Goal: Information Seeking & Learning: Learn about a topic

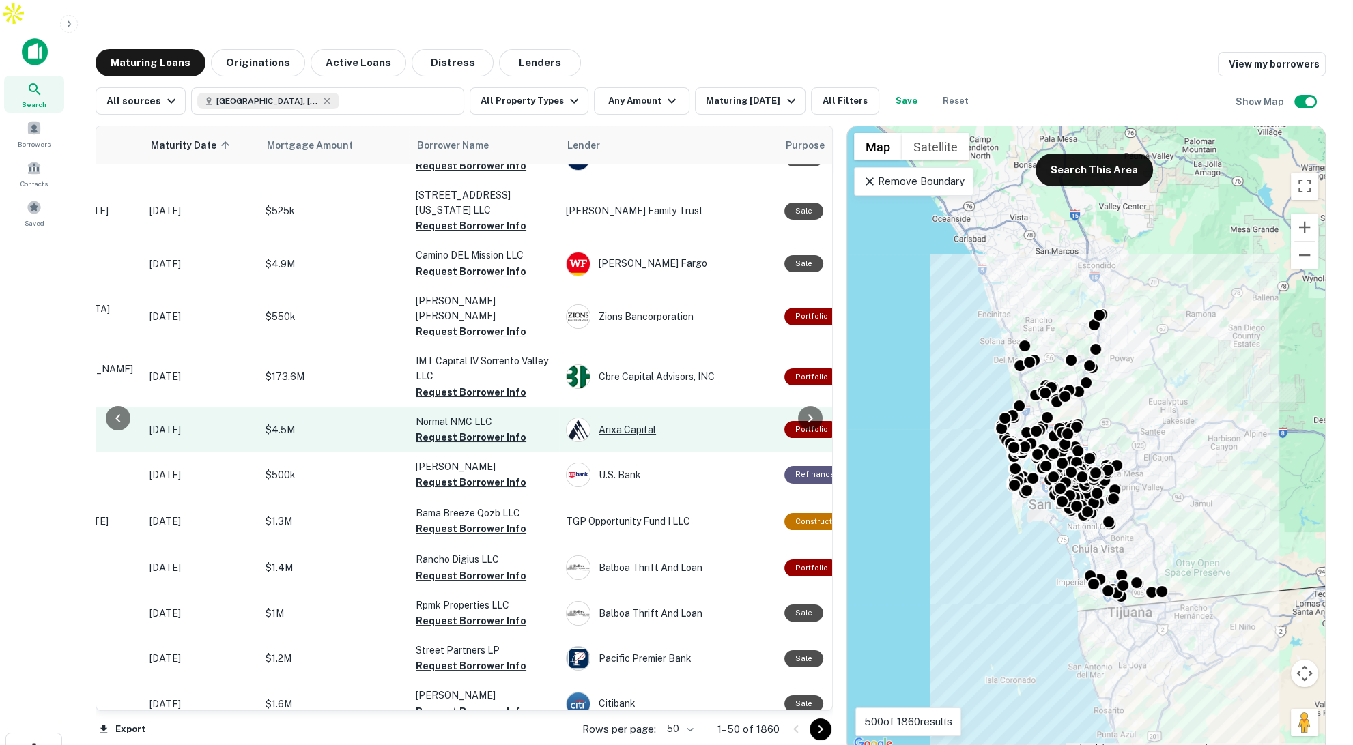
scroll to position [383, 184]
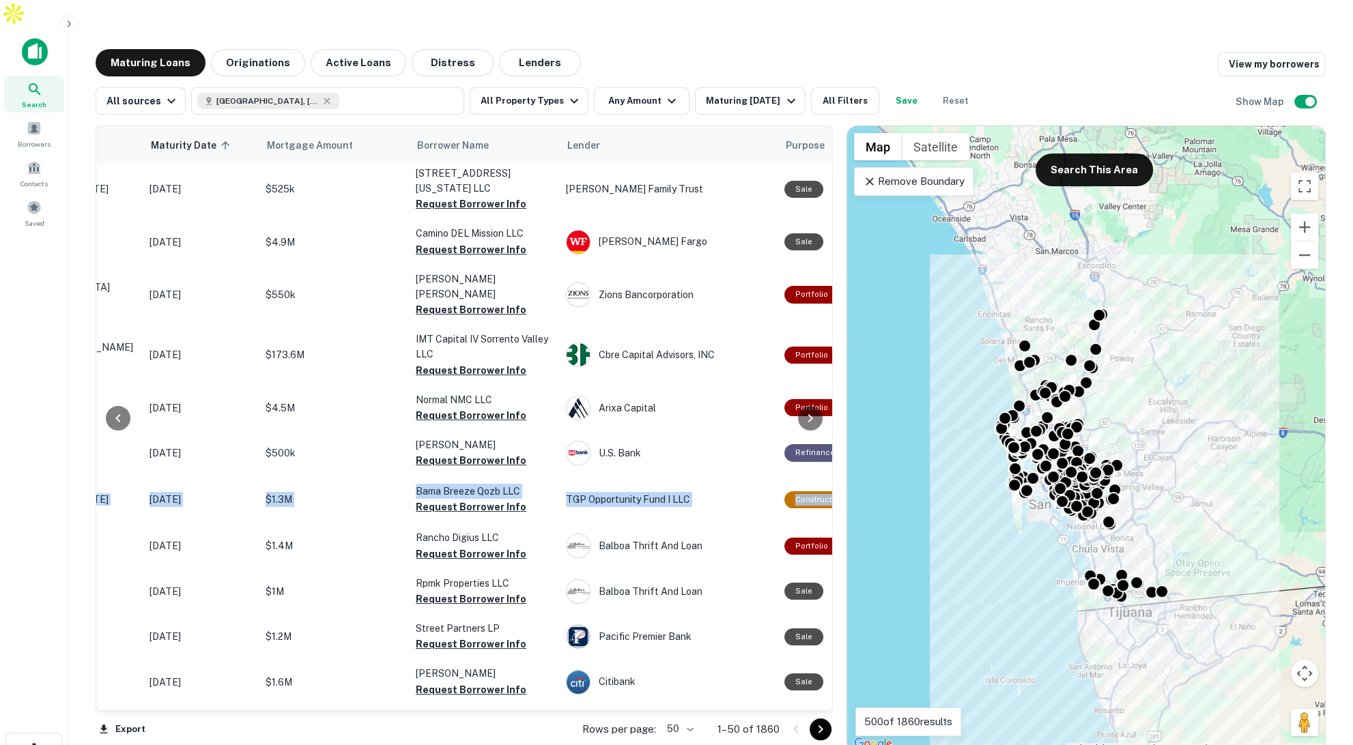
click at [65, 27] on icon "button" at bounding box center [68, 23] width 11 height 11
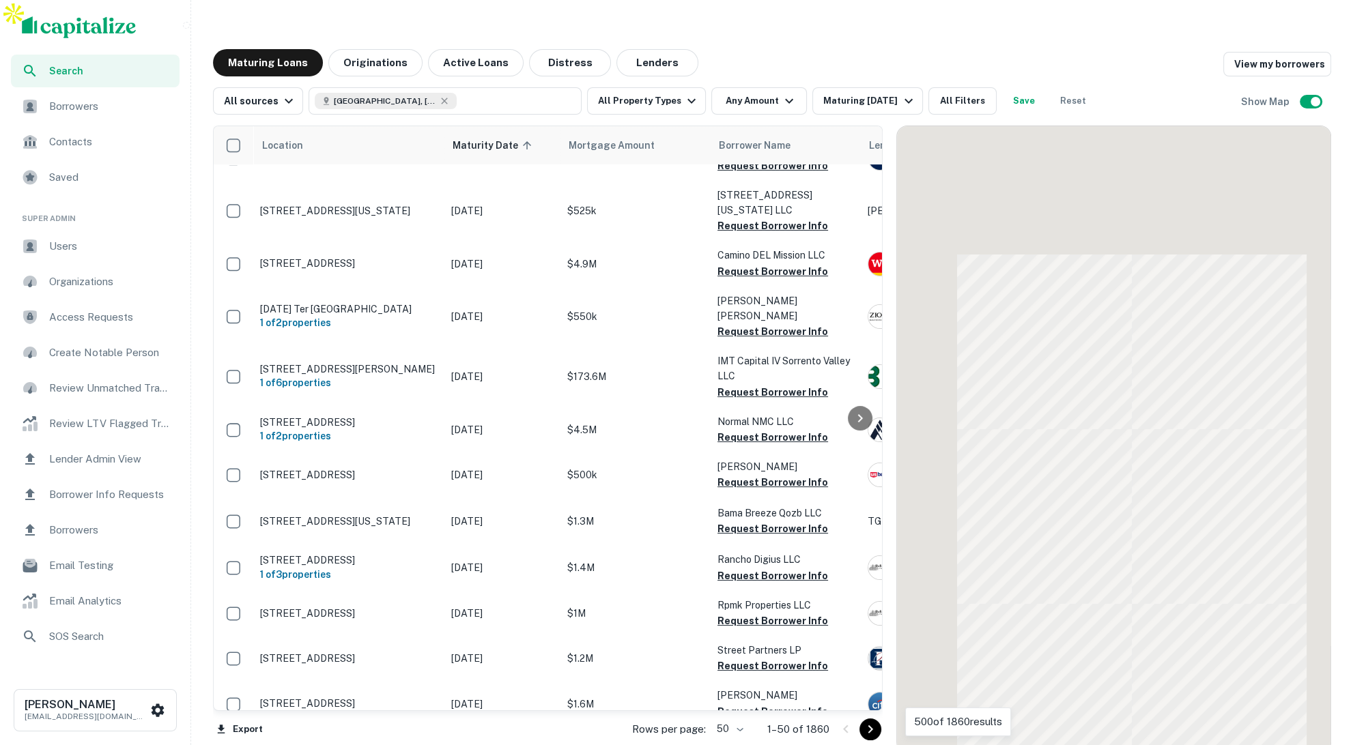
scroll to position [382, 0]
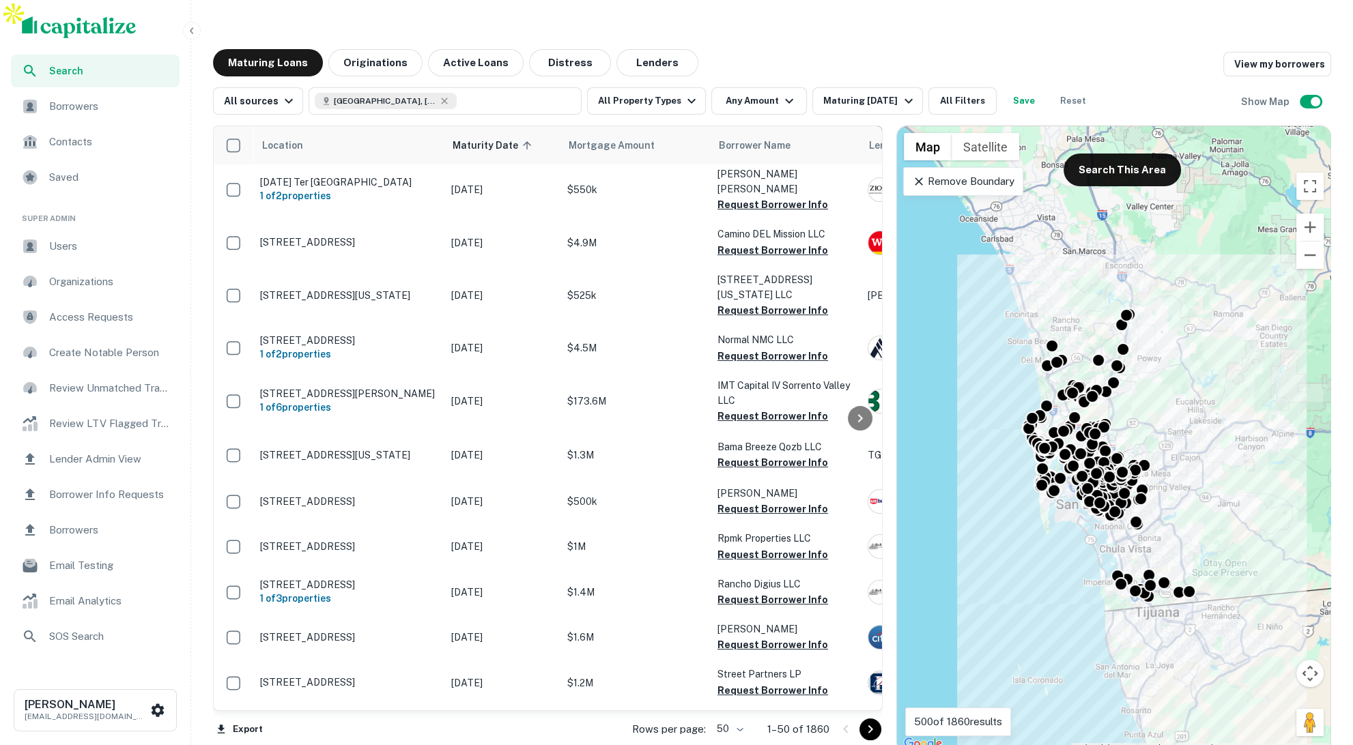
click at [121, 455] on span "Lender Admin View" at bounding box center [110, 459] width 122 height 16
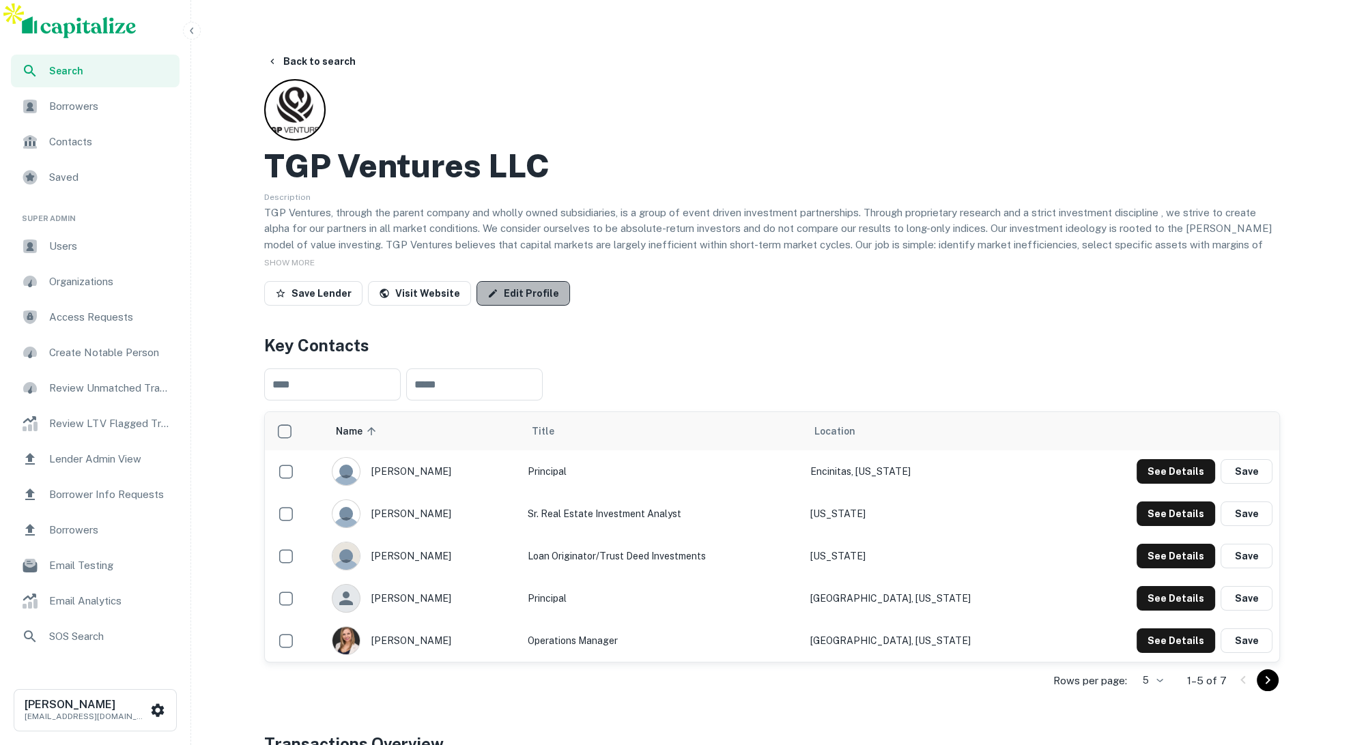
click at [528, 281] on link "Edit Profile" at bounding box center [523, 293] width 94 height 25
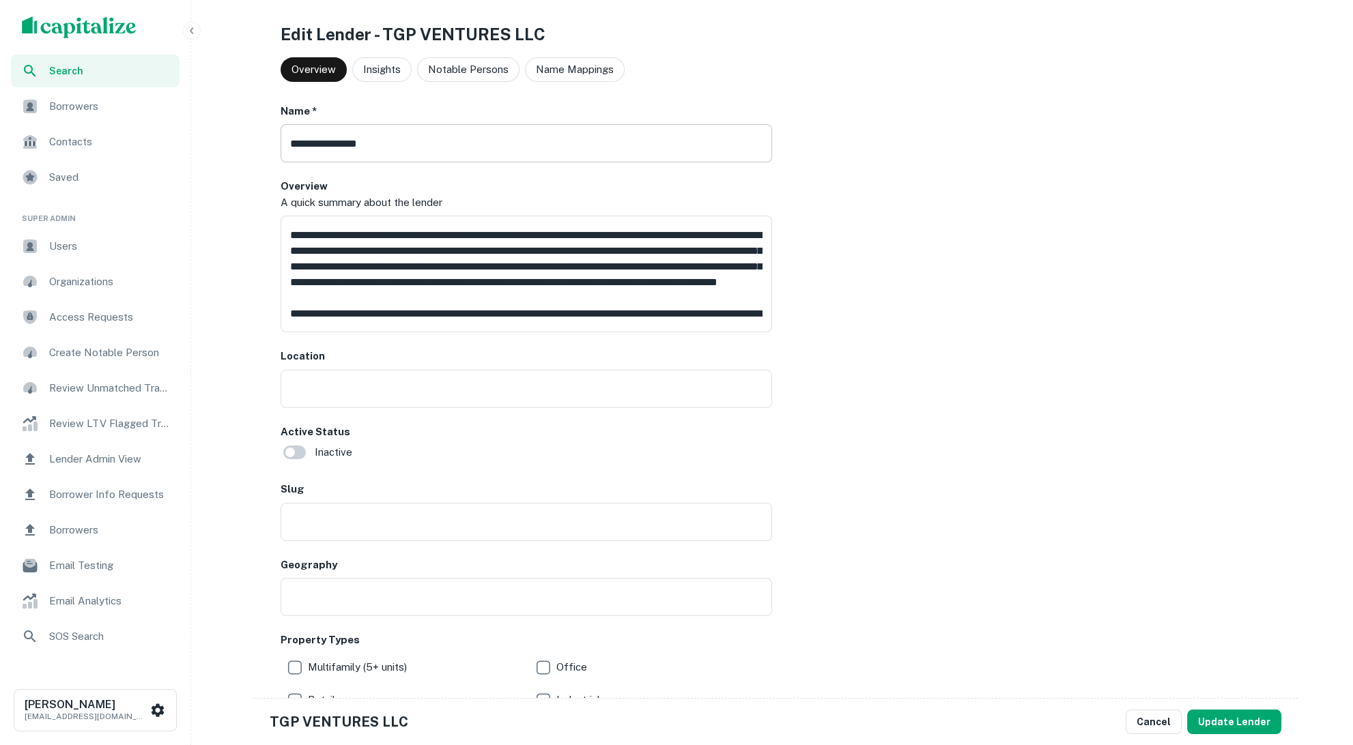
click at [408, 143] on input "**********" at bounding box center [526, 143] width 491 height 38
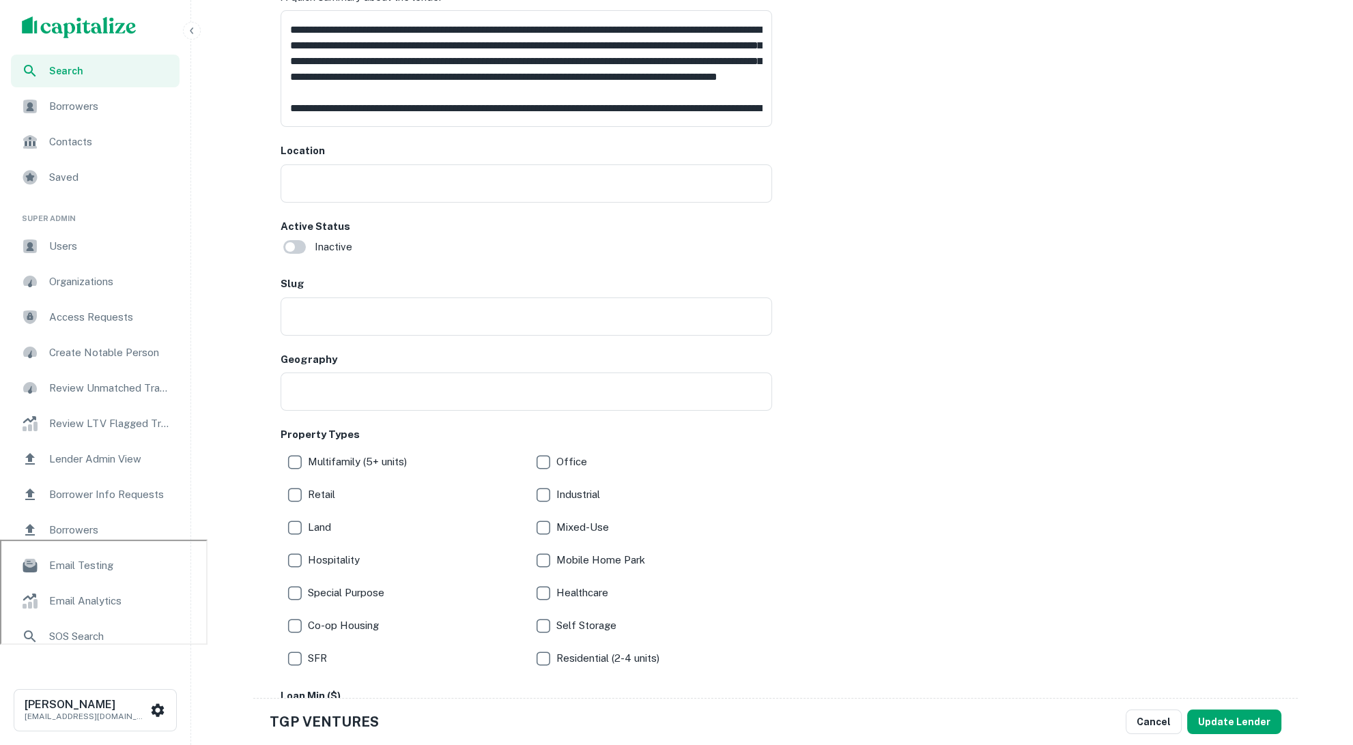
scroll to position [296, 0]
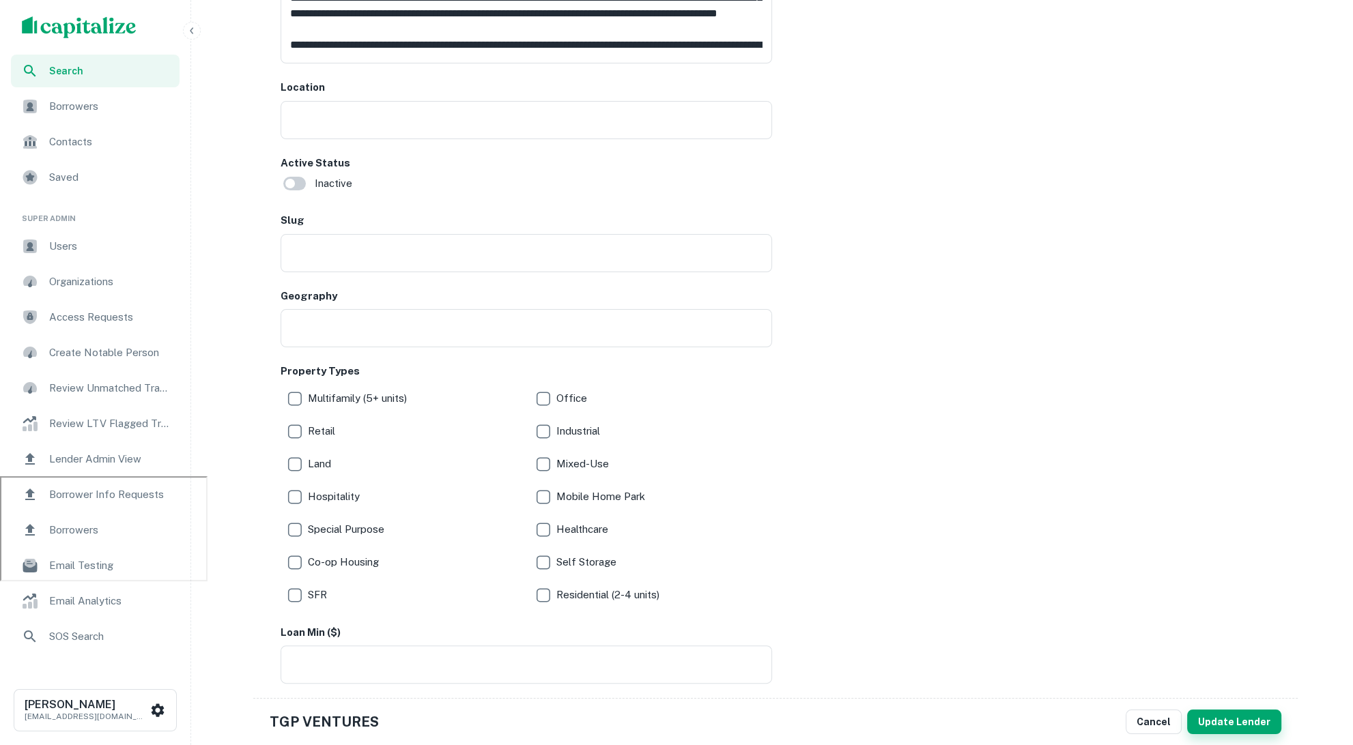
type input "**********"
click at [1238, 720] on button "Update Lender" at bounding box center [1234, 722] width 94 height 25
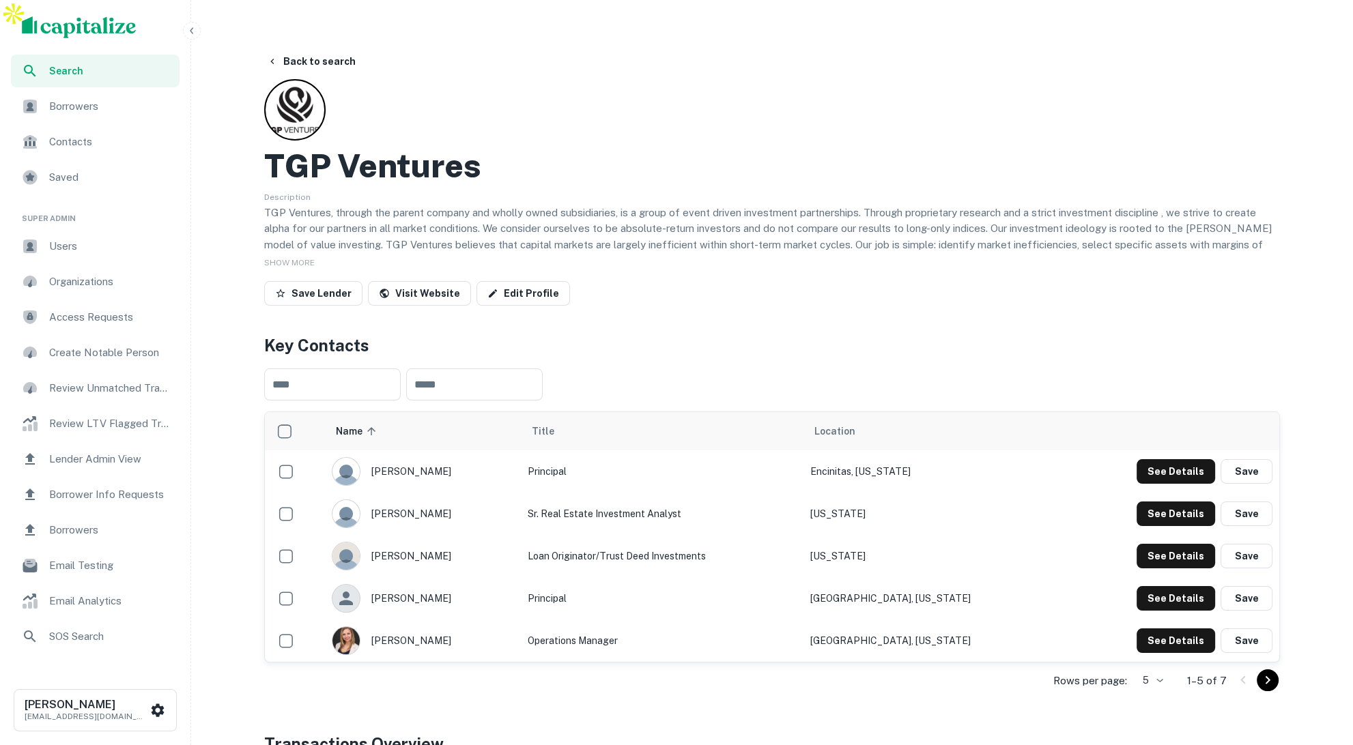
click at [104, 457] on span "Lender Admin View" at bounding box center [110, 459] width 122 height 16
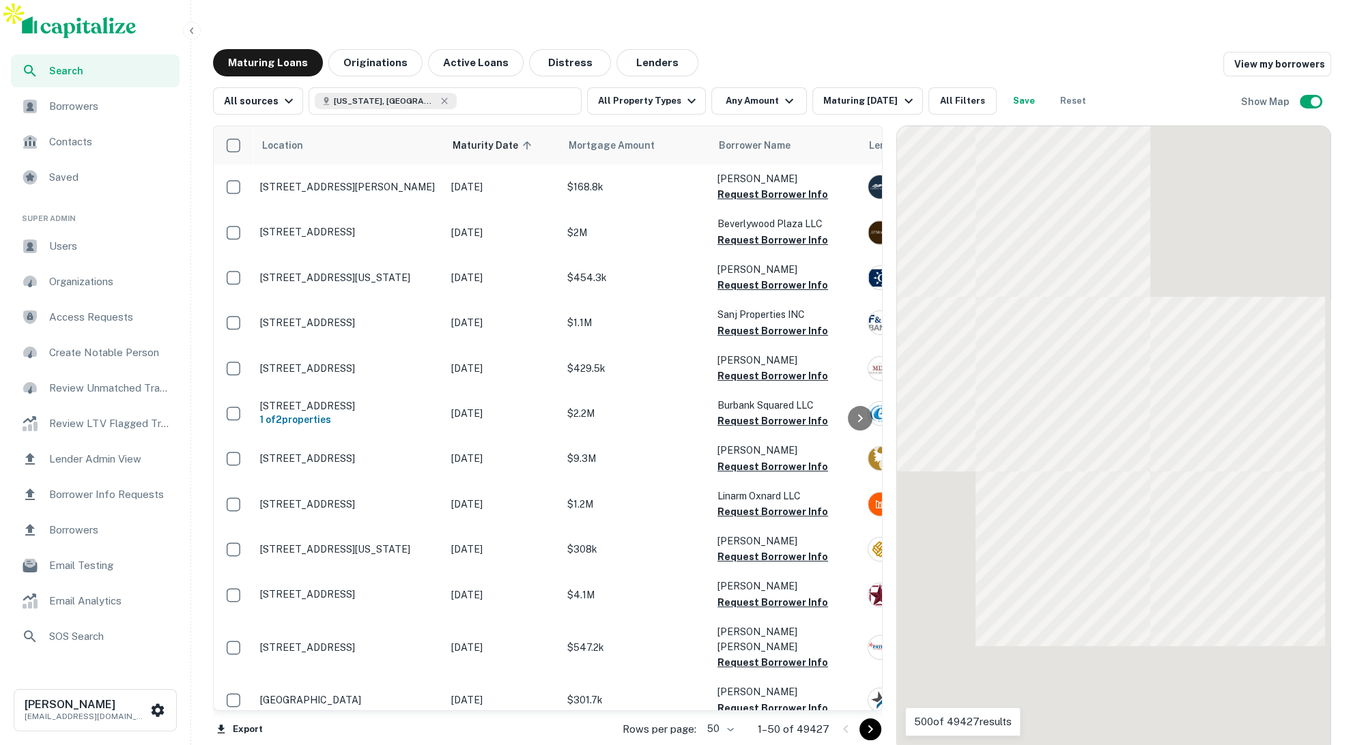
scroll to position [382, 0]
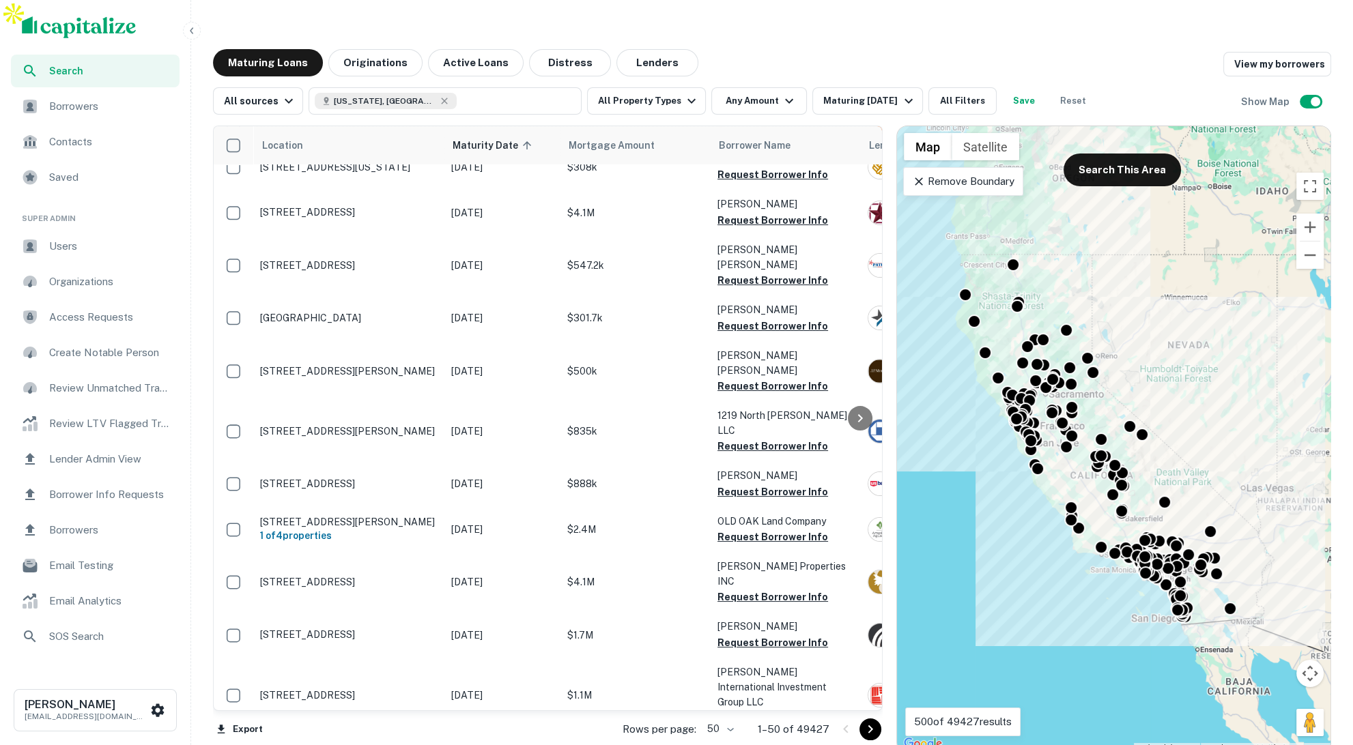
click at [191, 27] on icon "button" at bounding box center [191, 30] width 11 height 11
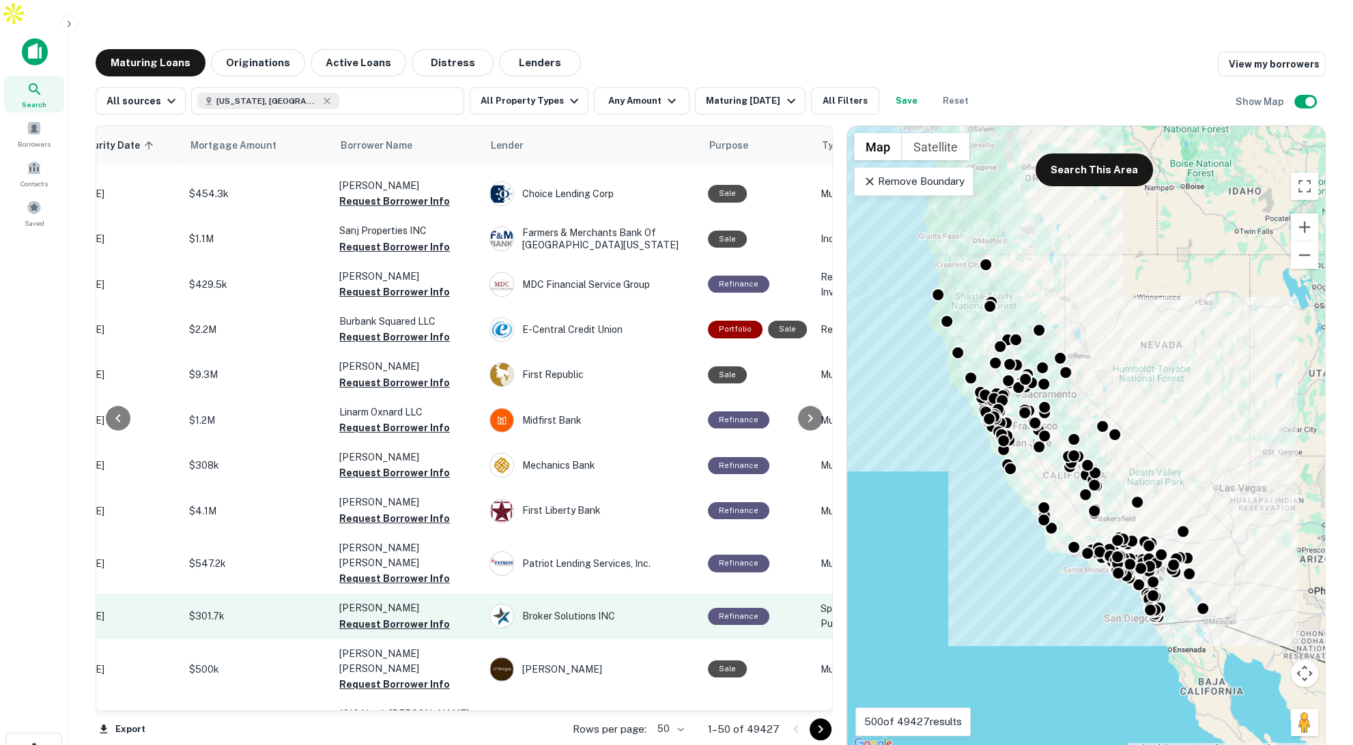
scroll to position [0, 261]
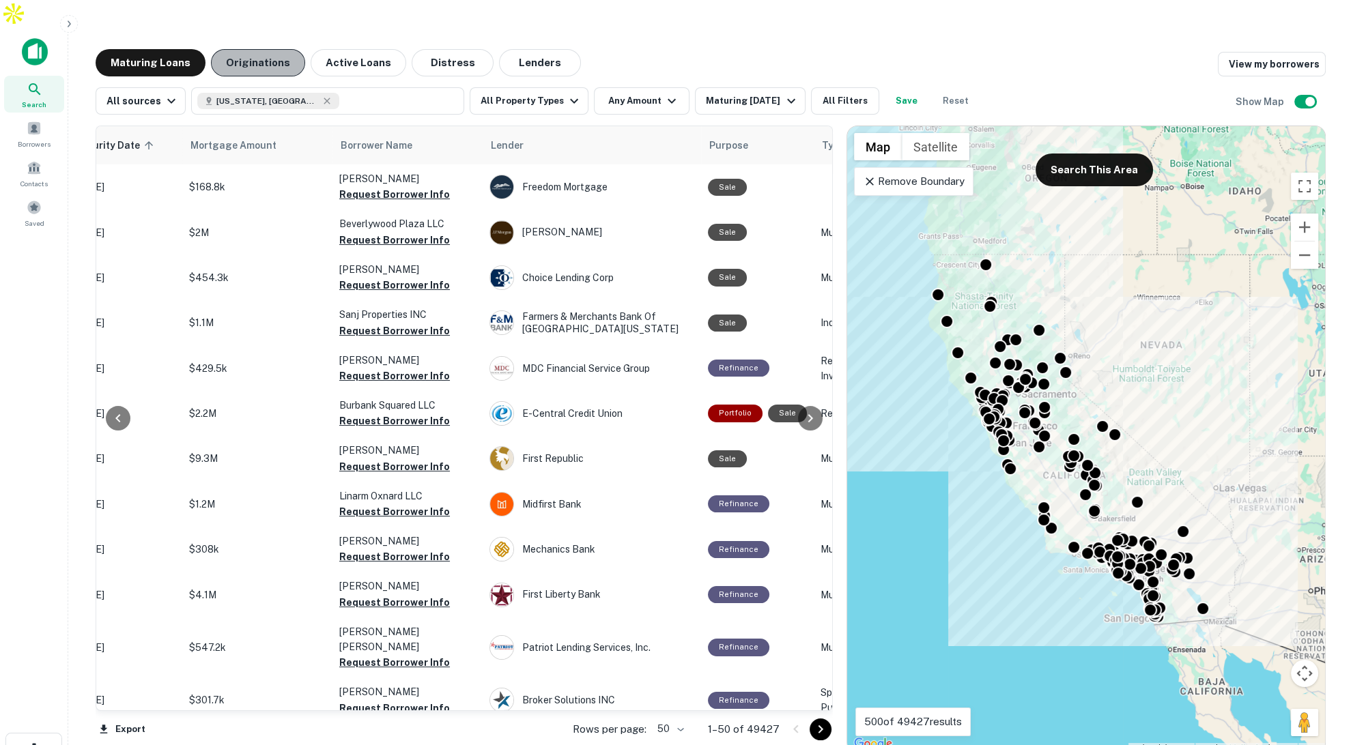
click at [271, 49] on button "Originations" at bounding box center [258, 62] width 94 height 27
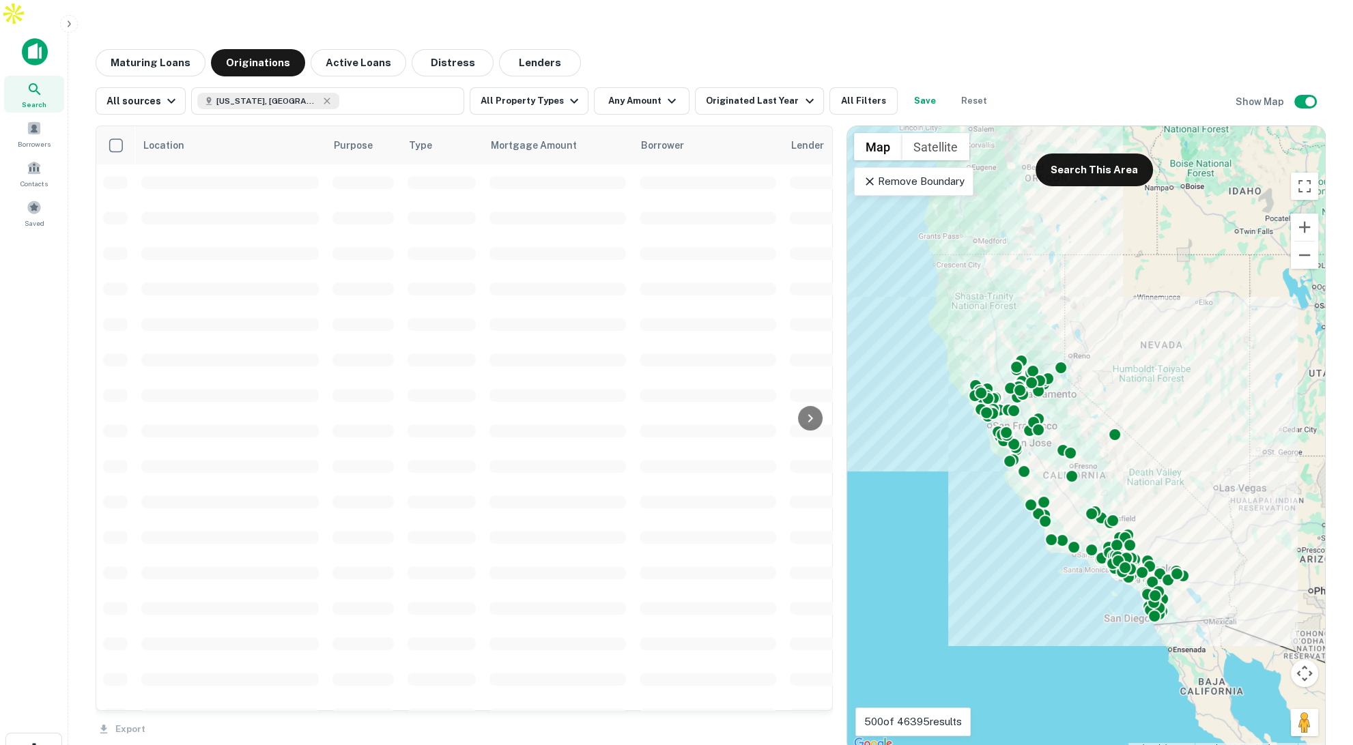
scroll to position [14, 0]
click at [621, 87] on button "Any Amount" at bounding box center [642, 100] width 96 height 27
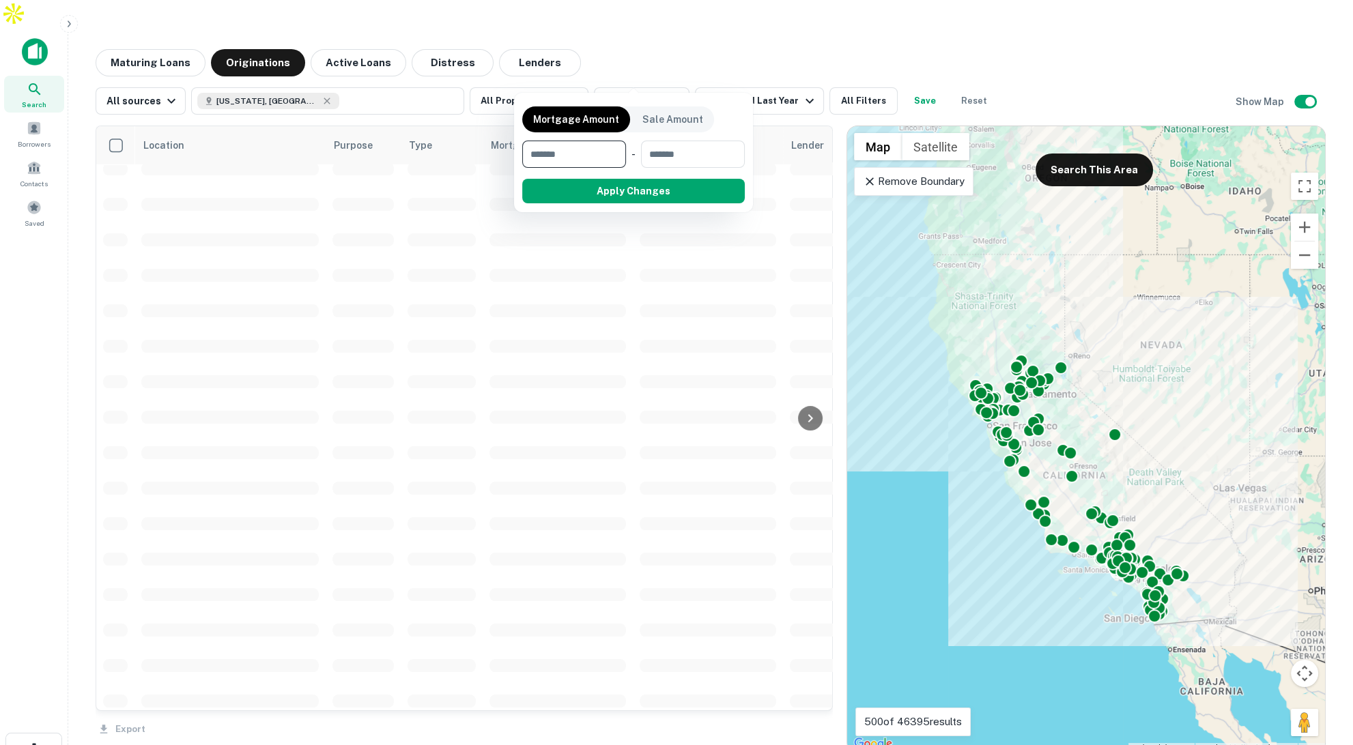
click at [579, 152] on input "number" at bounding box center [569, 154] width 94 height 27
type input "*******"
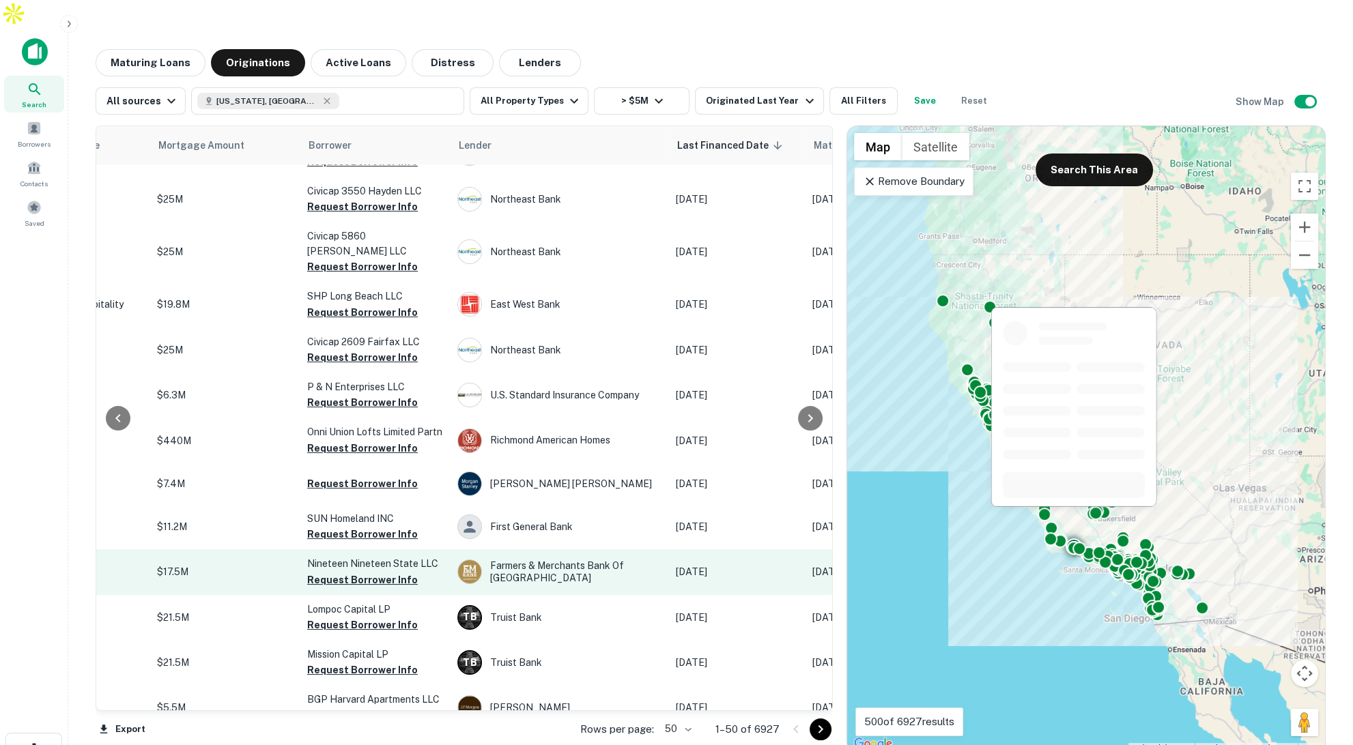
scroll to position [1873, 403]
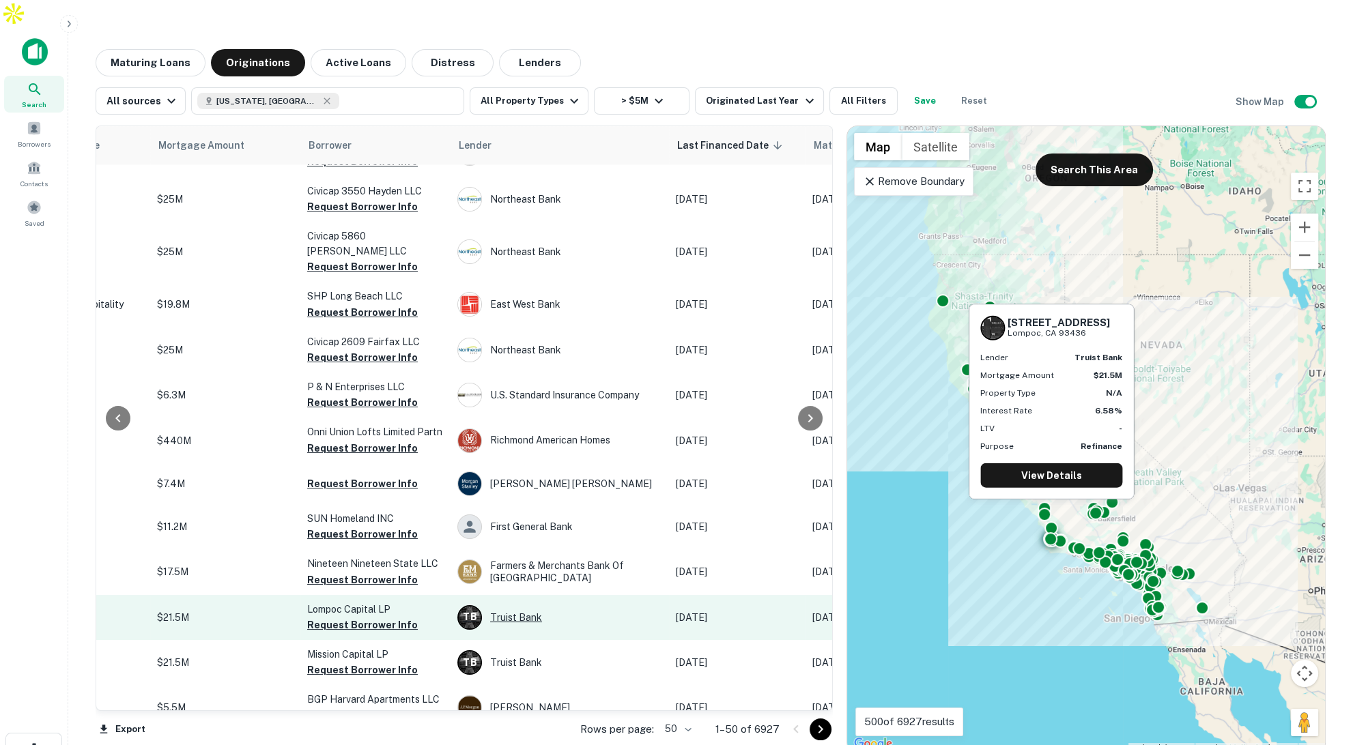
click at [516, 605] on div "T B Truist Bank" at bounding box center [559, 617] width 205 height 25
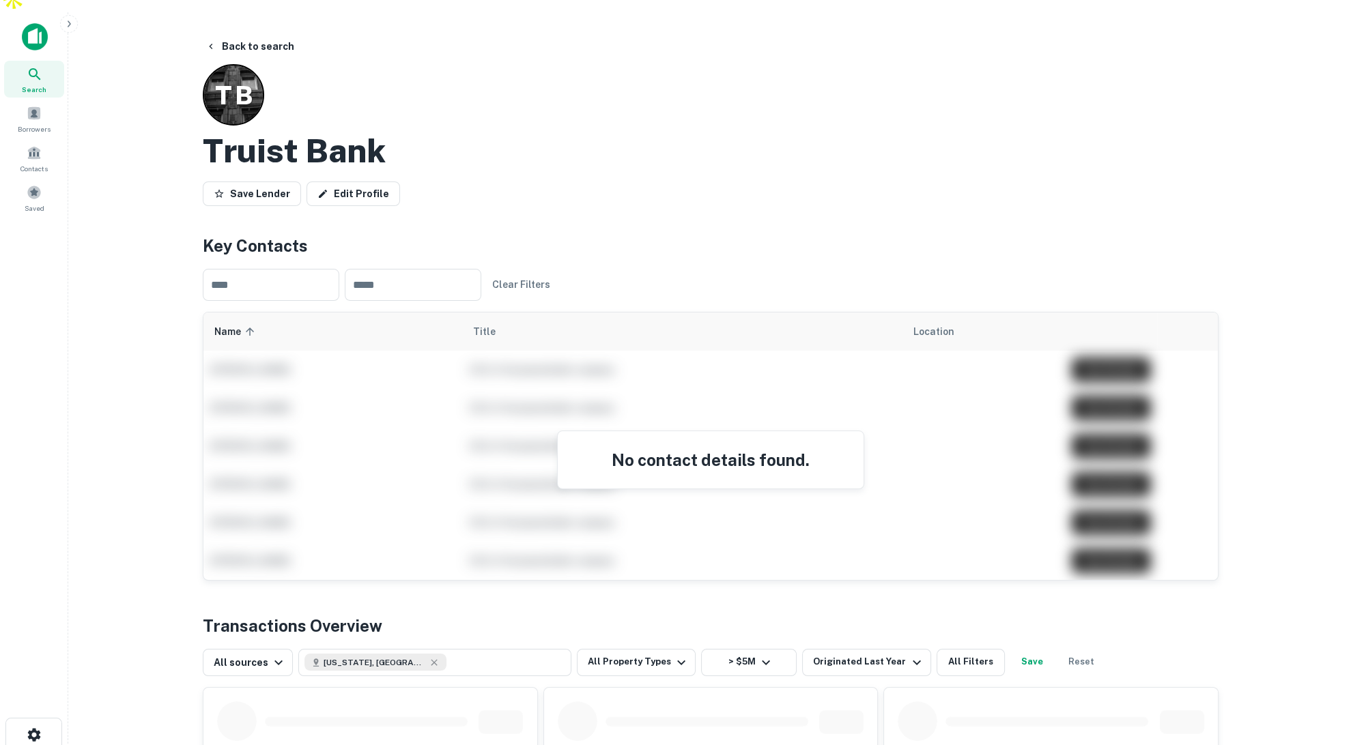
scroll to position [10, 0]
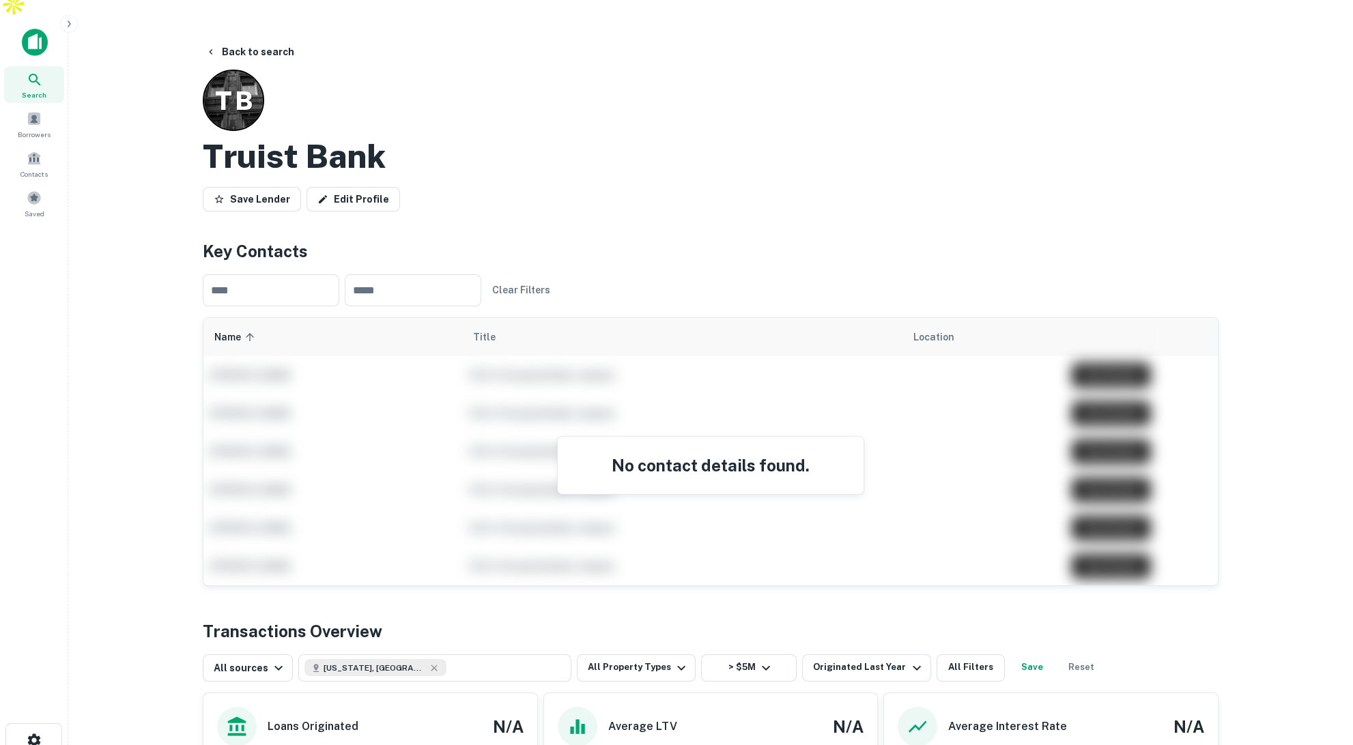
click at [66, 24] on icon "button" at bounding box center [68, 23] width 11 height 11
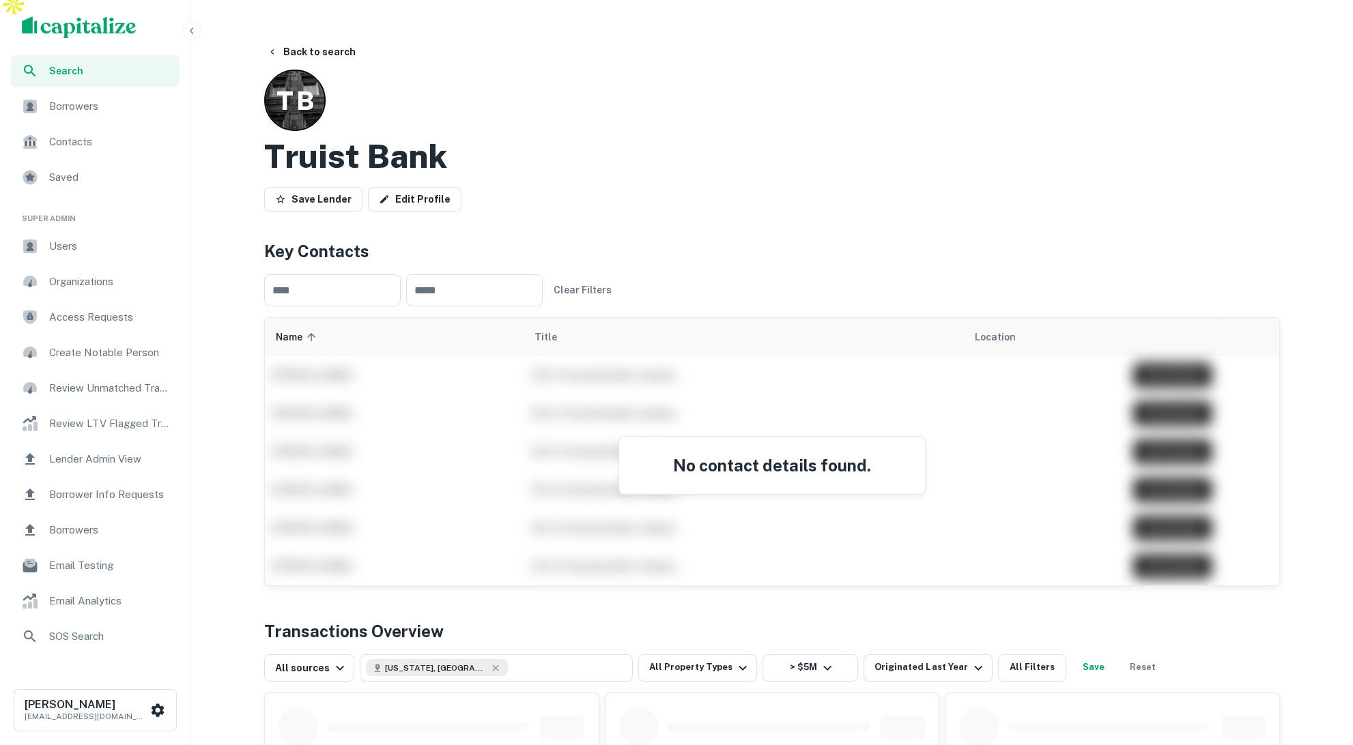
click at [90, 457] on span "Lender Admin View" at bounding box center [110, 459] width 122 height 16
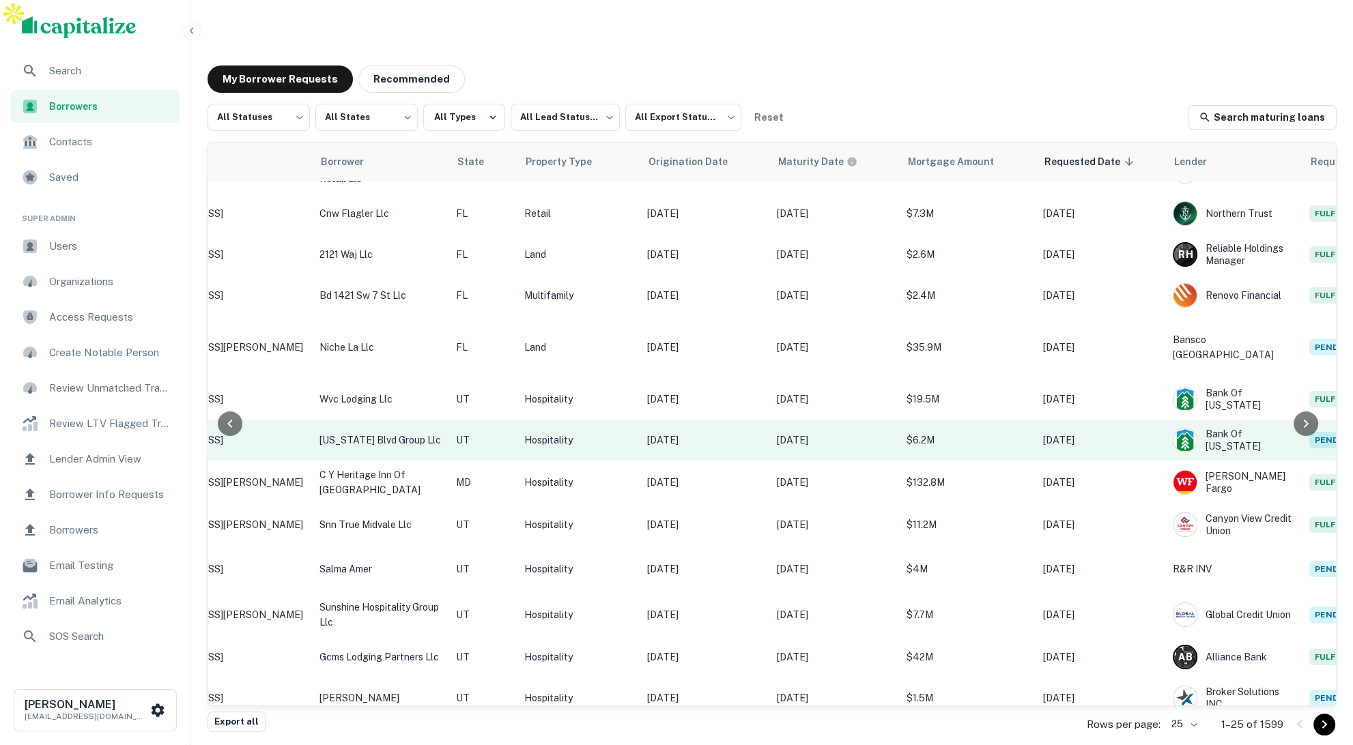
scroll to position [362, 250]
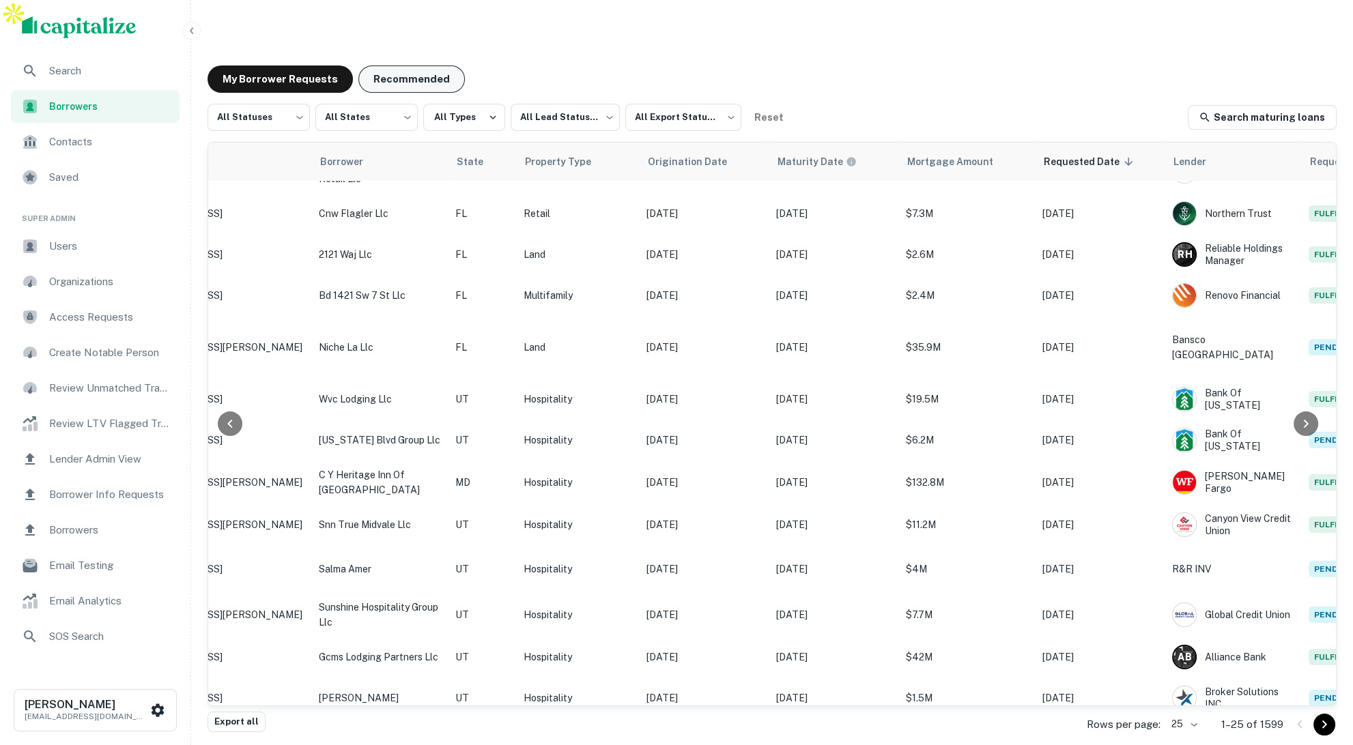
click at [419, 66] on button "Recommended" at bounding box center [411, 79] width 106 height 27
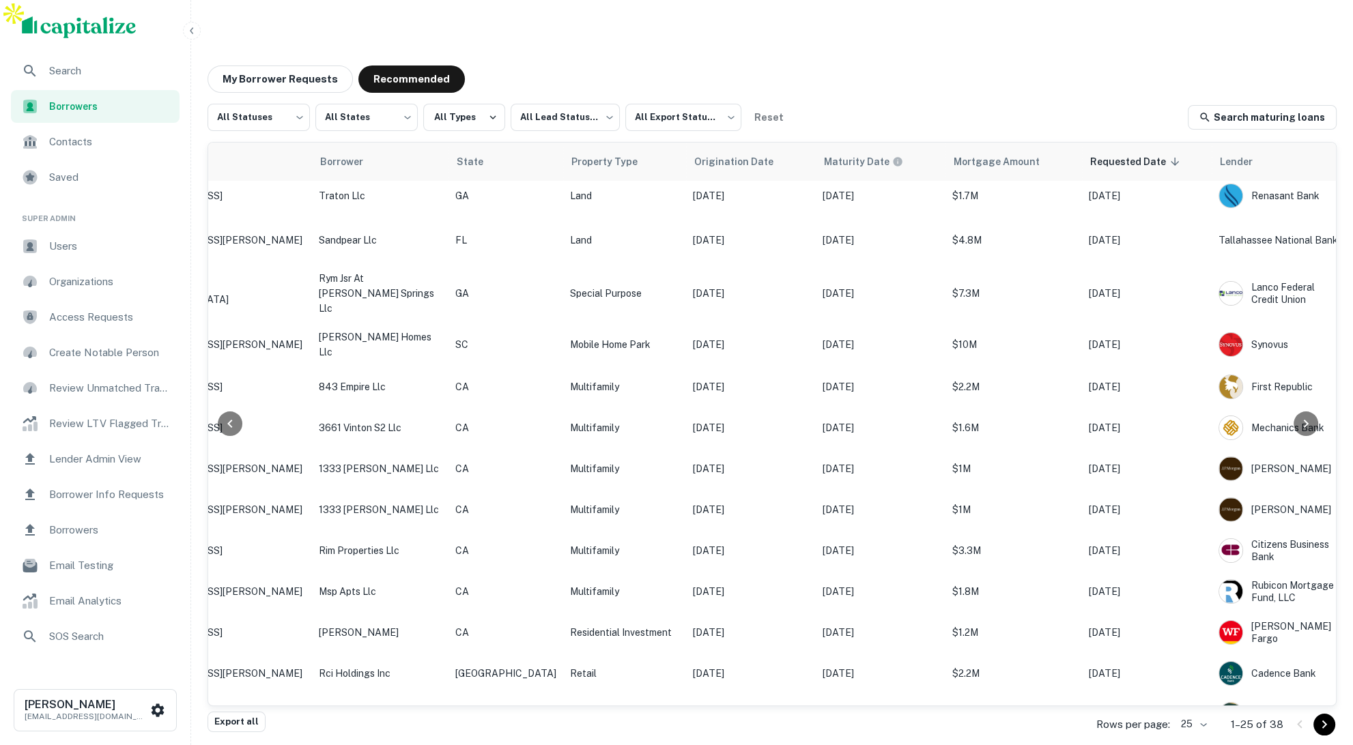
scroll to position [0, 250]
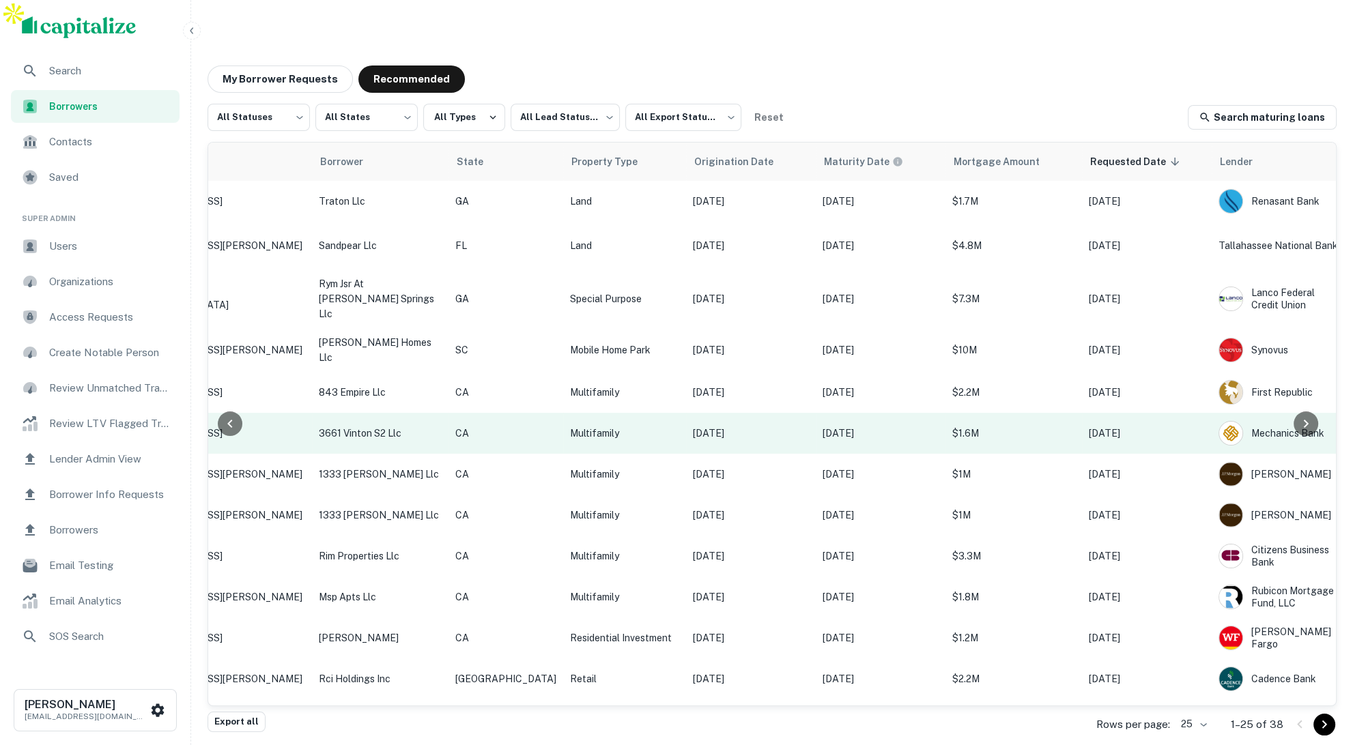
click at [563, 413] on td "Multifamily" at bounding box center [624, 433] width 123 height 41
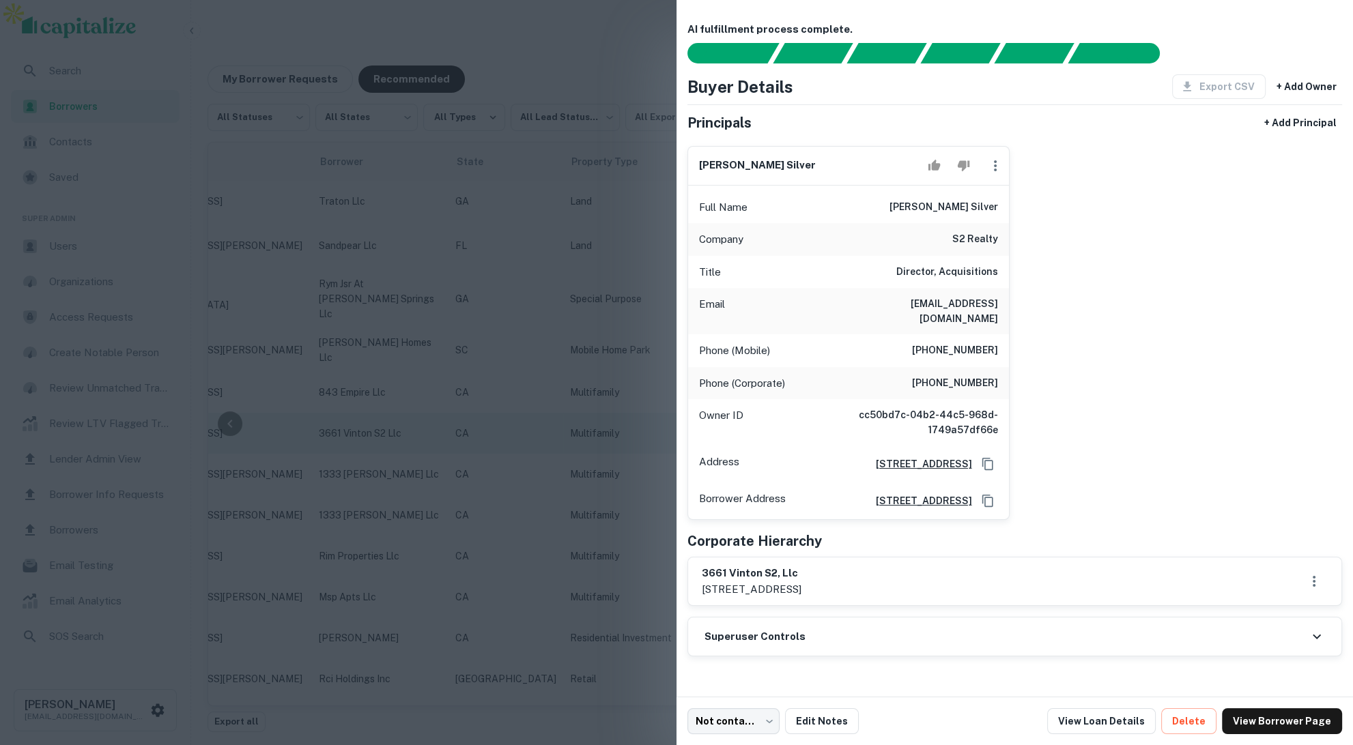
click at [517, 389] on div at bounding box center [676, 372] width 1353 height 745
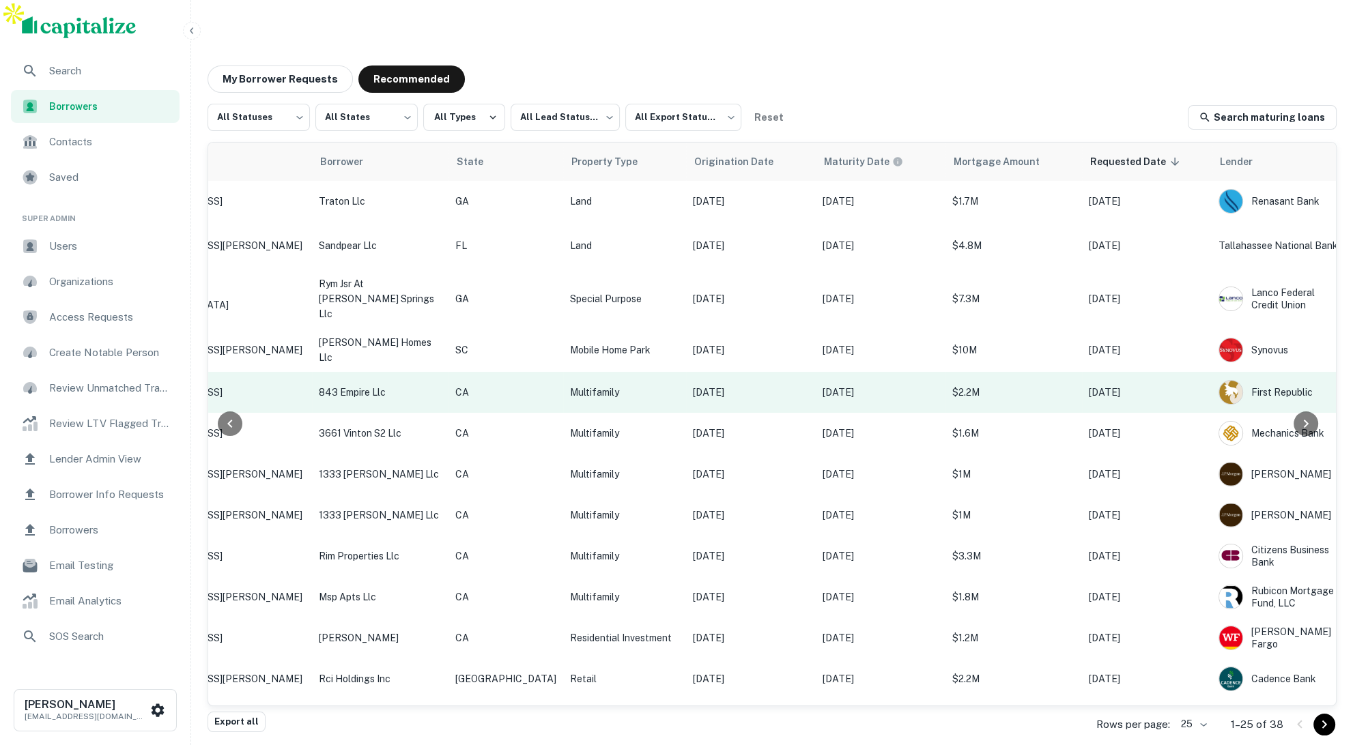
click at [563, 372] on td "Multifamily" at bounding box center [624, 392] width 123 height 41
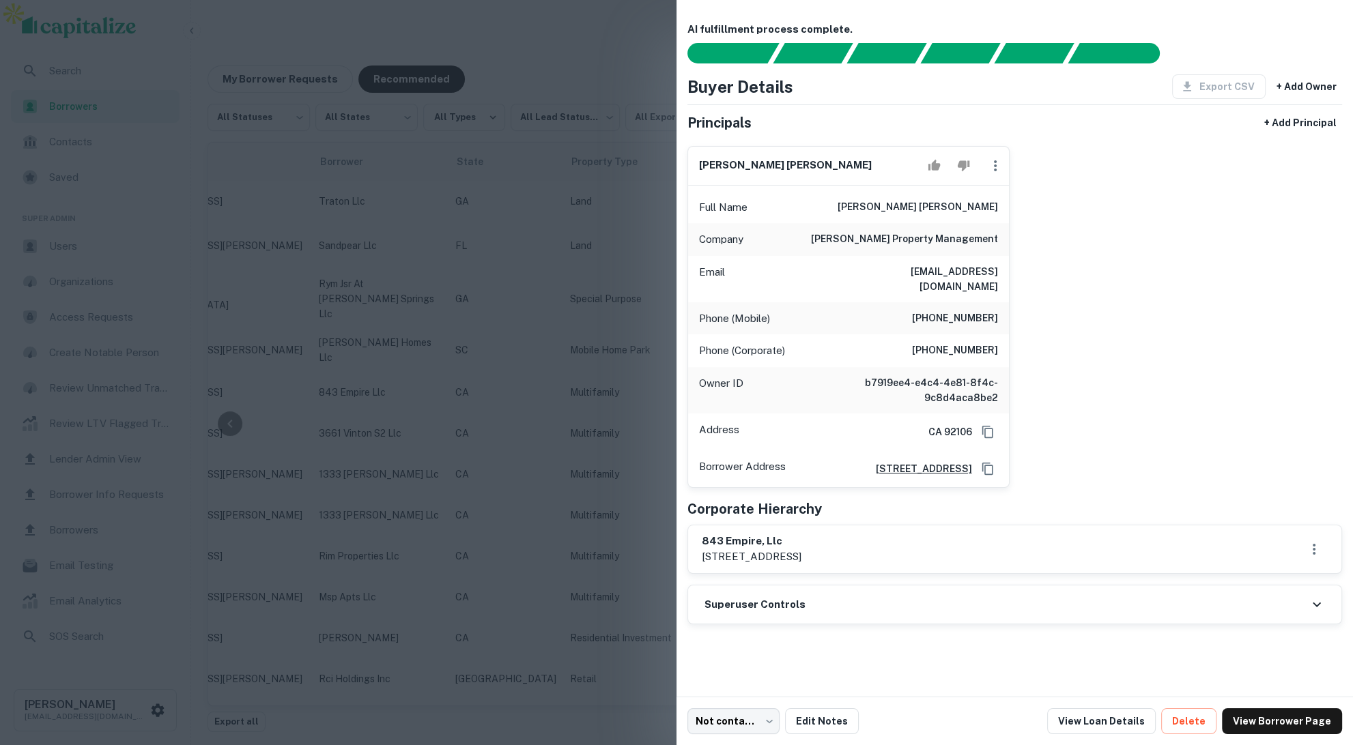
click at [527, 401] on div at bounding box center [676, 372] width 1353 height 745
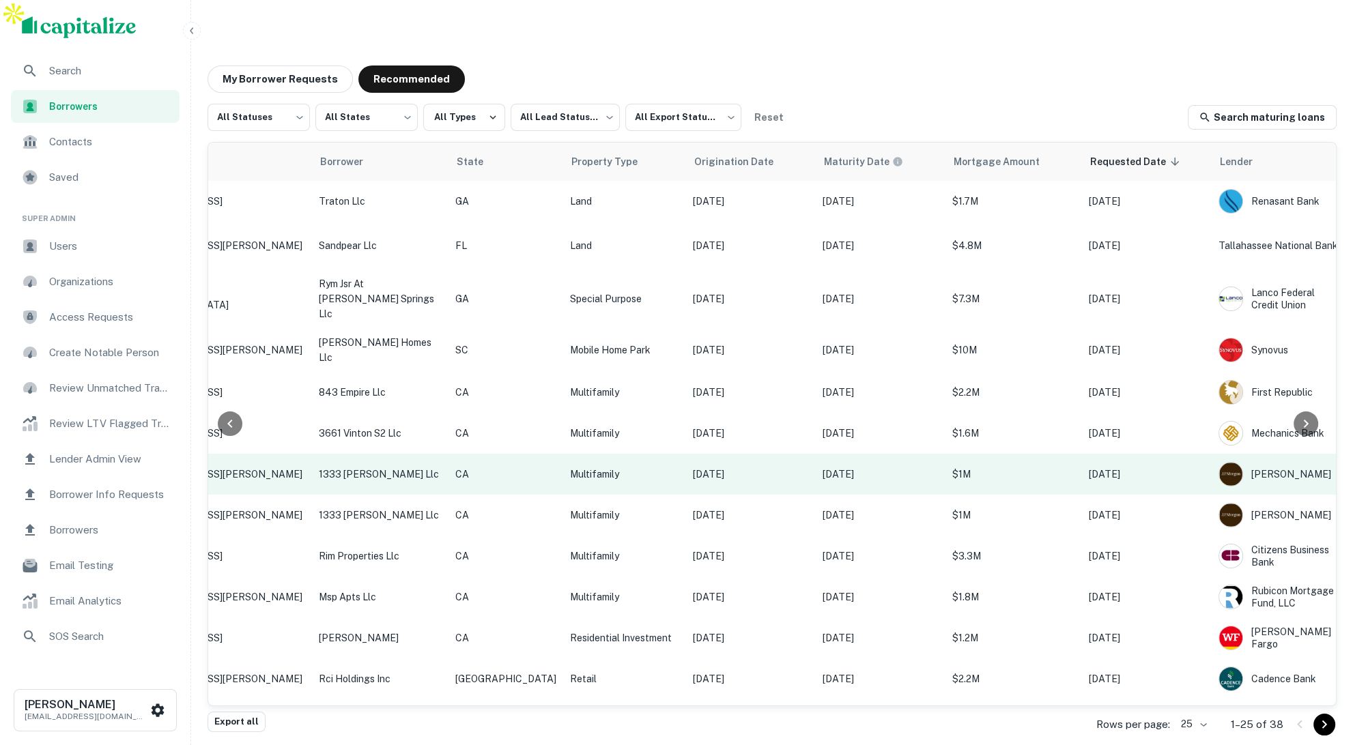
click at [563, 454] on td "Multifamily" at bounding box center [624, 474] width 123 height 41
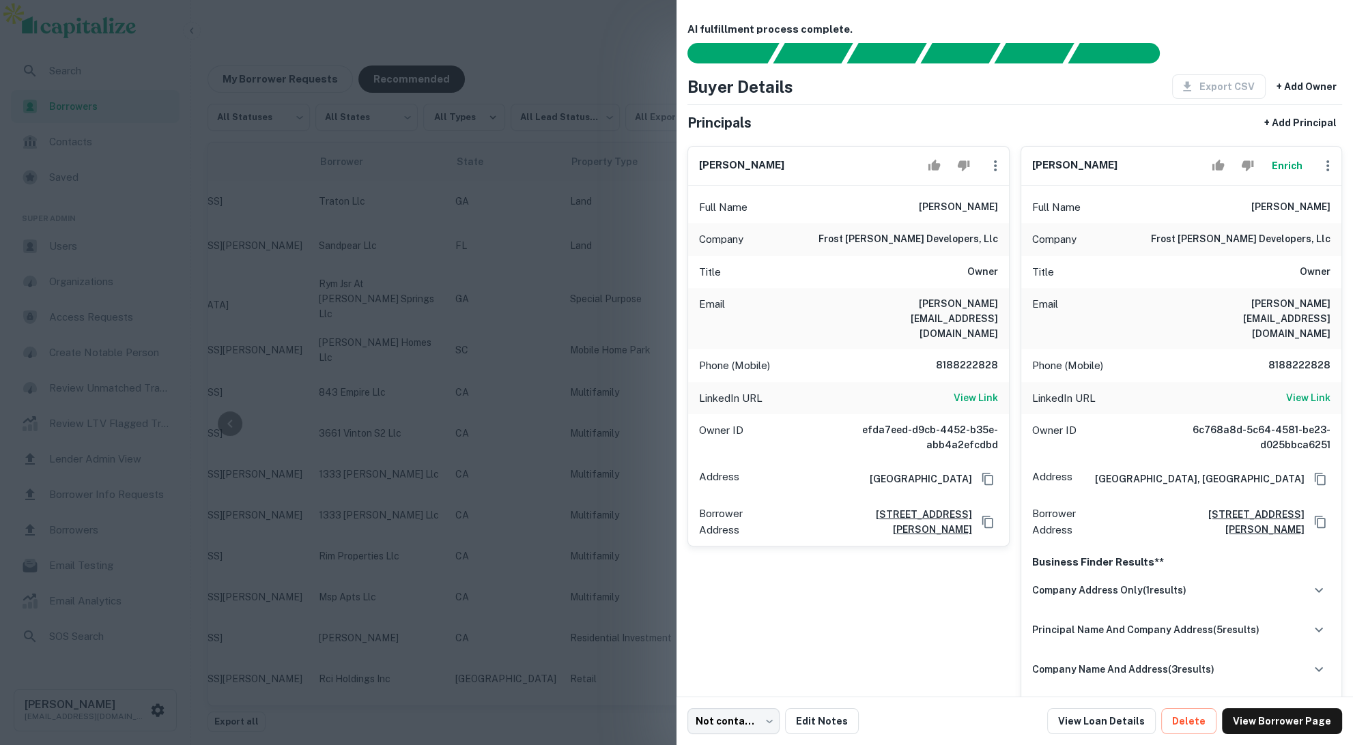
click at [539, 431] on div at bounding box center [676, 372] width 1353 height 745
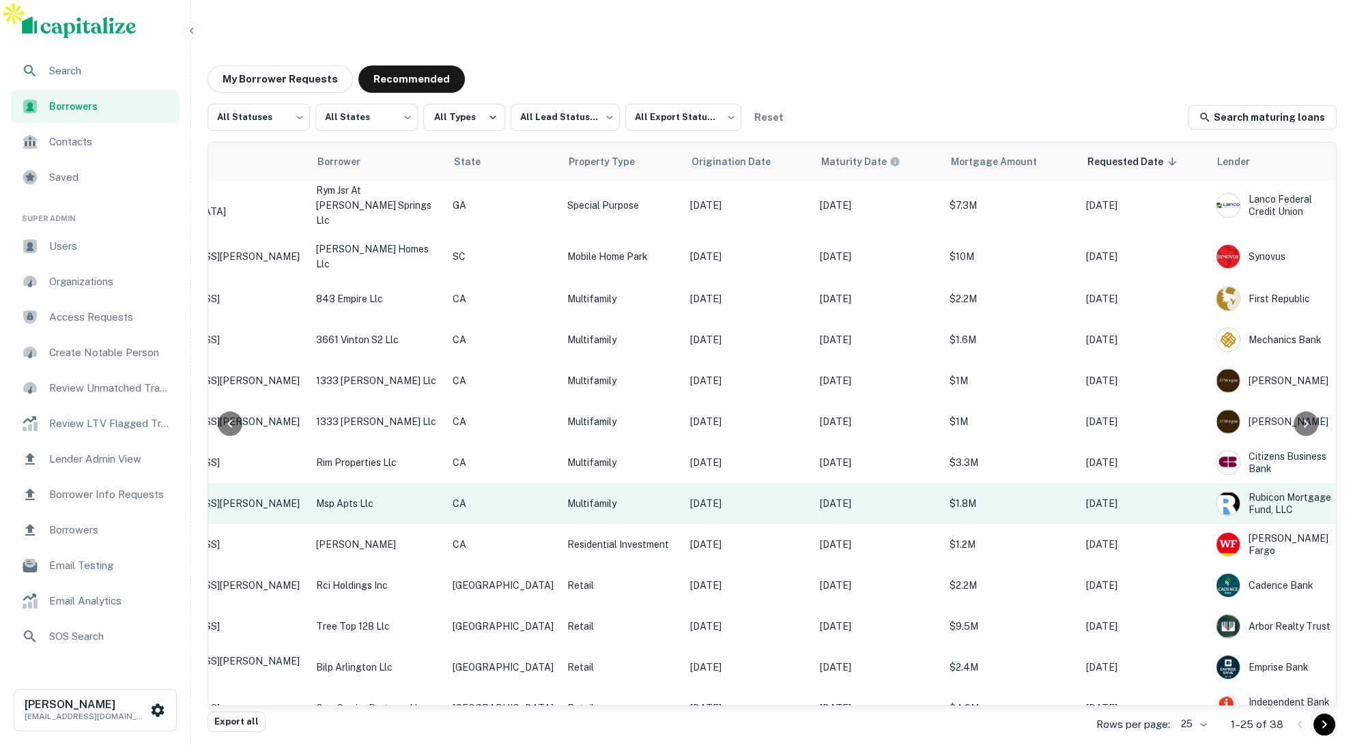
scroll to position [94, 249]
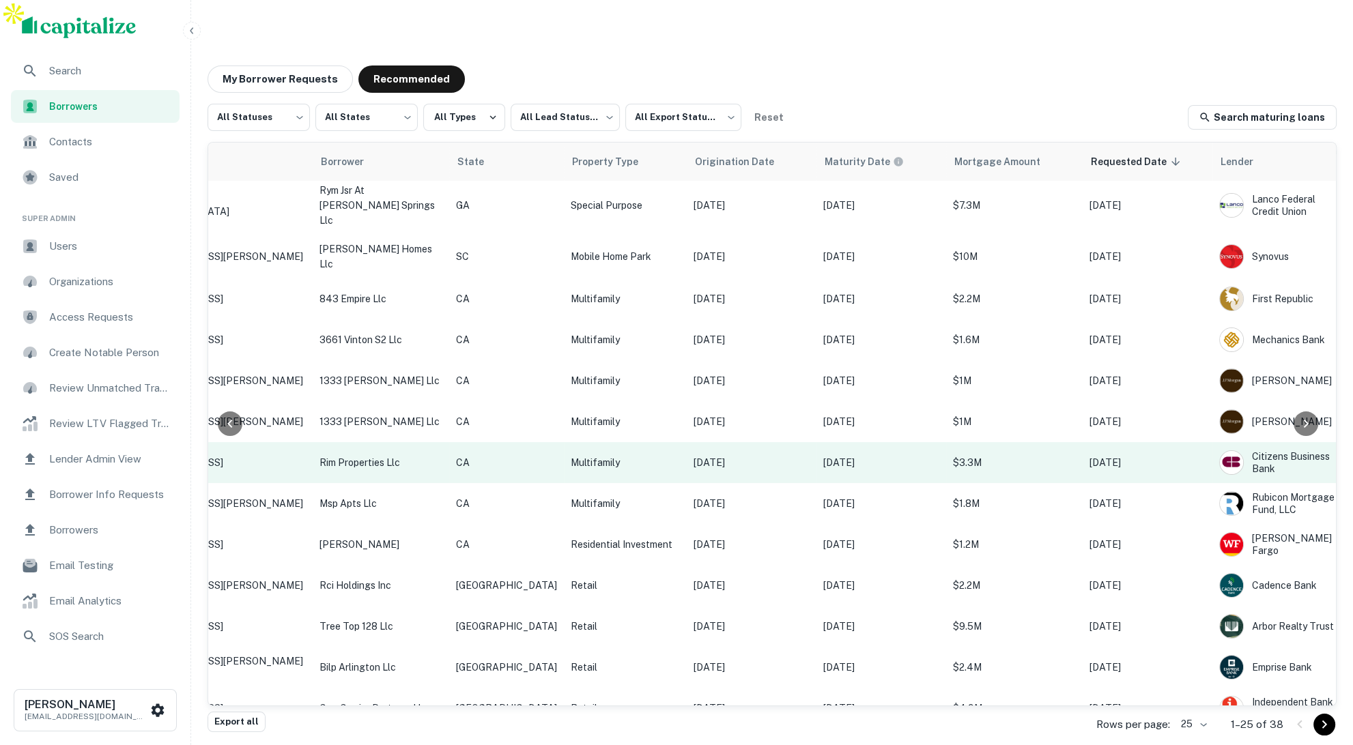
click at [608, 455] on p "Multifamily" at bounding box center [625, 462] width 109 height 15
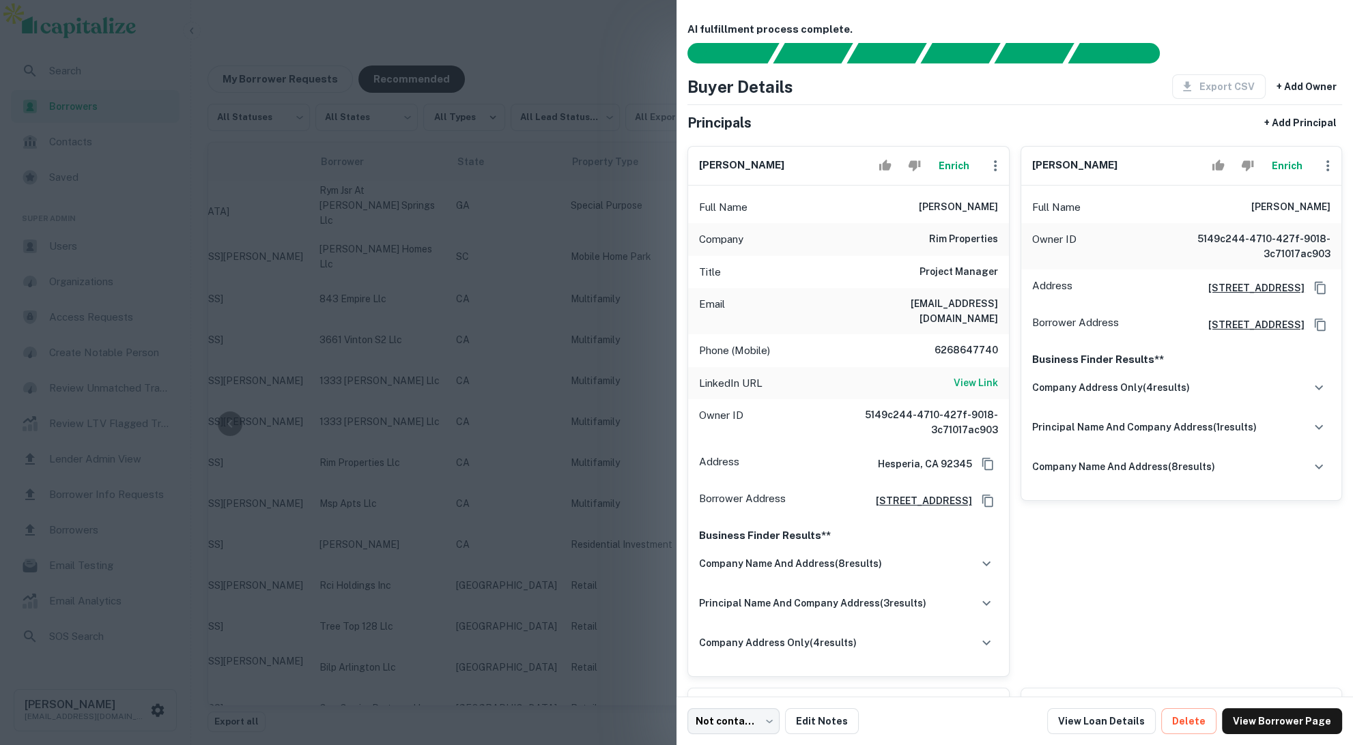
click at [614, 420] on div at bounding box center [676, 372] width 1353 height 745
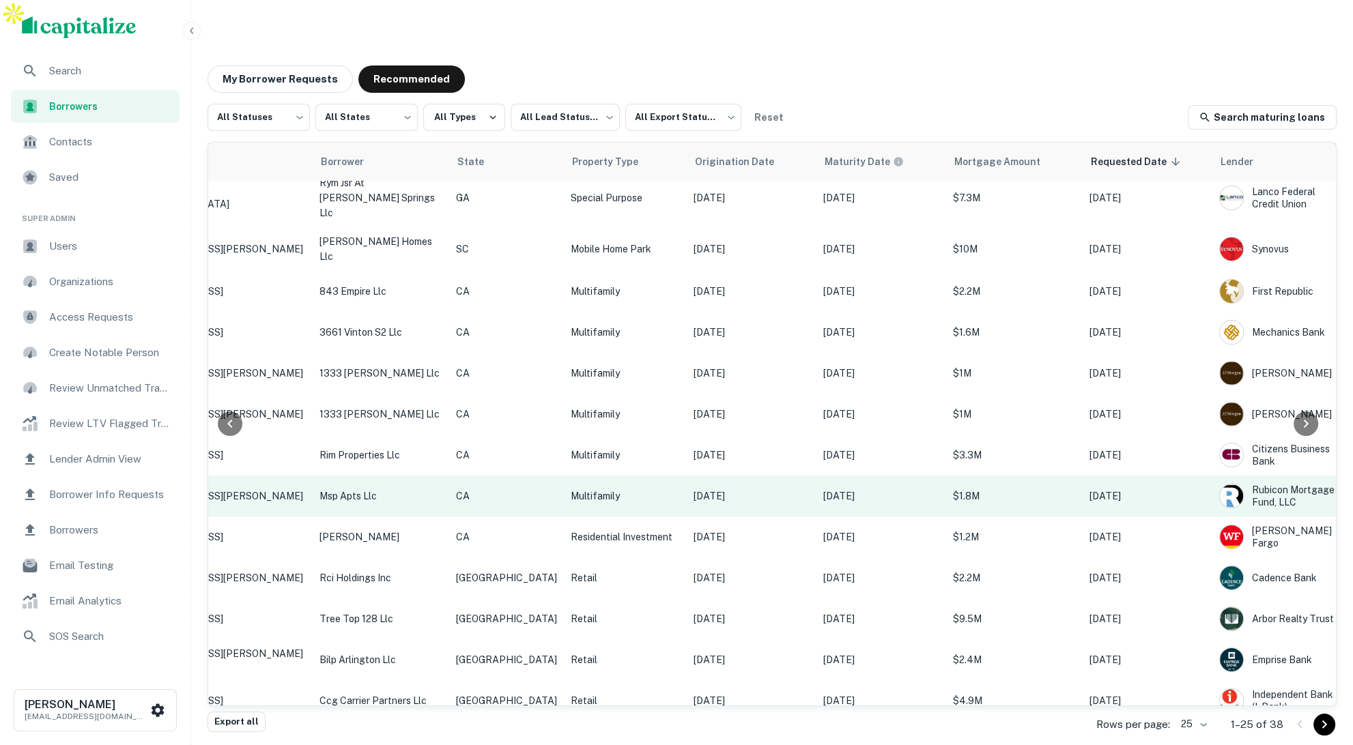
scroll to position [101, 248]
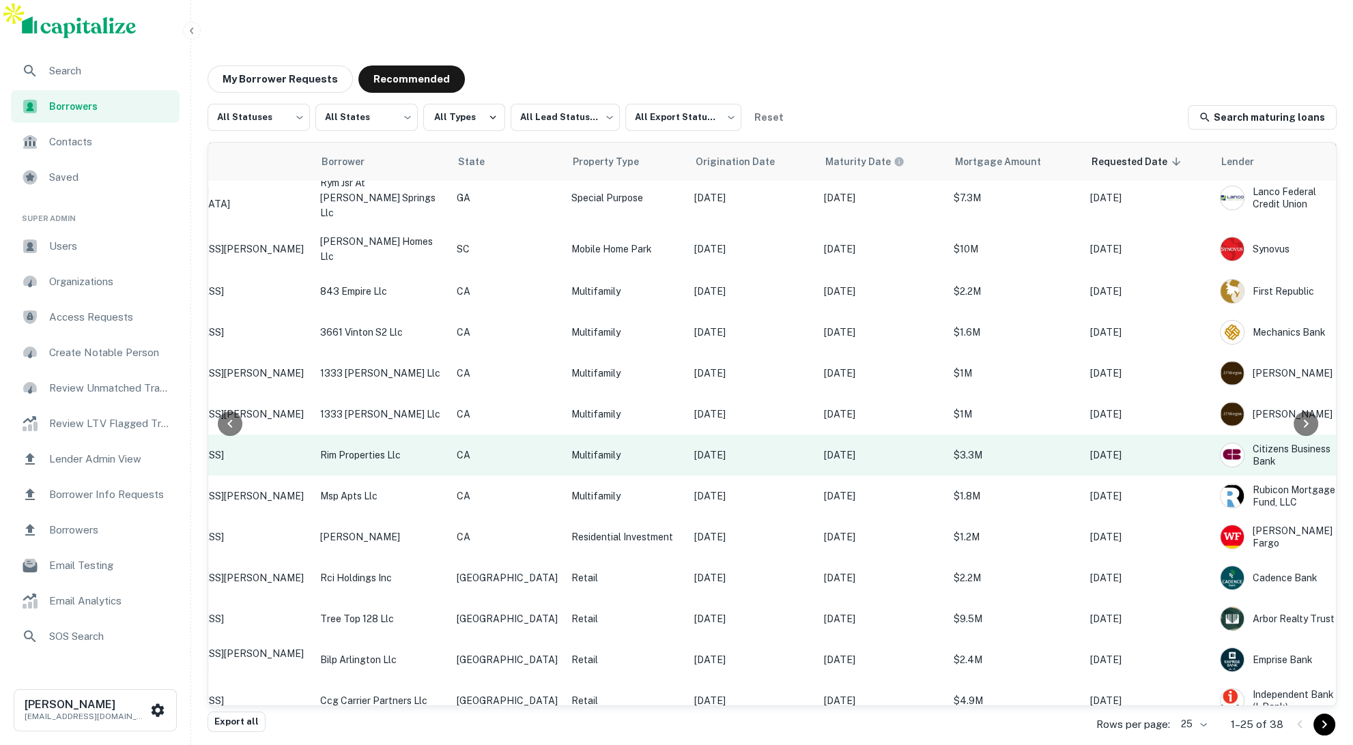
click at [584, 448] on p "Multifamily" at bounding box center [625, 455] width 109 height 15
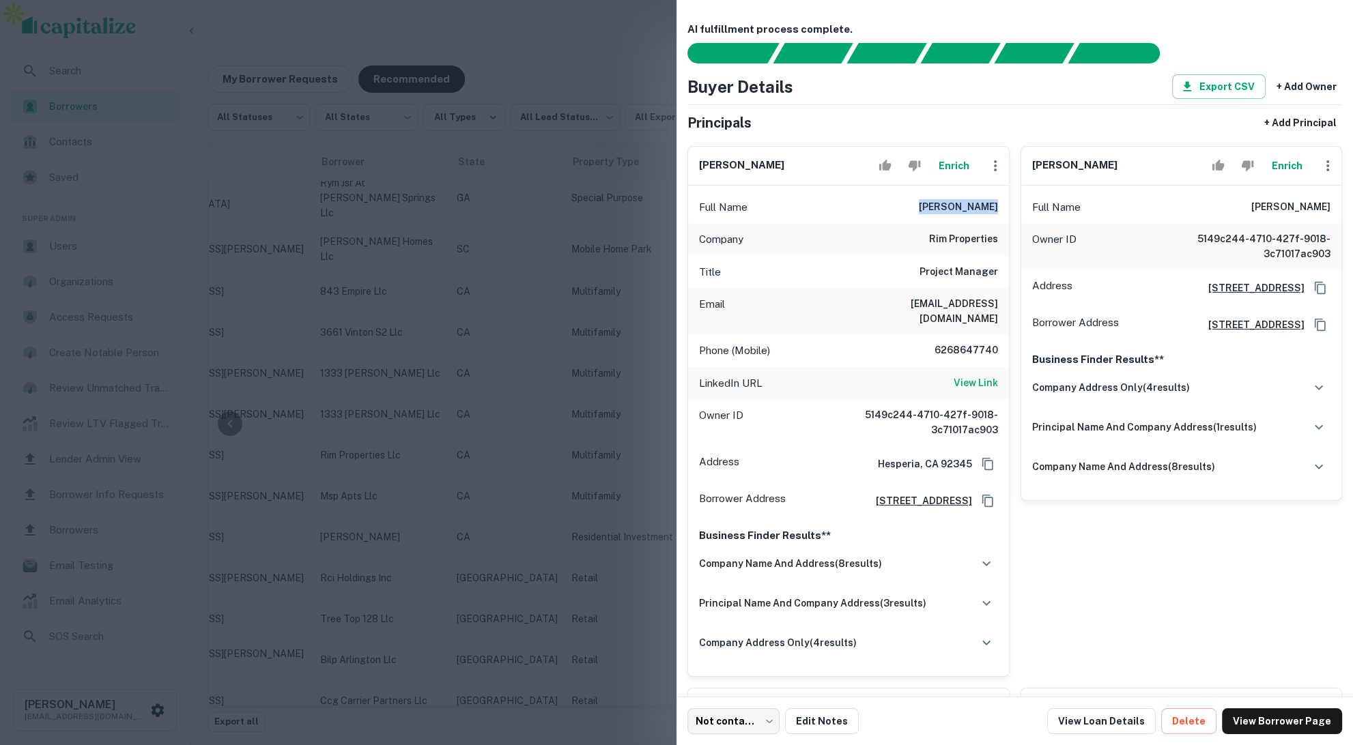
drag, startPoint x: 933, startPoint y: 206, endPoint x: 1001, endPoint y: 203, distance: 67.6
click at [1001, 203] on div "Full Name lauren bryant" at bounding box center [848, 207] width 321 height 33
copy h6 "lauren bryant"
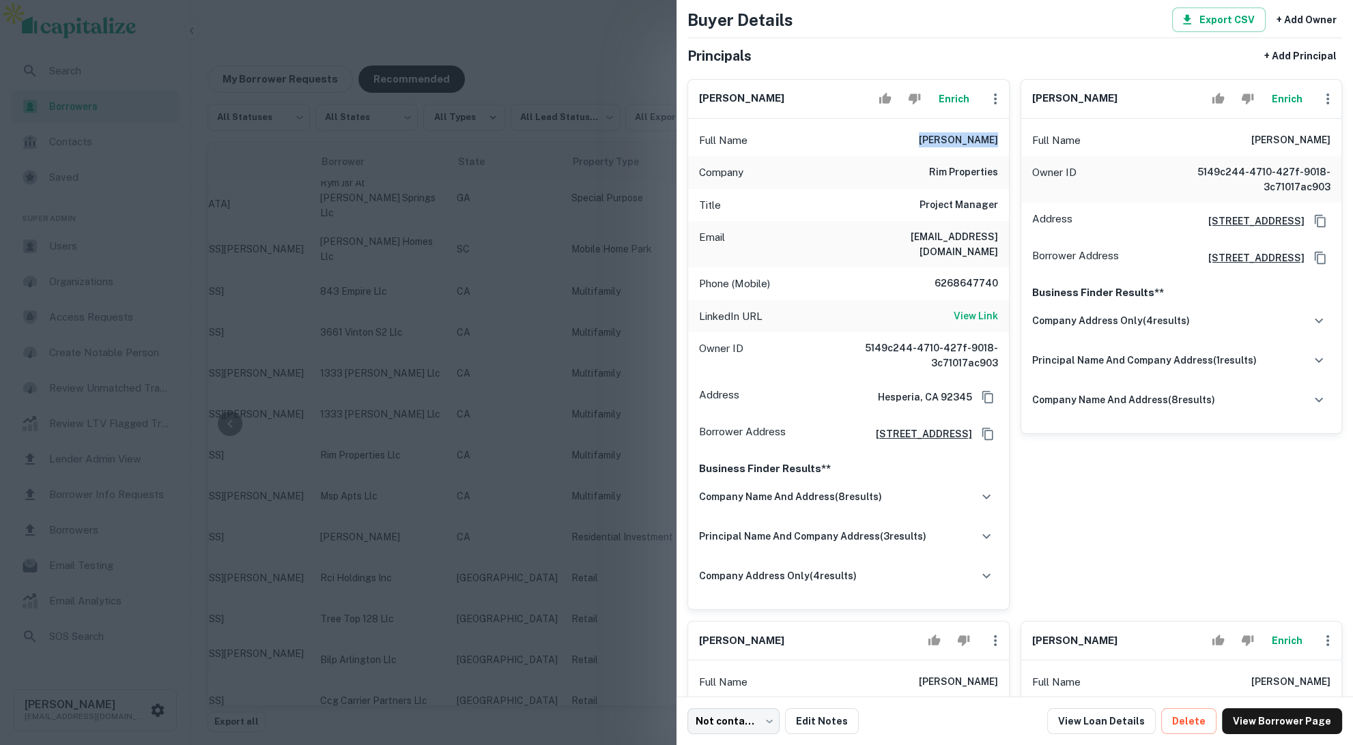
scroll to position [72, 0]
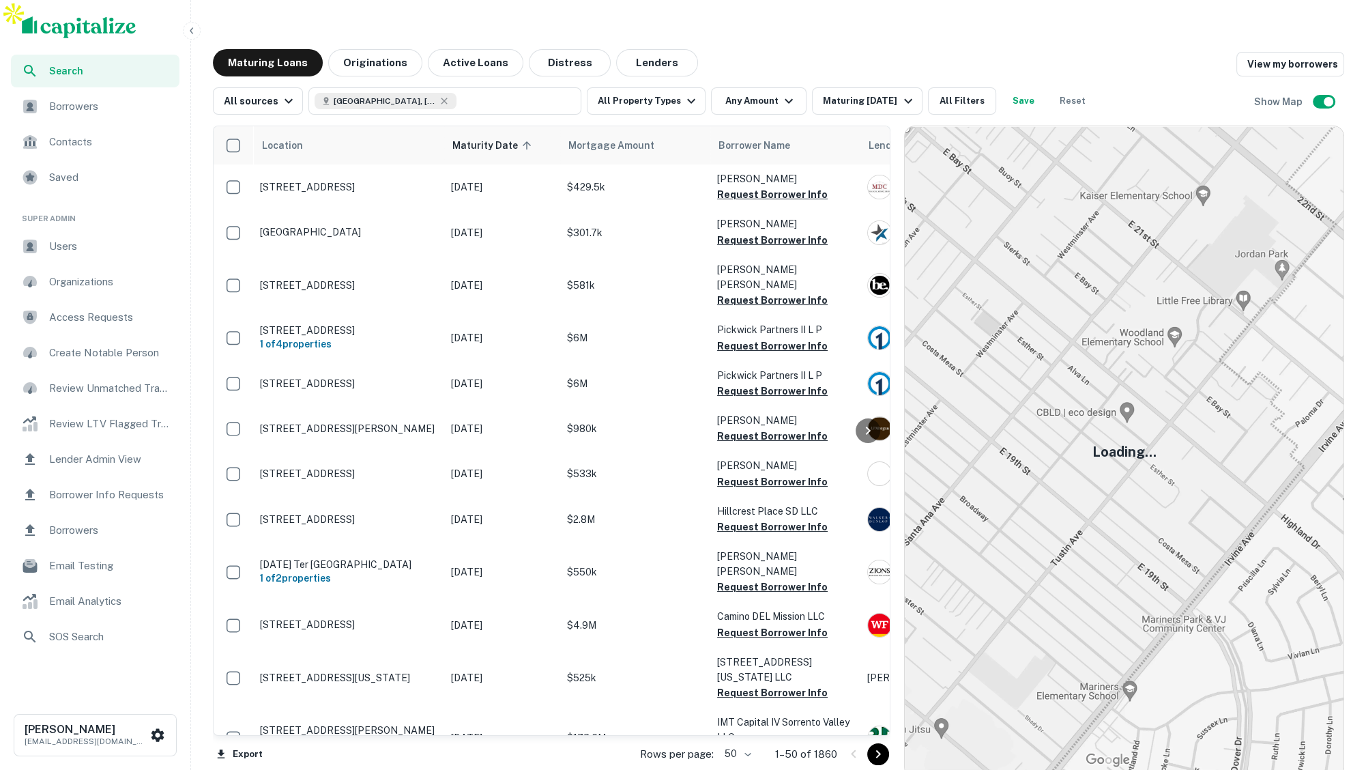
click at [190, 29] on icon "button" at bounding box center [191, 30] width 11 height 11
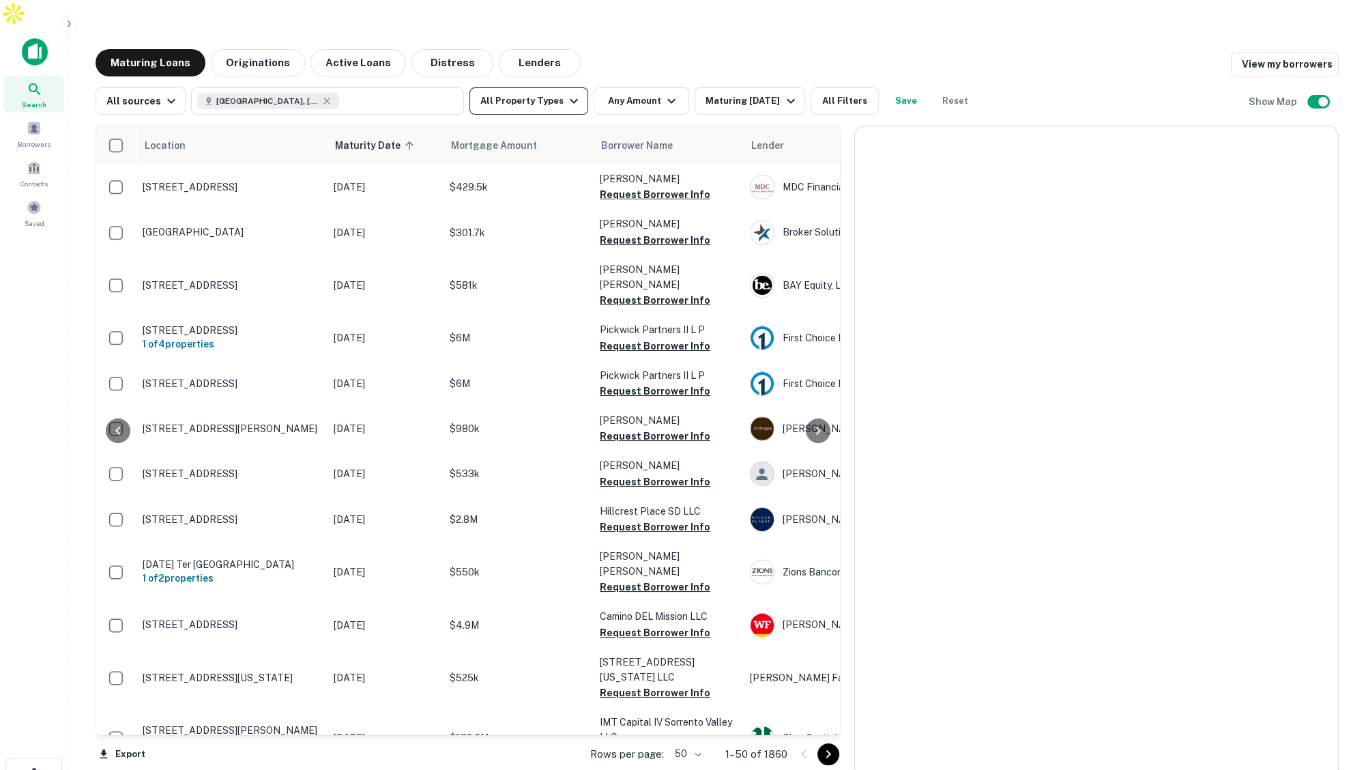
scroll to position [101, 0]
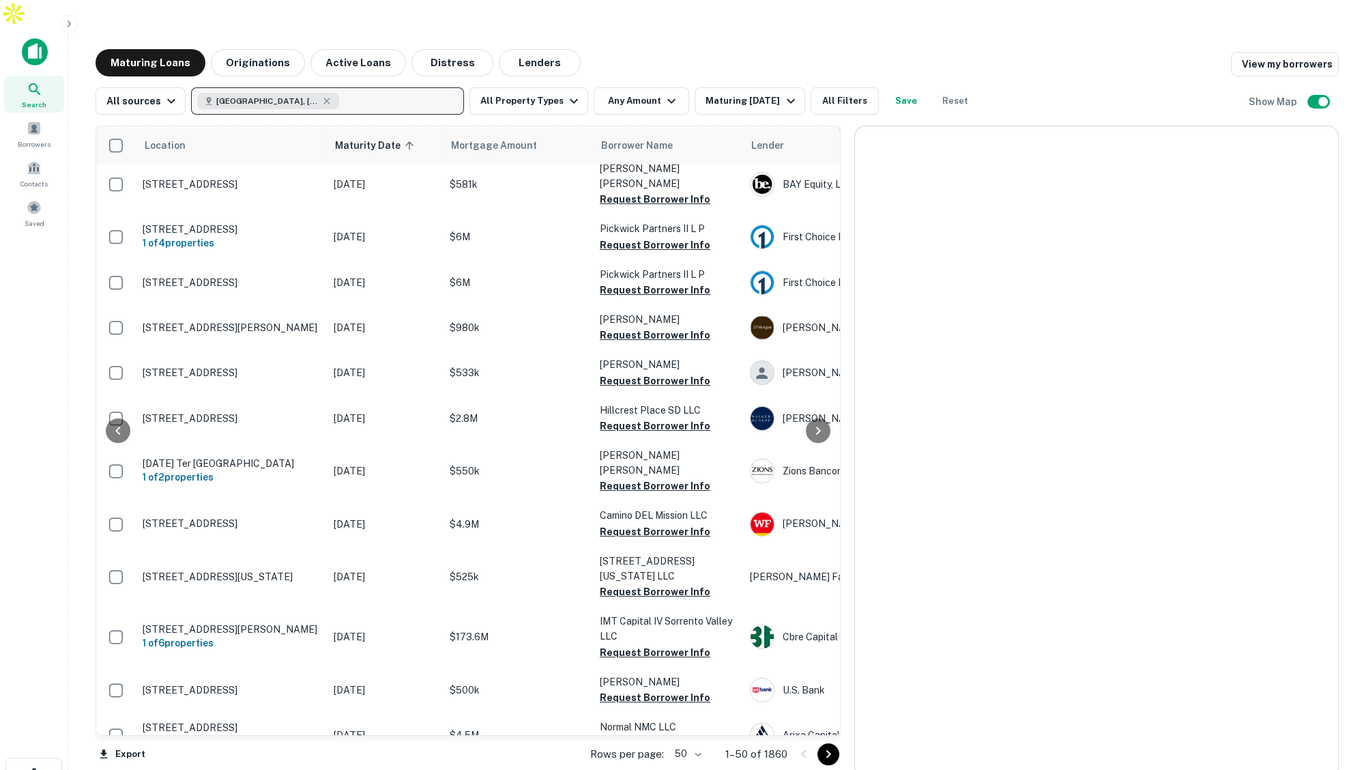
click at [376, 87] on button "[GEOGRAPHIC_DATA], [GEOGRAPHIC_DATA], [GEOGRAPHIC_DATA]" at bounding box center [327, 100] width 273 height 27
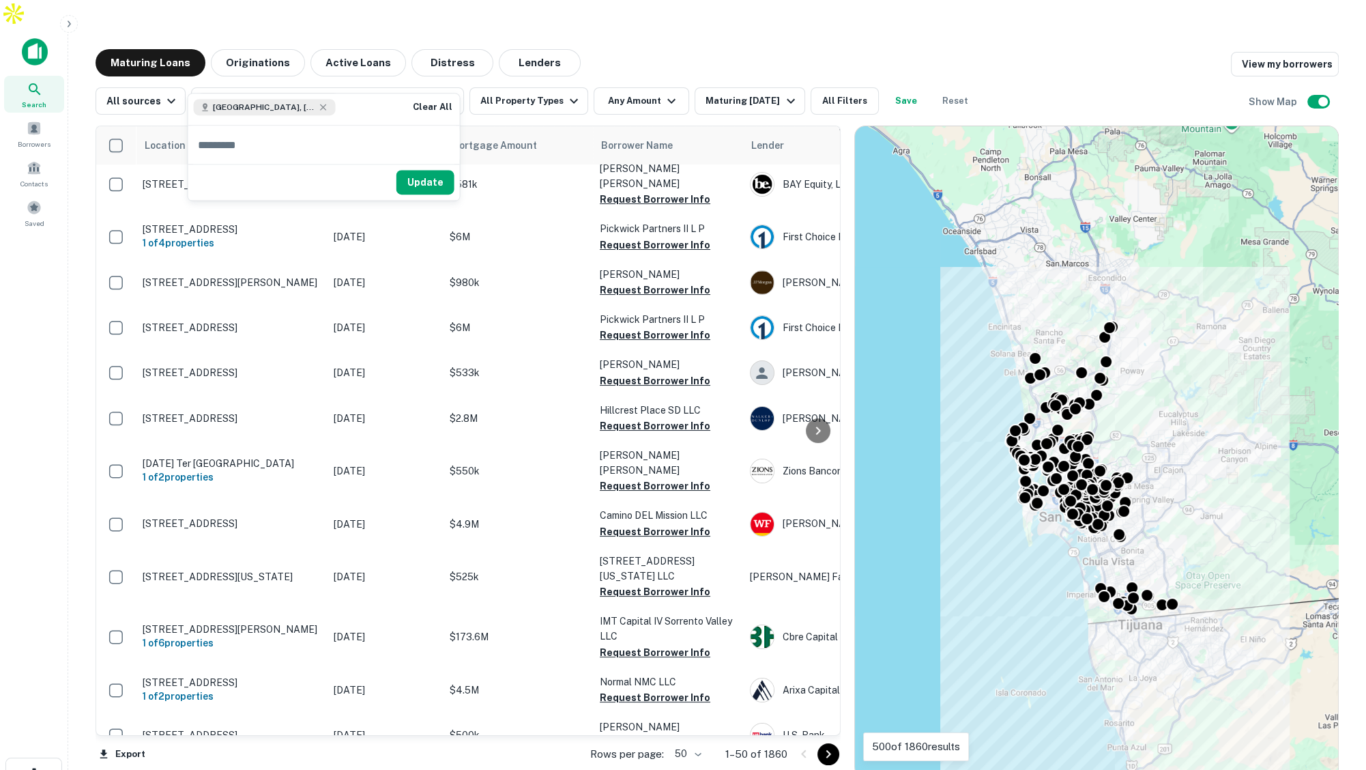
click at [291, 138] on input "text" at bounding box center [324, 145] width 272 height 38
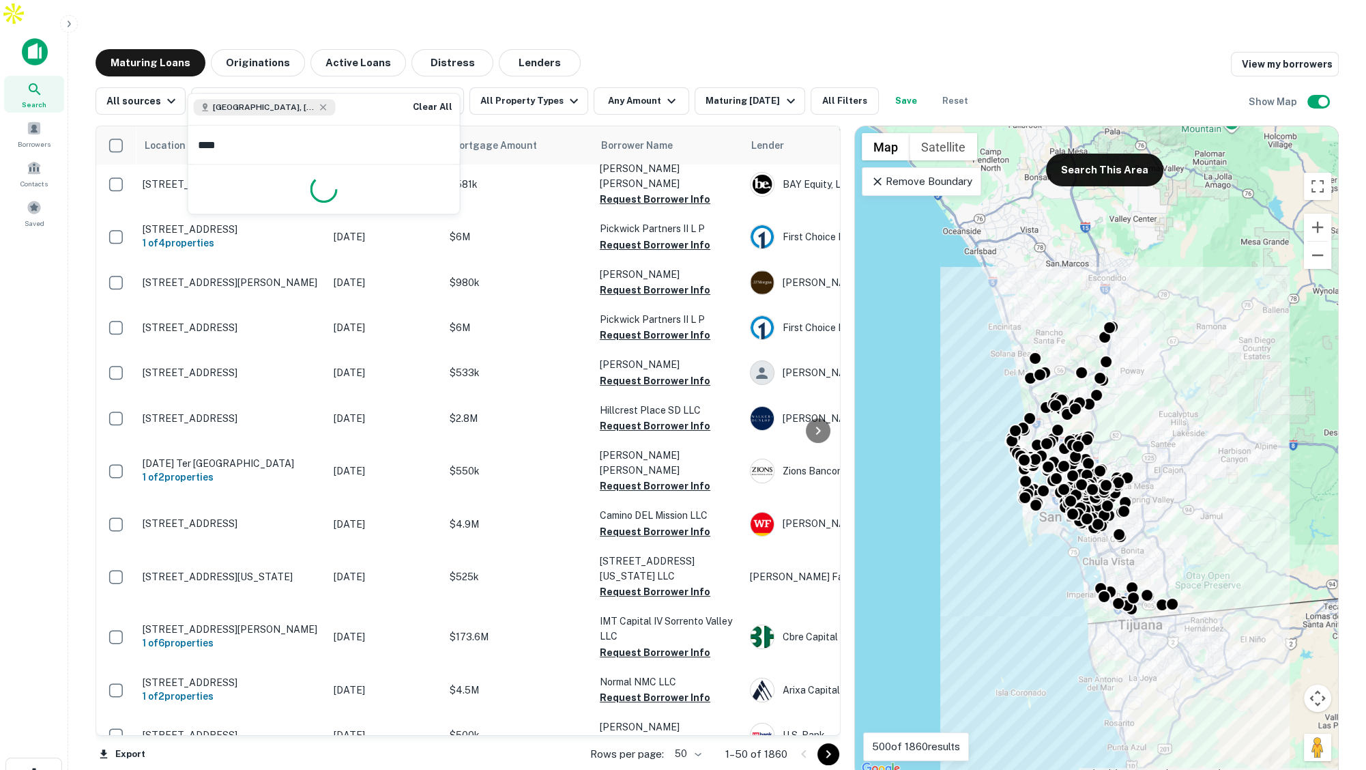
type input "*****"
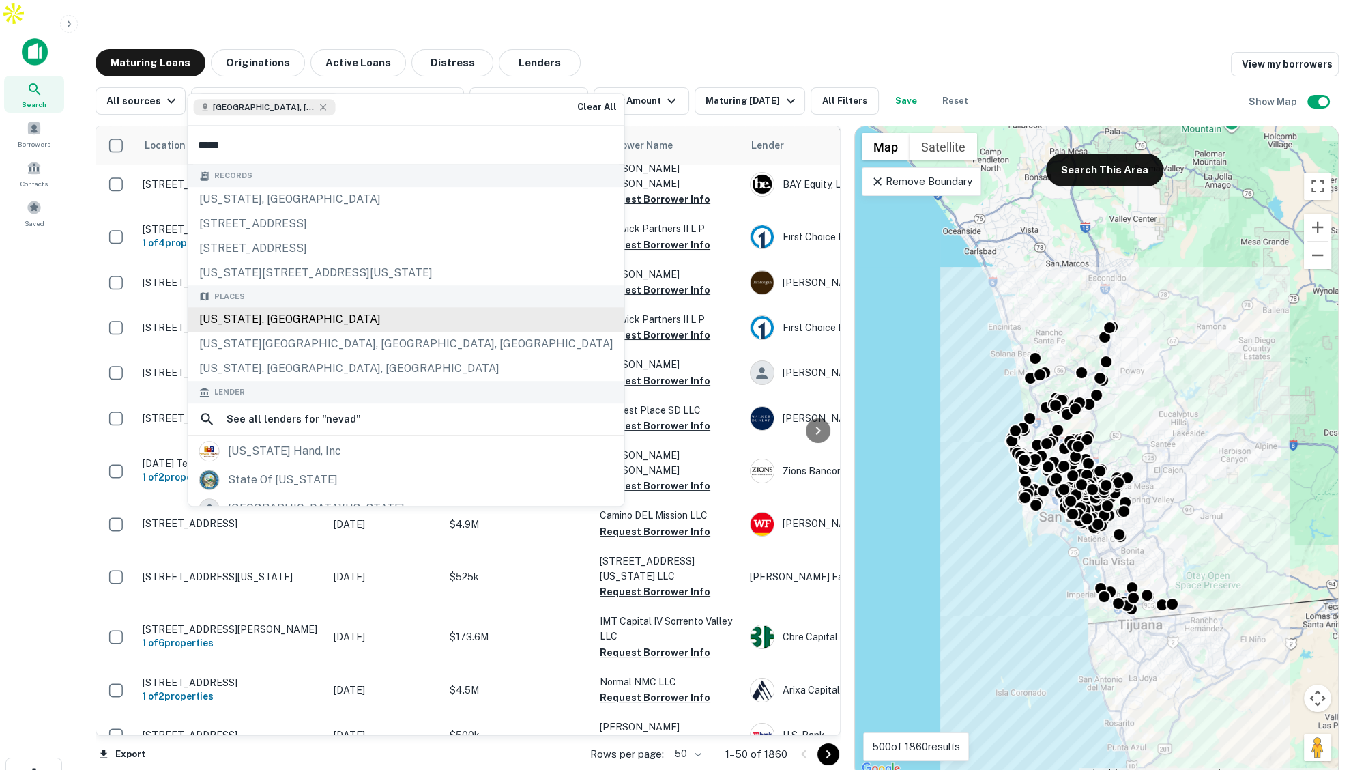
click at [283, 323] on div "Nevada, USA" at bounding box center [406, 320] width 436 height 25
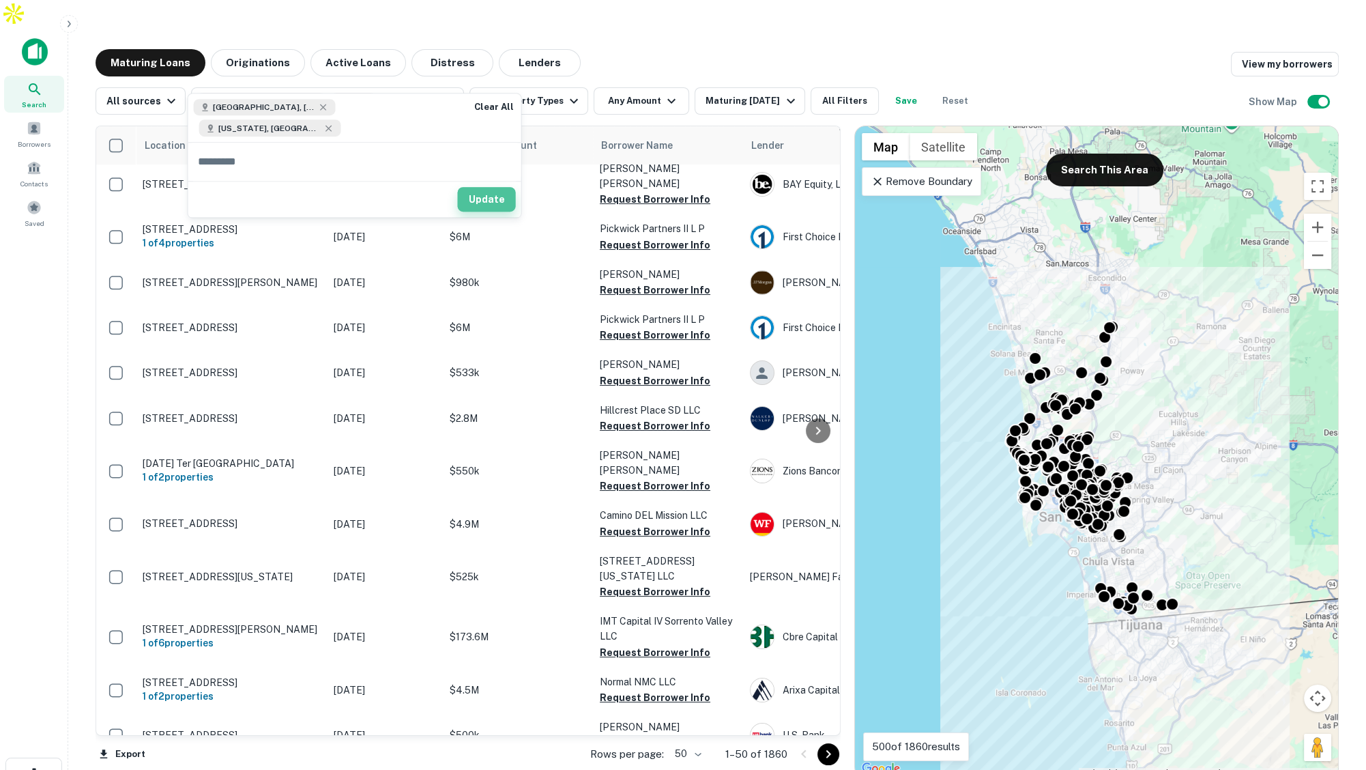
click at [458, 188] on button "Update" at bounding box center [487, 199] width 58 height 25
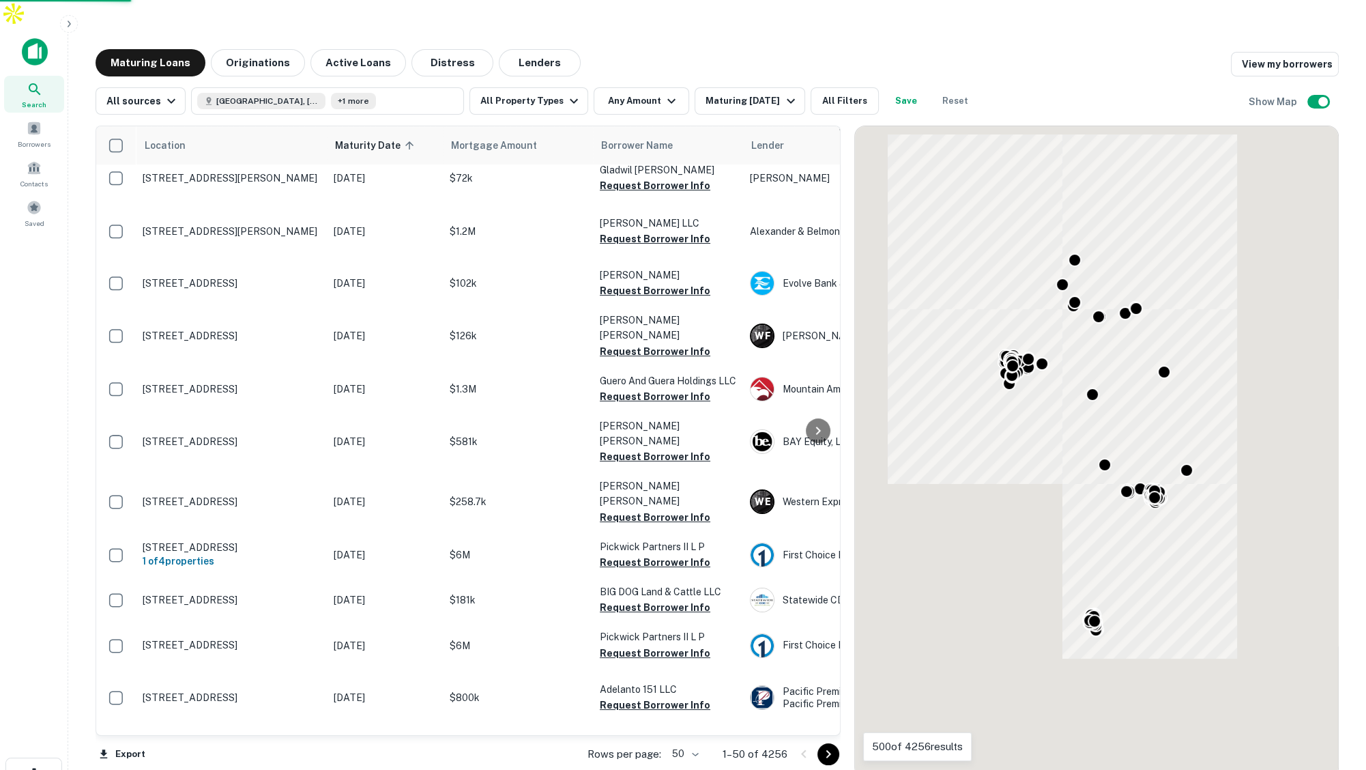
scroll to position [102, 0]
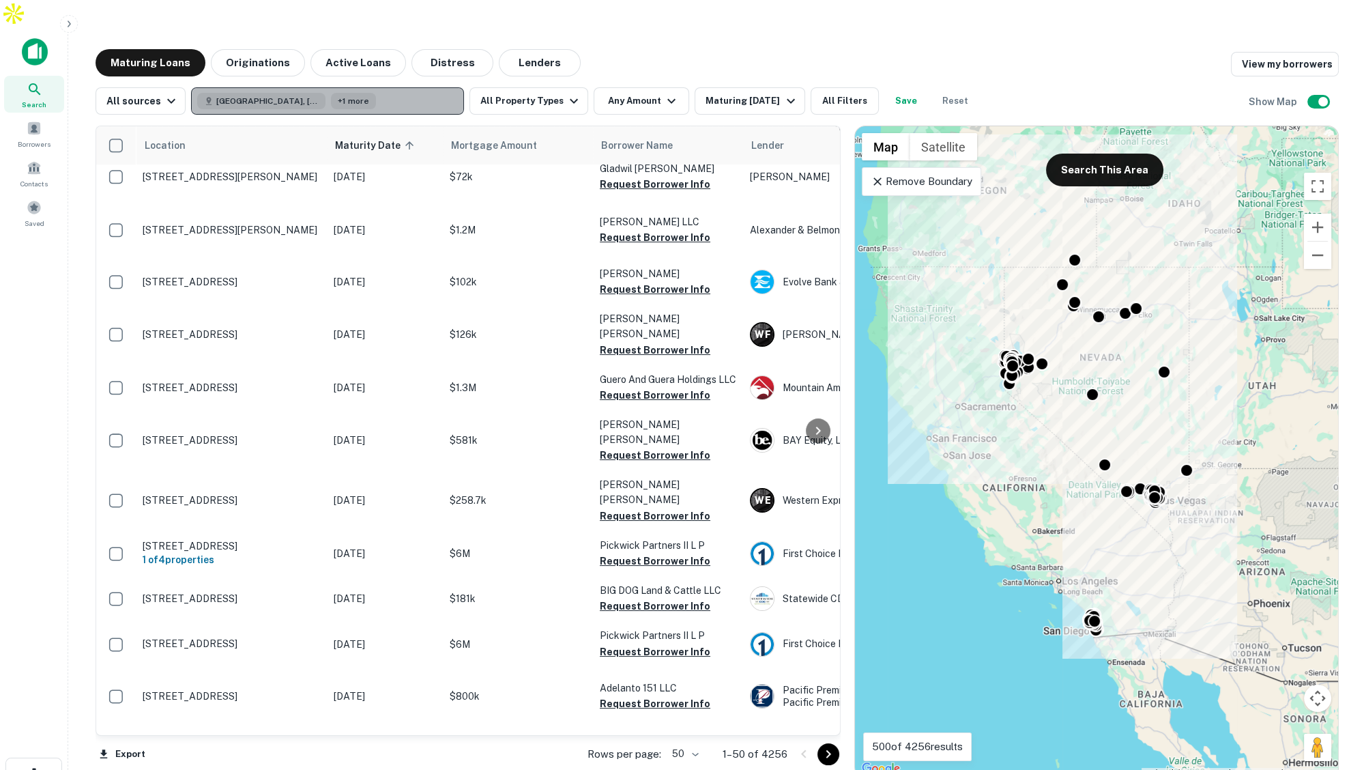
click at [409, 87] on button "San Diego, CA, USA +1 more" at bounding box center [327, 100] width 273 height 27
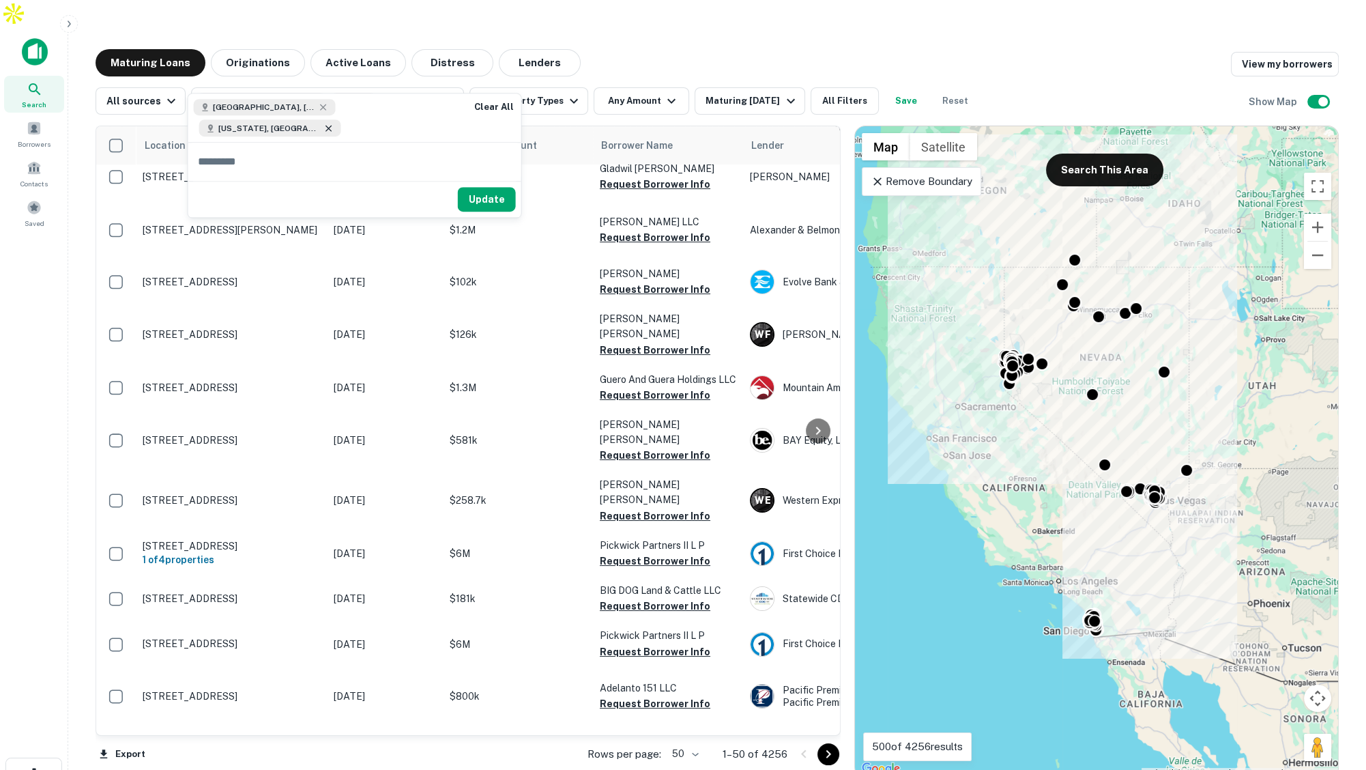
click at [334, 123] on icon at bounding box center [329, 128] width 11 height 11
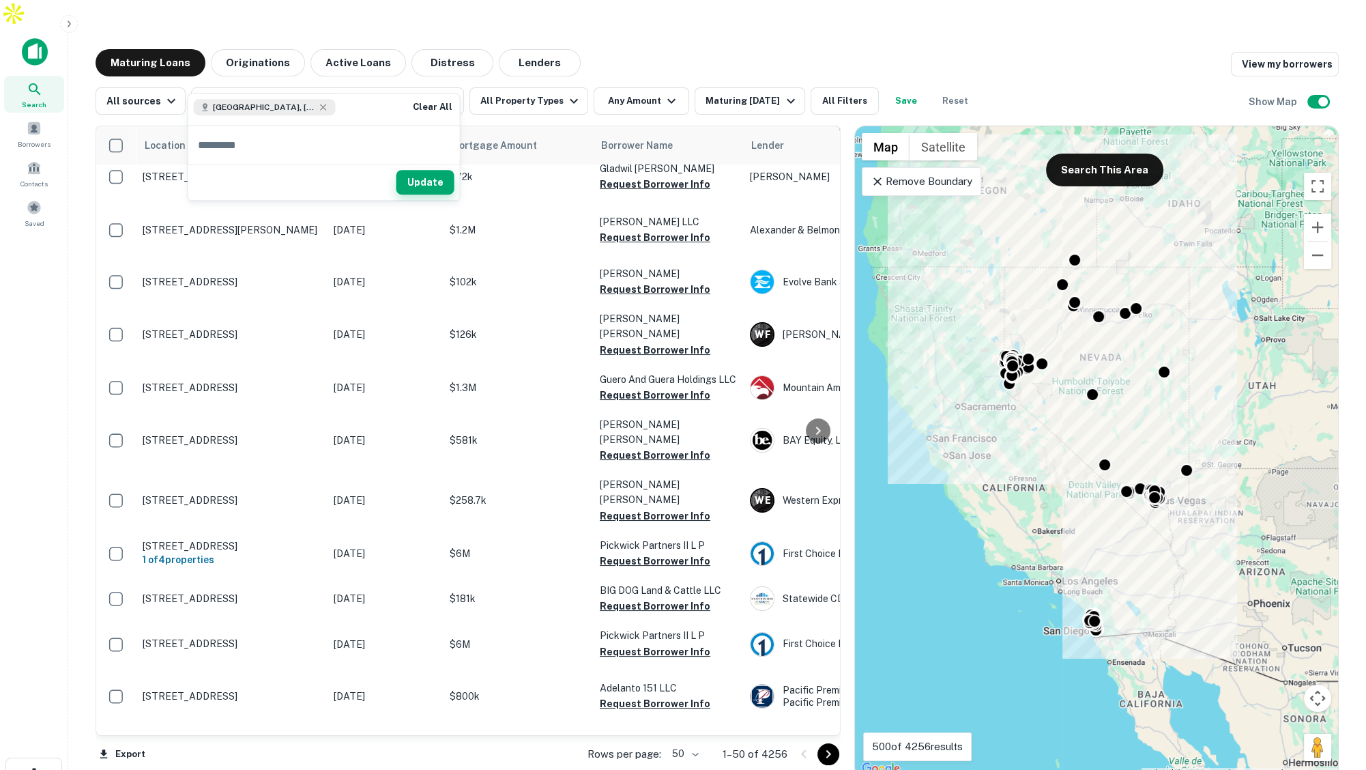
click at [431, 182] on button "Update" at bounding box center [426, 183] width 58 height 25
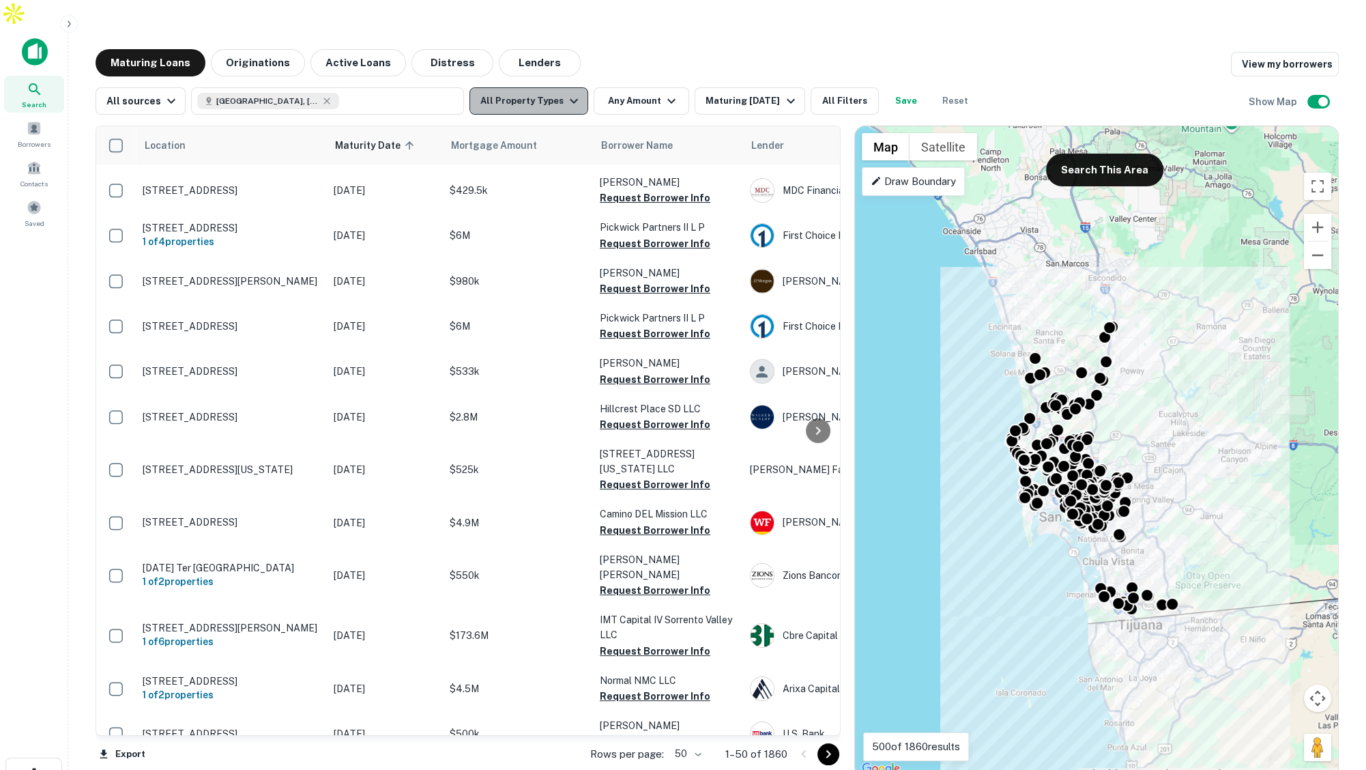
click at [569, 93] on icon "button" at bounding box center [574, 101] width 16 height 16
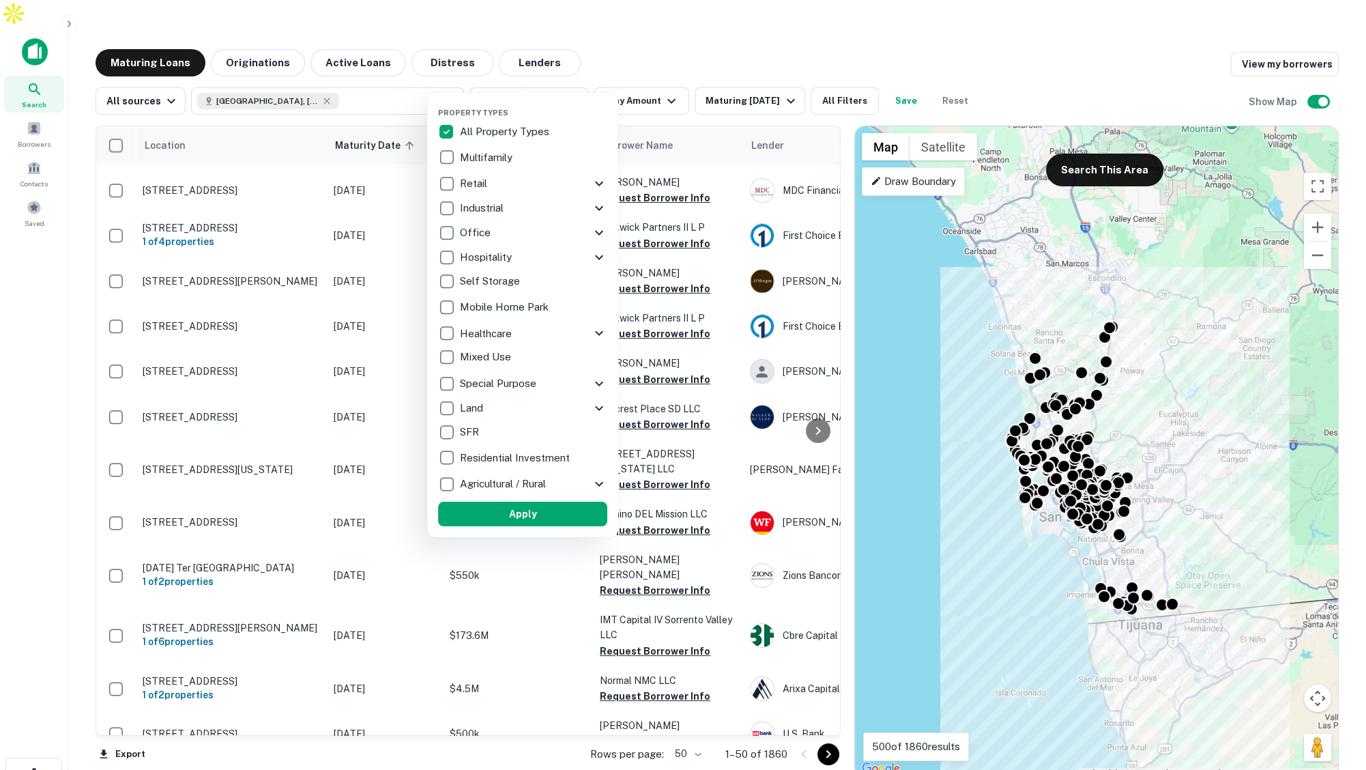
click at [571, 182] on div "Retail" at bounding box center [514, 183] width 153 height 23
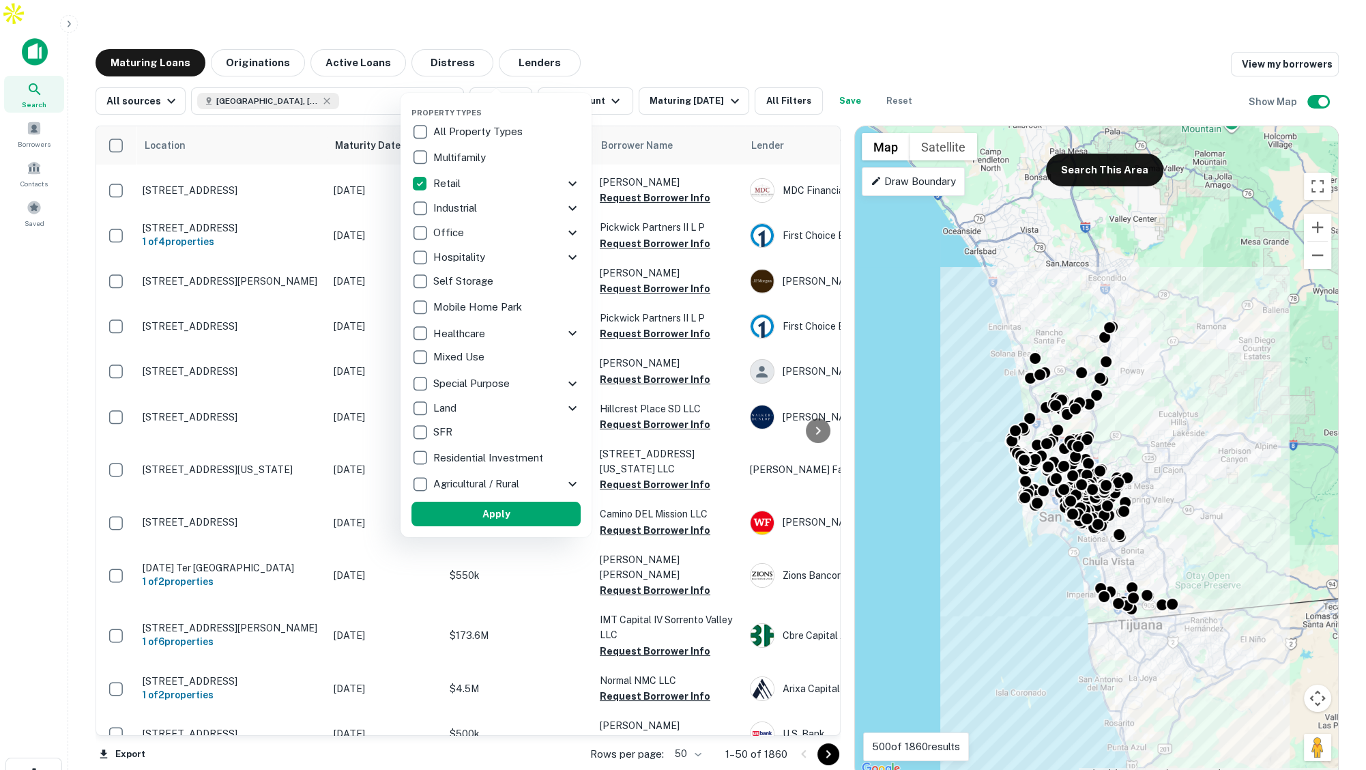
click at [563, 182] on div "Retail" at bounding box center [488, 183] width 153 height 23
click at [575, 183] on icon at bounding box center [573, 184] width 8 height 5
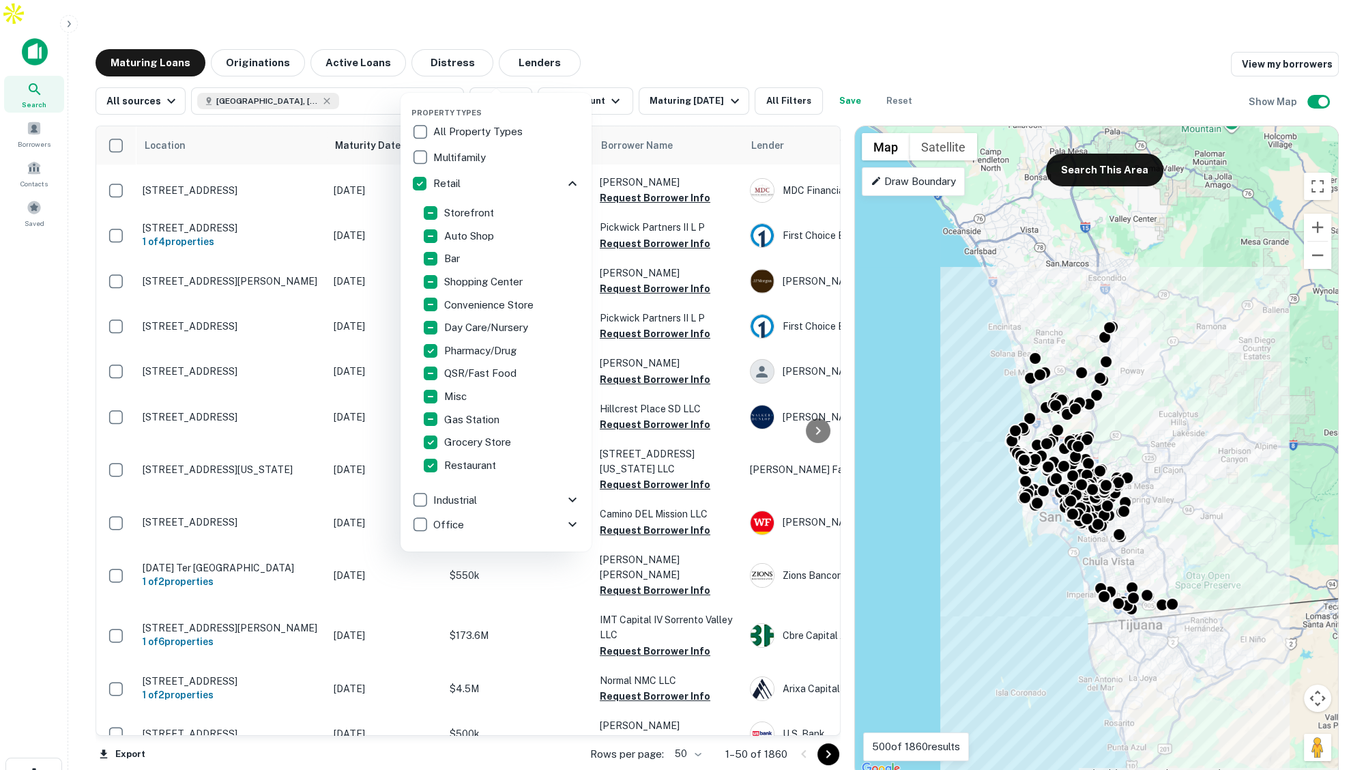
click at [569, 182] on icon at bounding box center [572, 183] width 16 height 16
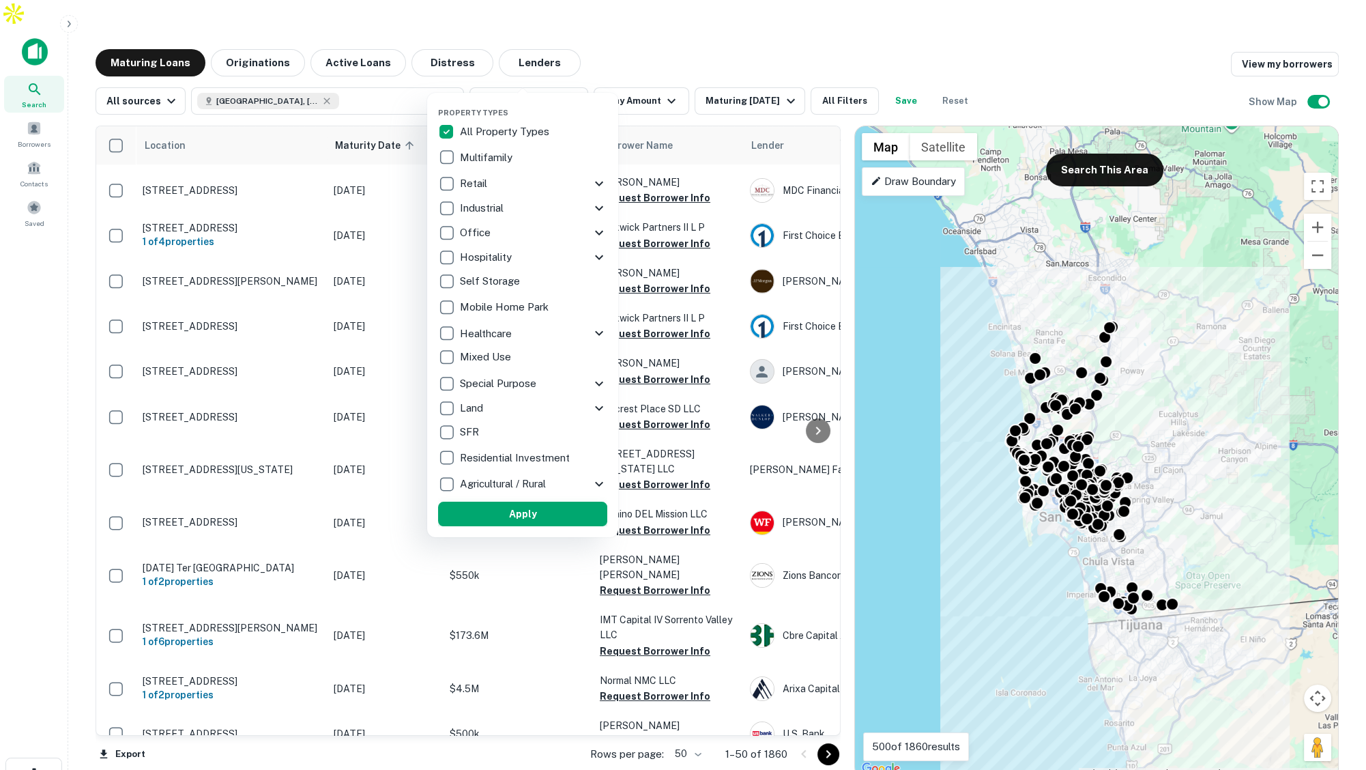
click at [601, 512] on button "Apply" at bounding box center [522, 514] width 169 height 25
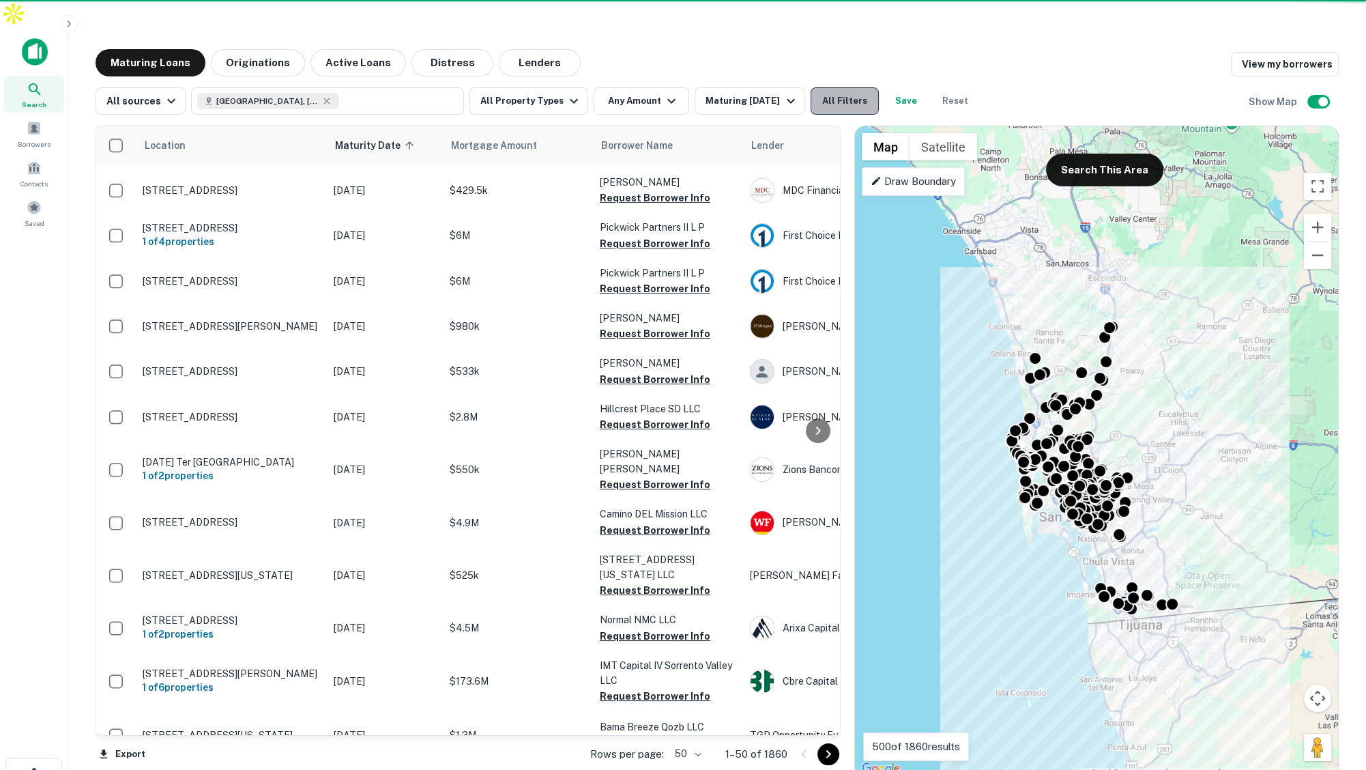
click at [842, 87] on button "All Filters" at bounding box center [845, 100] width 68 height 27
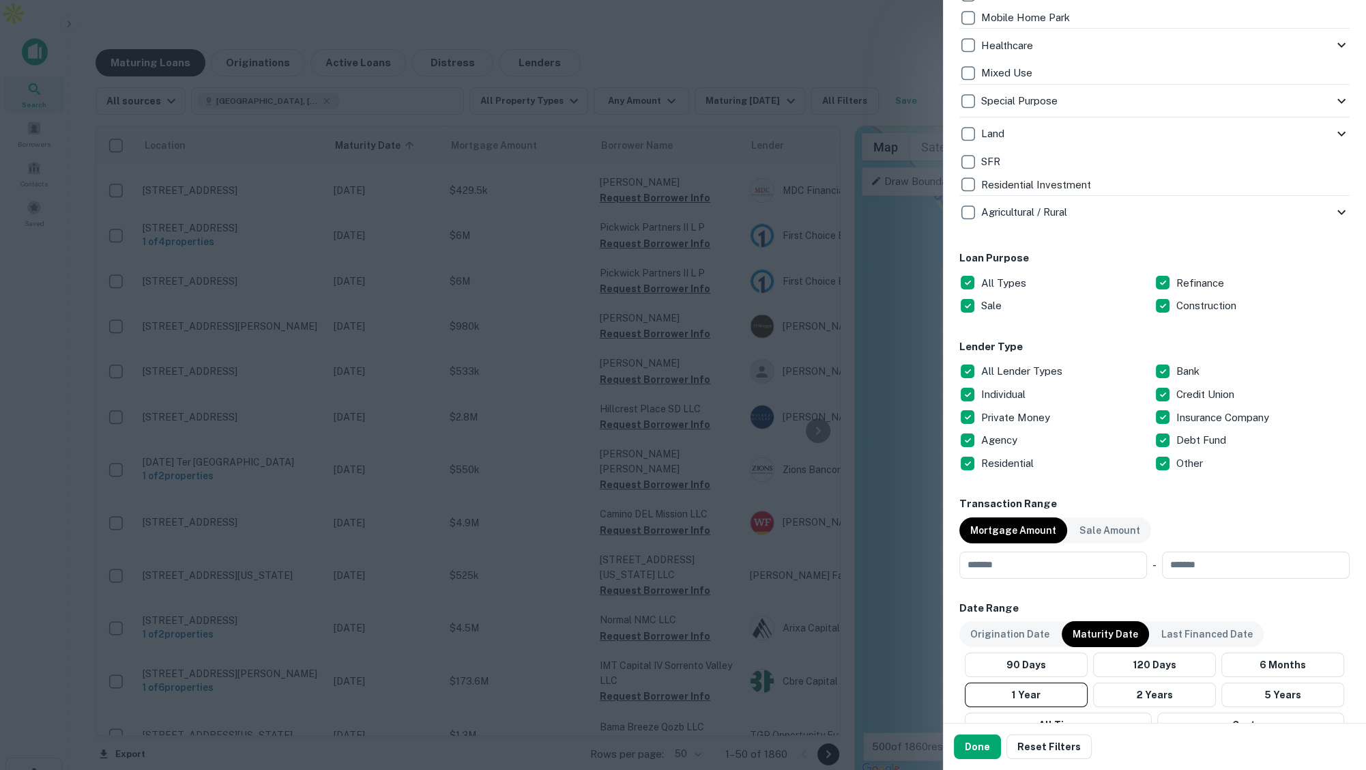
scroll to position [545, 0]
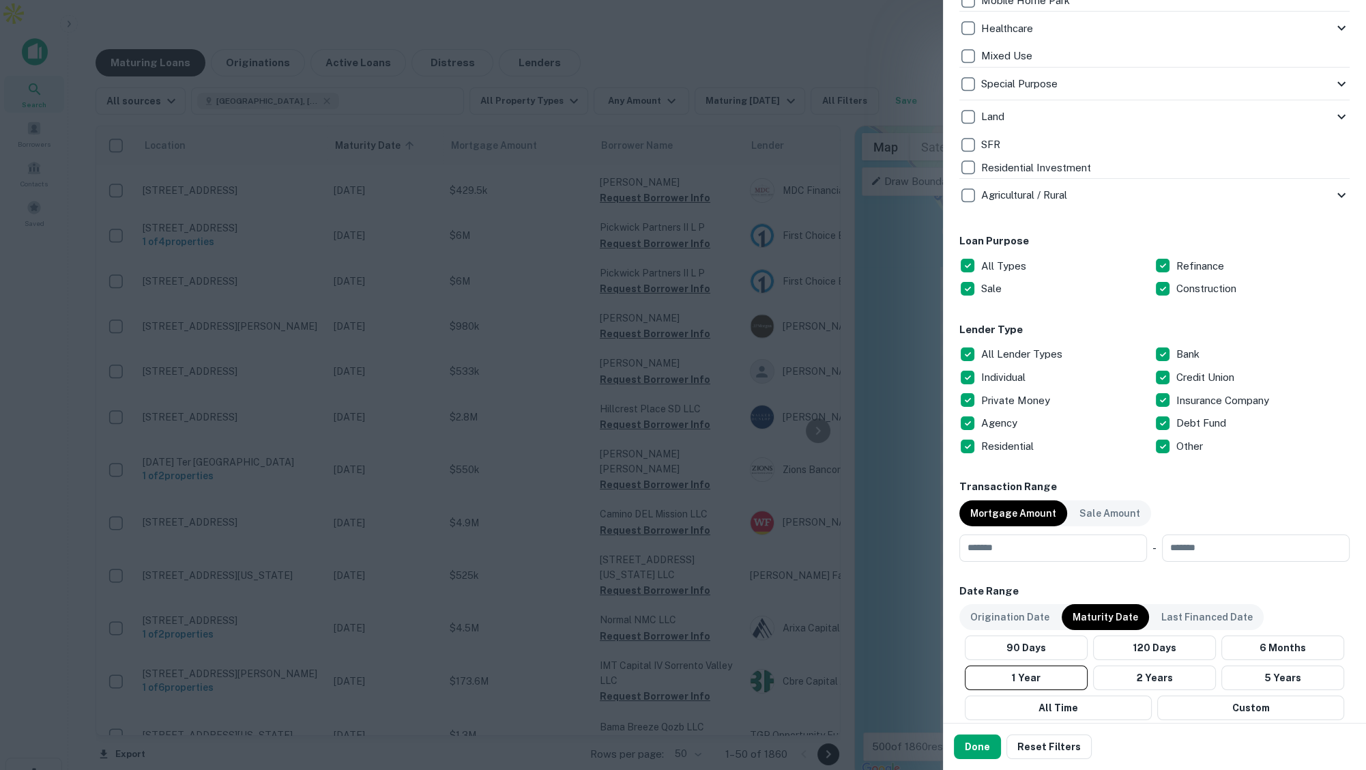
click at [837, 40] on div at bounding box center [683, 385] width 1366 height 770
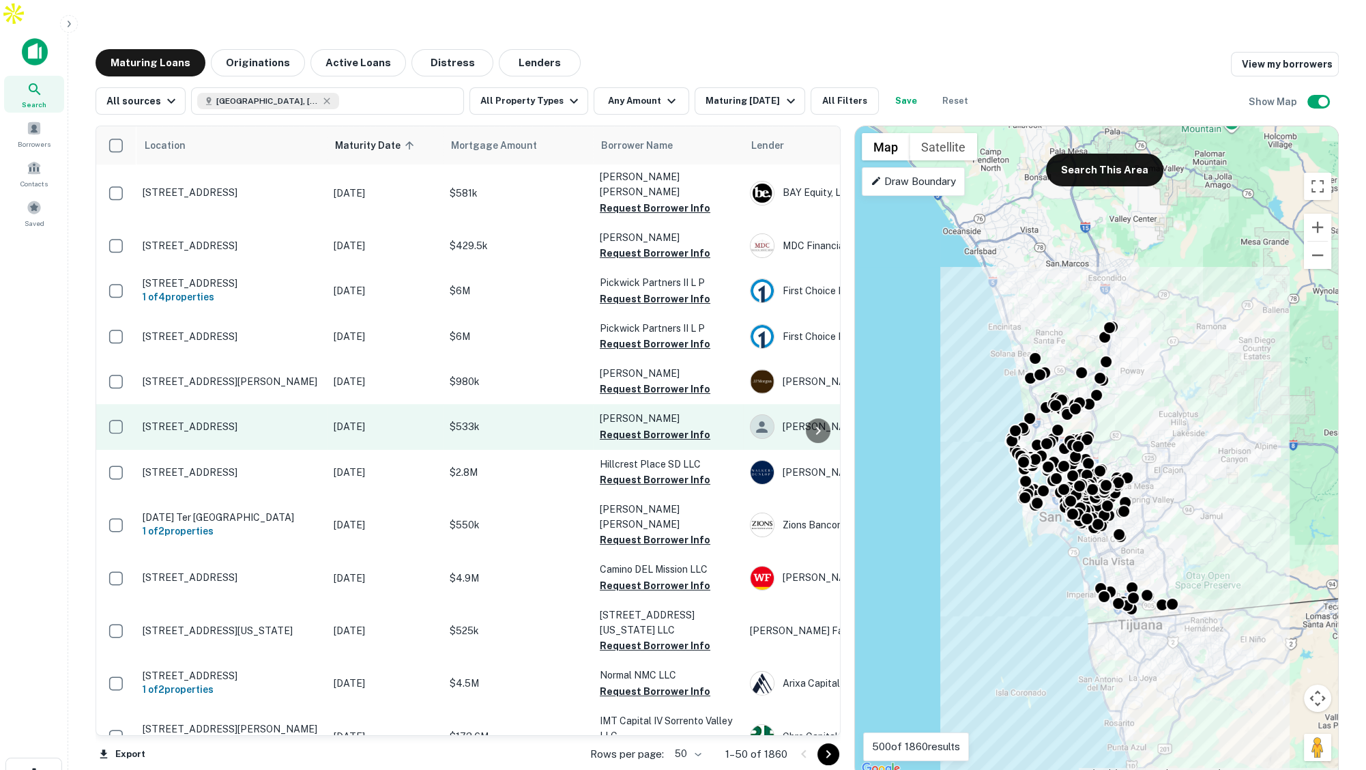
scroll to position [0, 0]
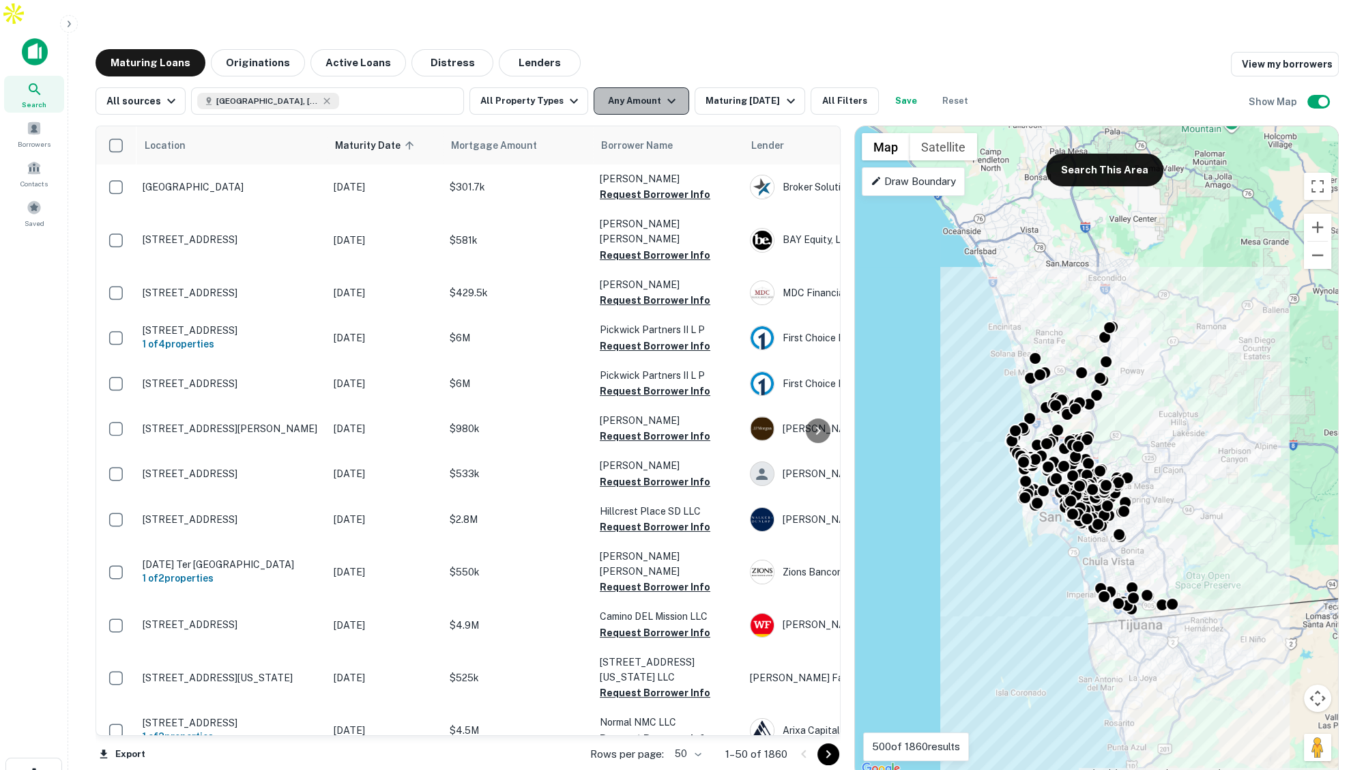
click at [639, 87] on button "Any Amount" at bounding box center [642, 100] width 96 height 27
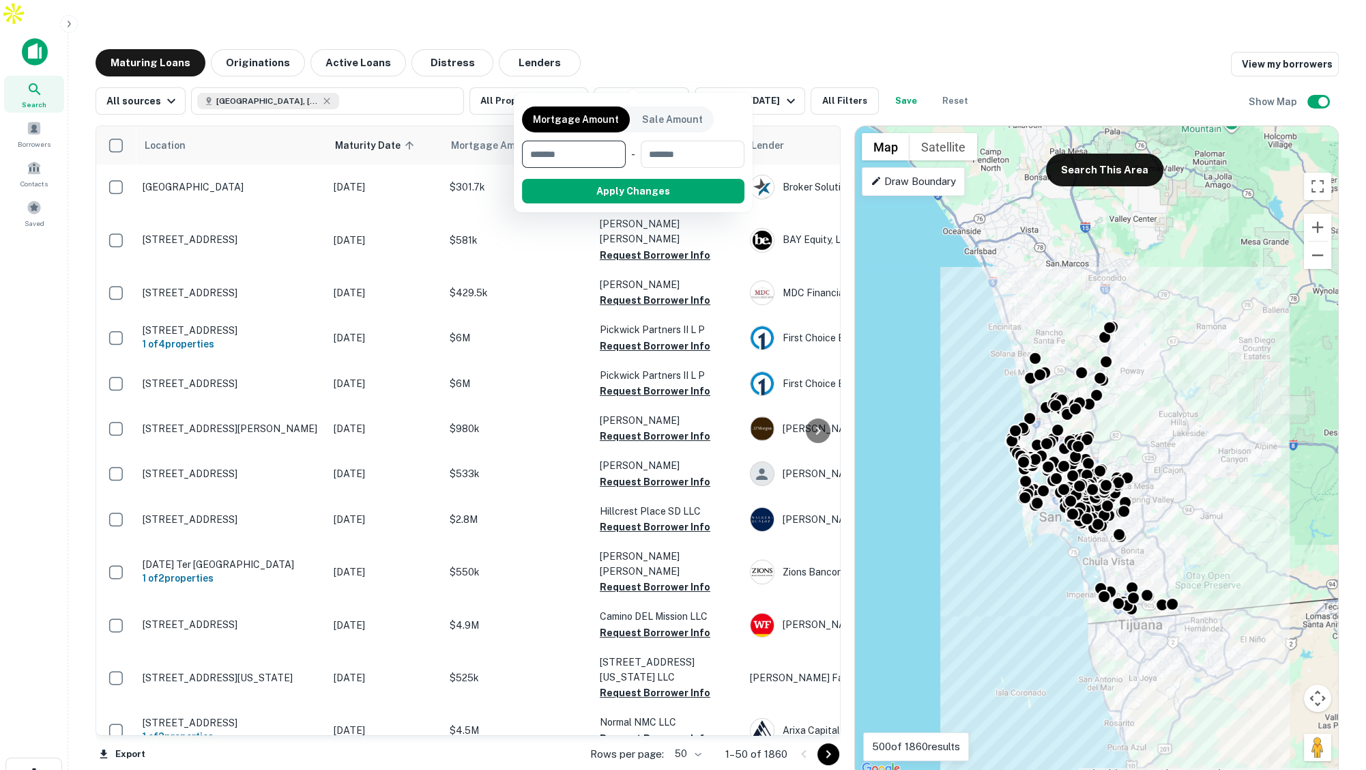
click at [580, 150] on input "number" at bounding box center [569, 154] width 94 height 27
type input "*******"
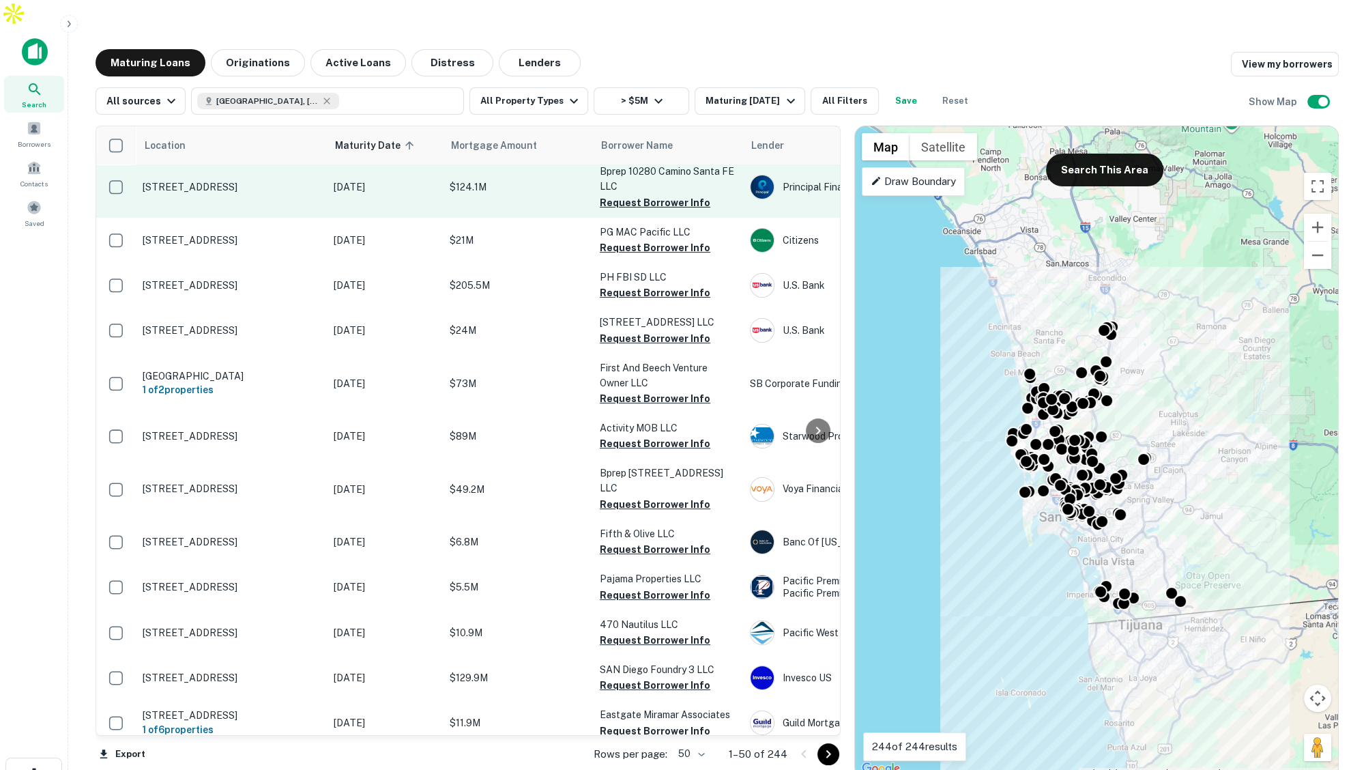
scroll to position [198, 0]
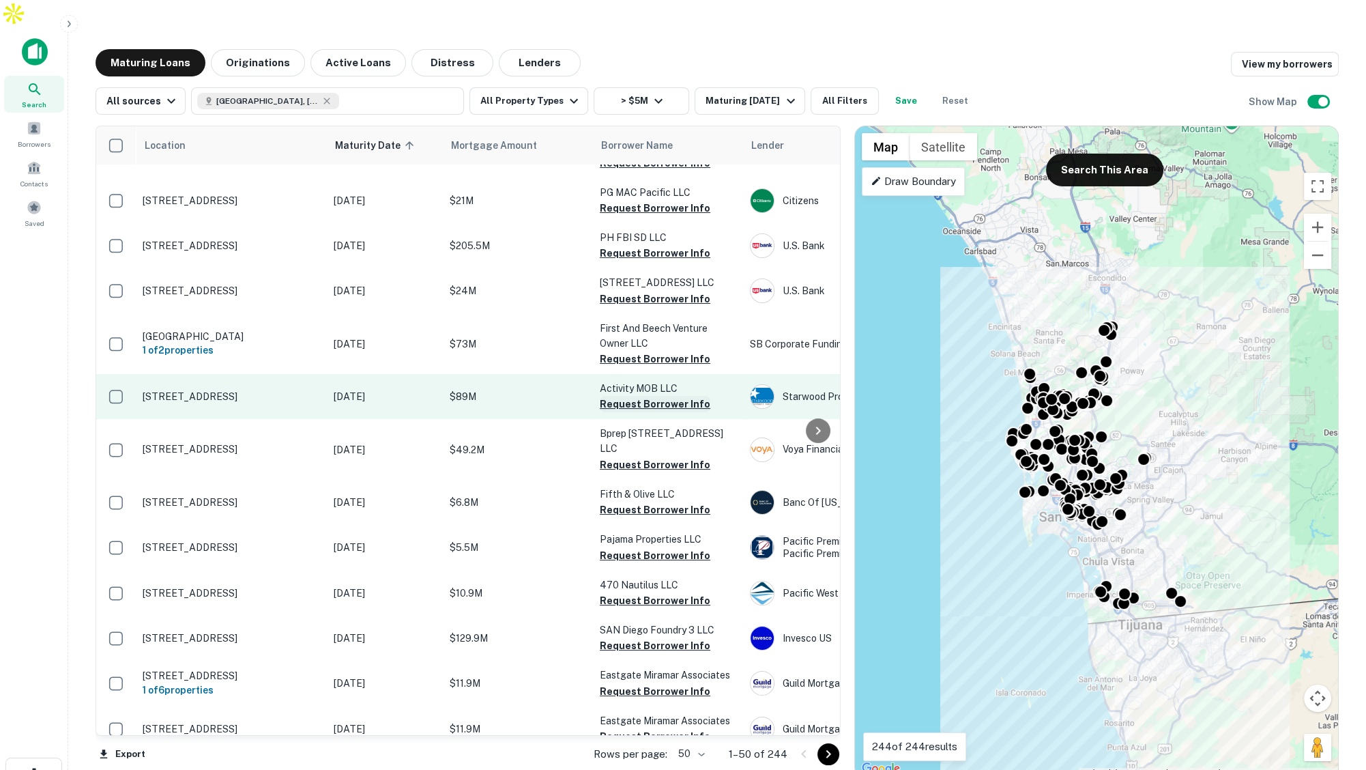
click at [644, 396] on button "Request Borrower Info" at bounding box center [655, 404] width 111 height 16
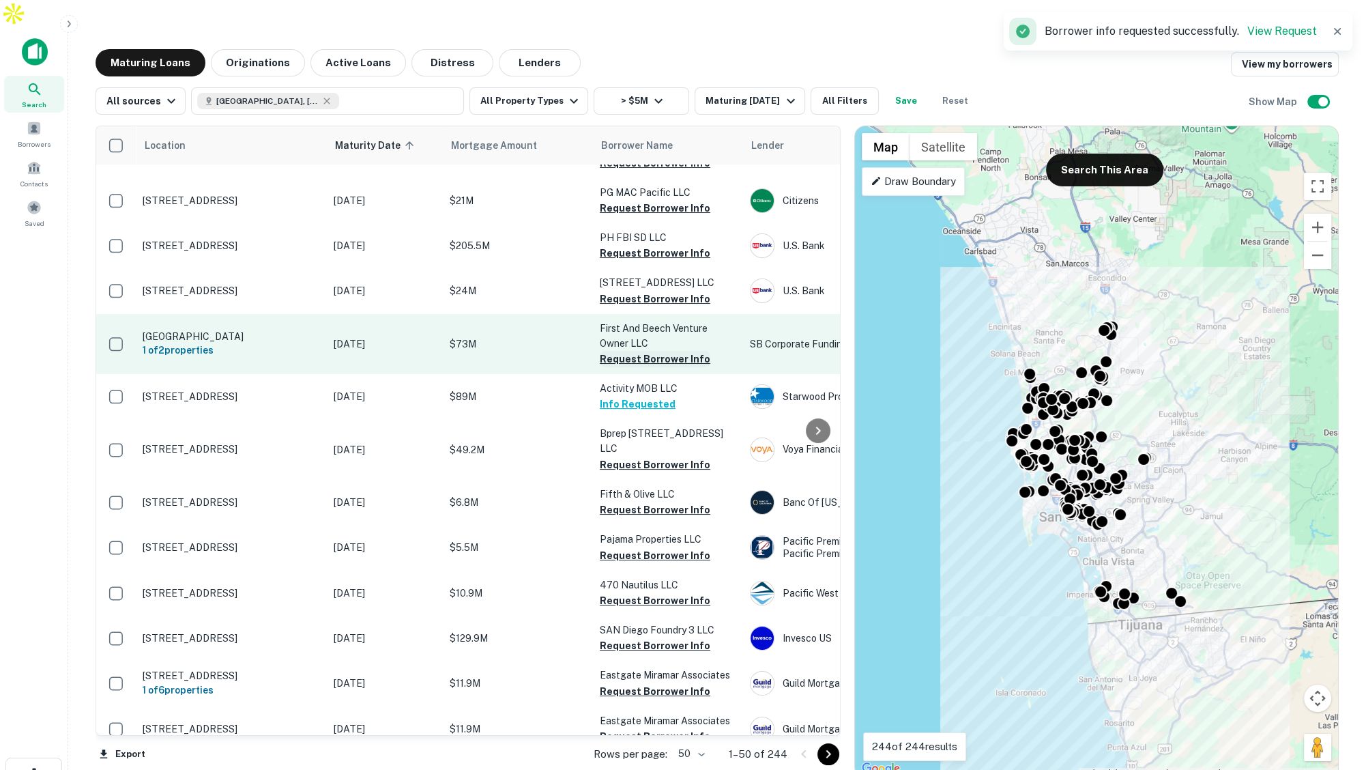
click at [633, 351] on button "Request Borrower Info" at bounding box center [655, 359] width 111 height 16
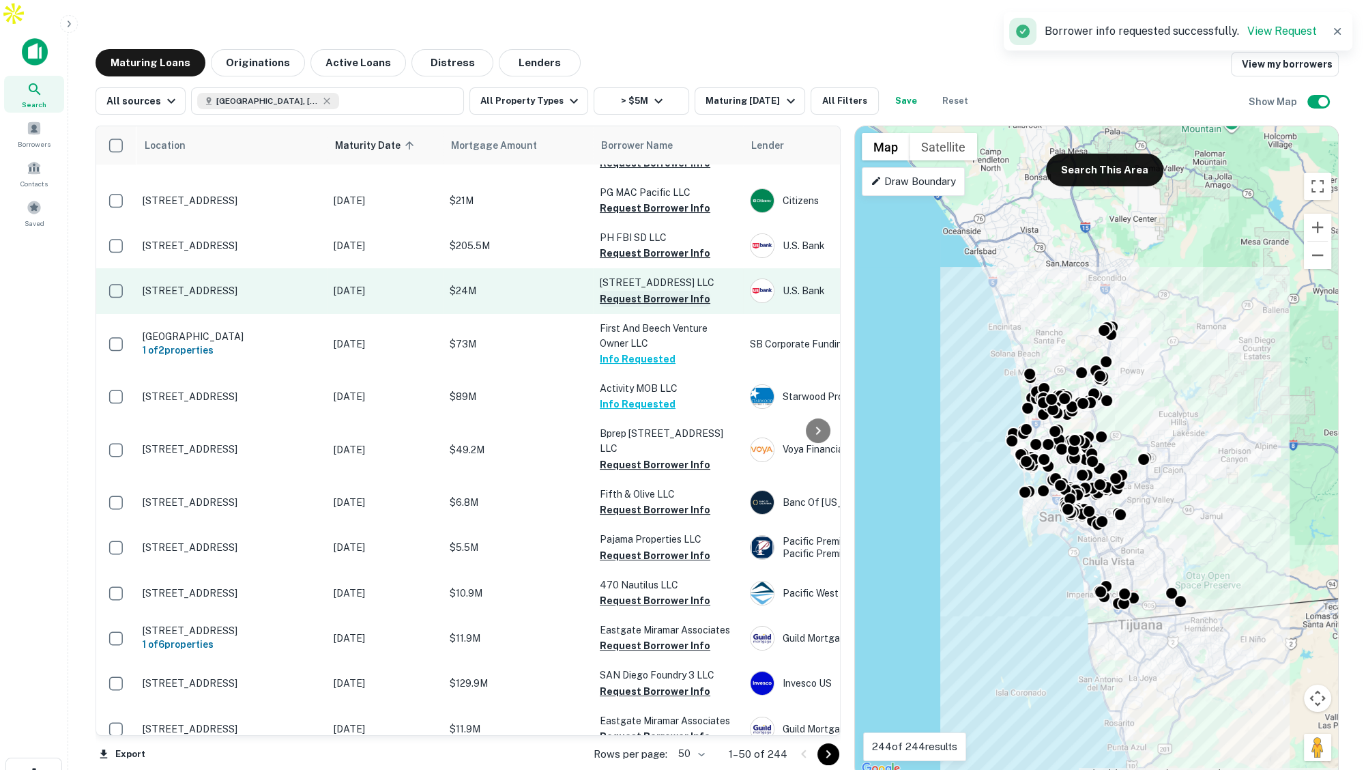
click at [636, 291] on button "Request Borrower Info" at bounding box center [655, 299] width 111 height 16
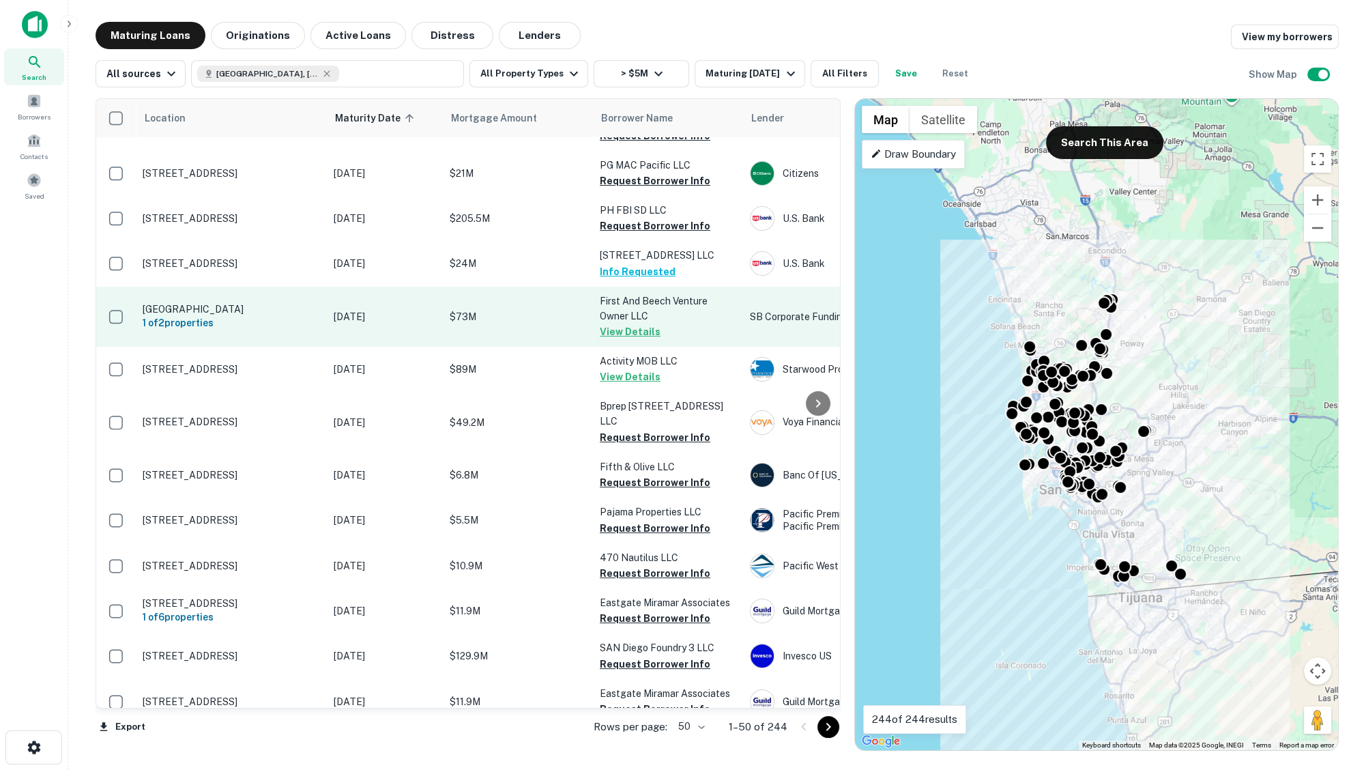
click at [530, 324] on p "$73M" at bounding box center [518, 316] width 137 height 15
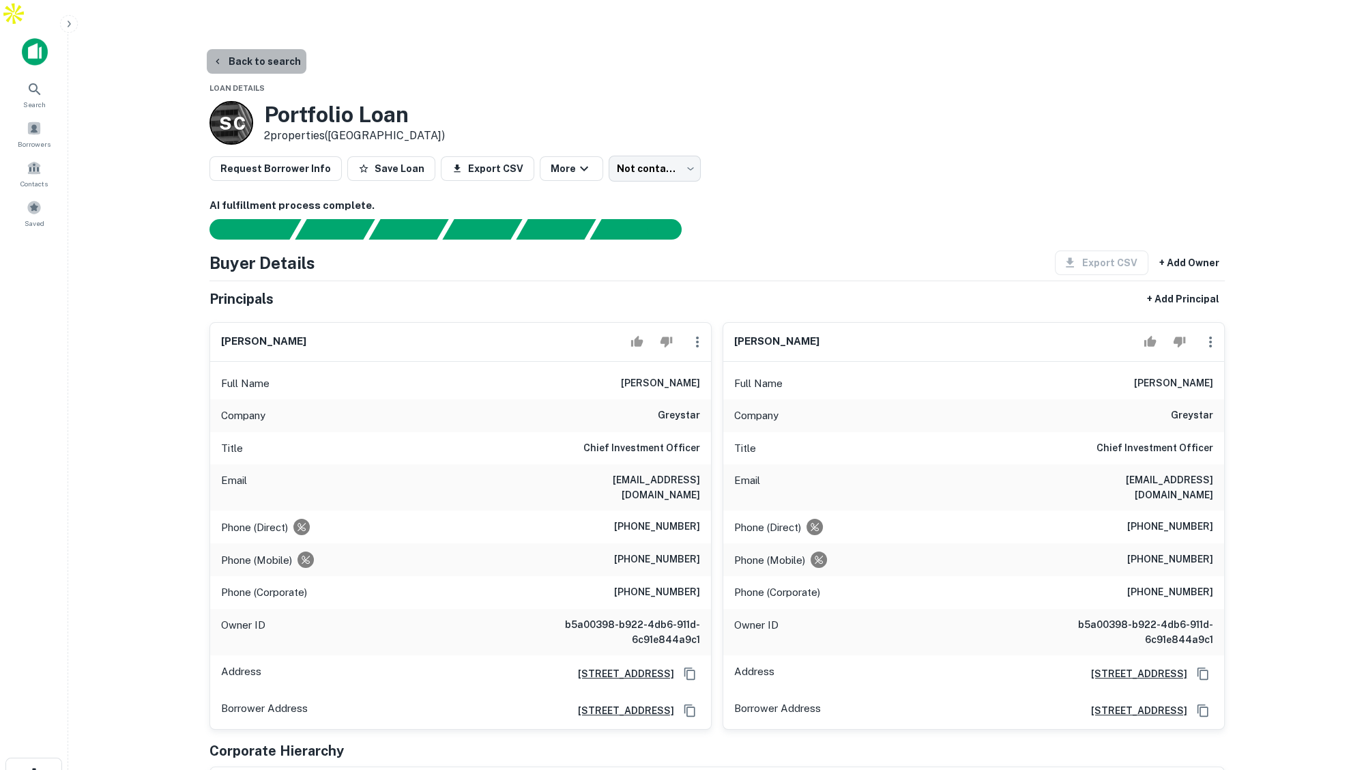
click at [269, 49] on button "Back to search" at bounding box center [257, 61] width 100 height 25
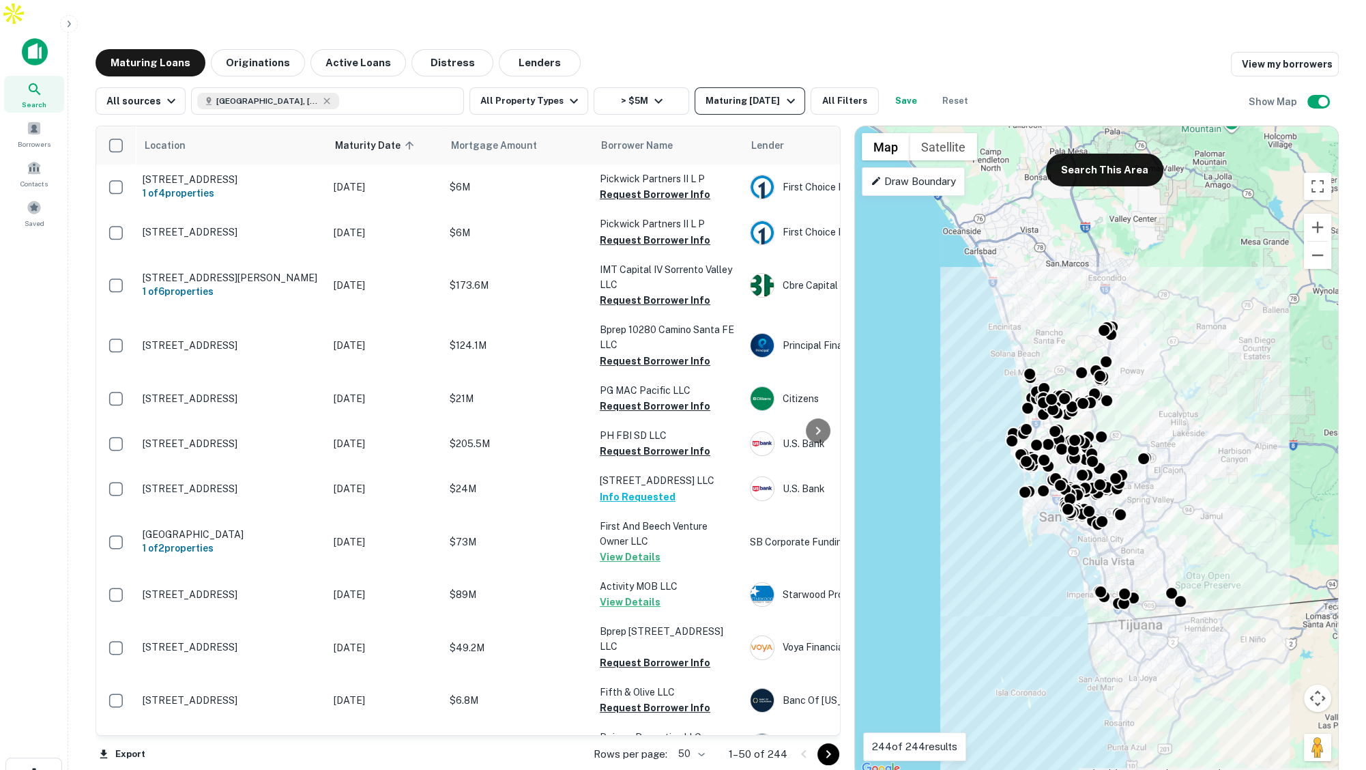
click at [770, 93] on div "Maturing In 1 Year" at bounding box center [752, 101] width 93 height 16
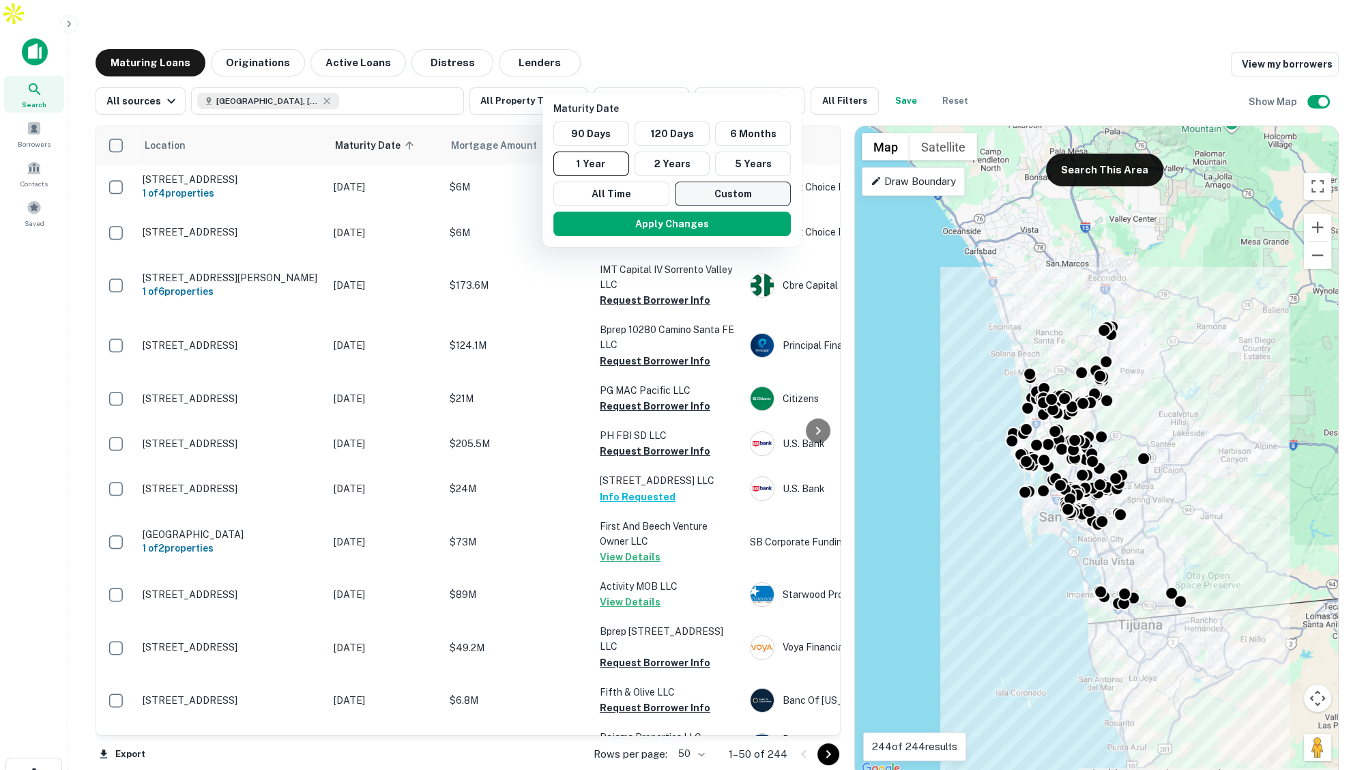
click at [742, 191] on button "Custom" at bounding box center [733, 194] width 116 height 25
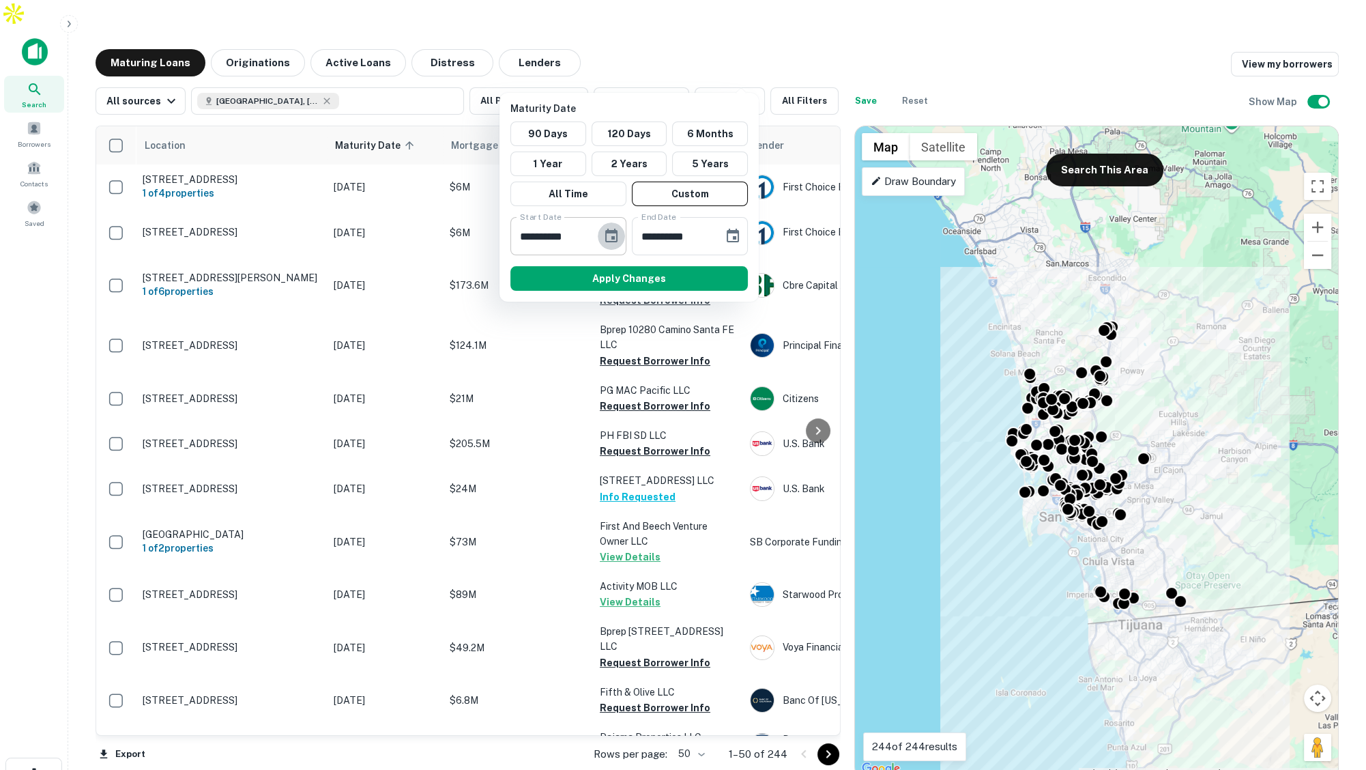
click at [610, 234] on icon "Choose date, selected date is Sep 29, 2025" at bounding box center [611, 236] width 16 height 16
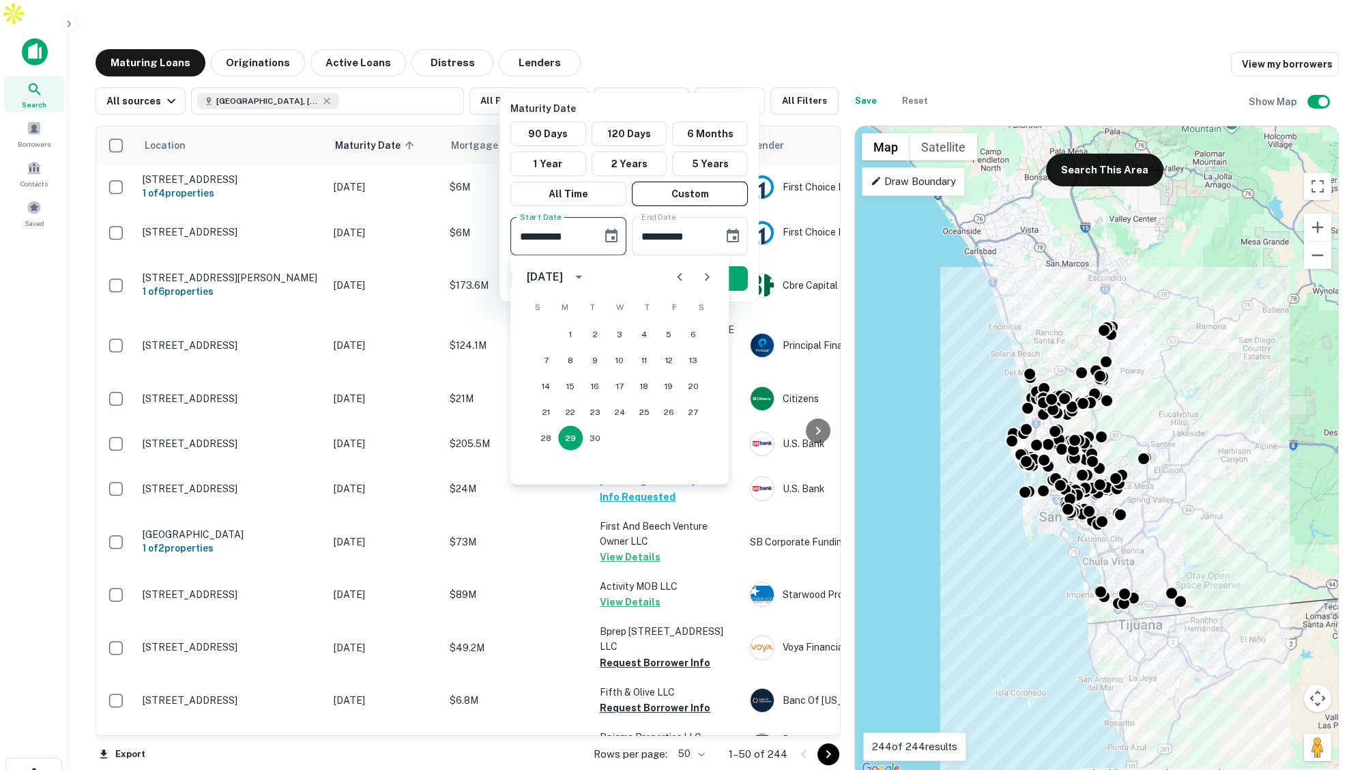
click at [708, 274] on icon "Next month" at bounding box center [707, 277] width 16 height 16
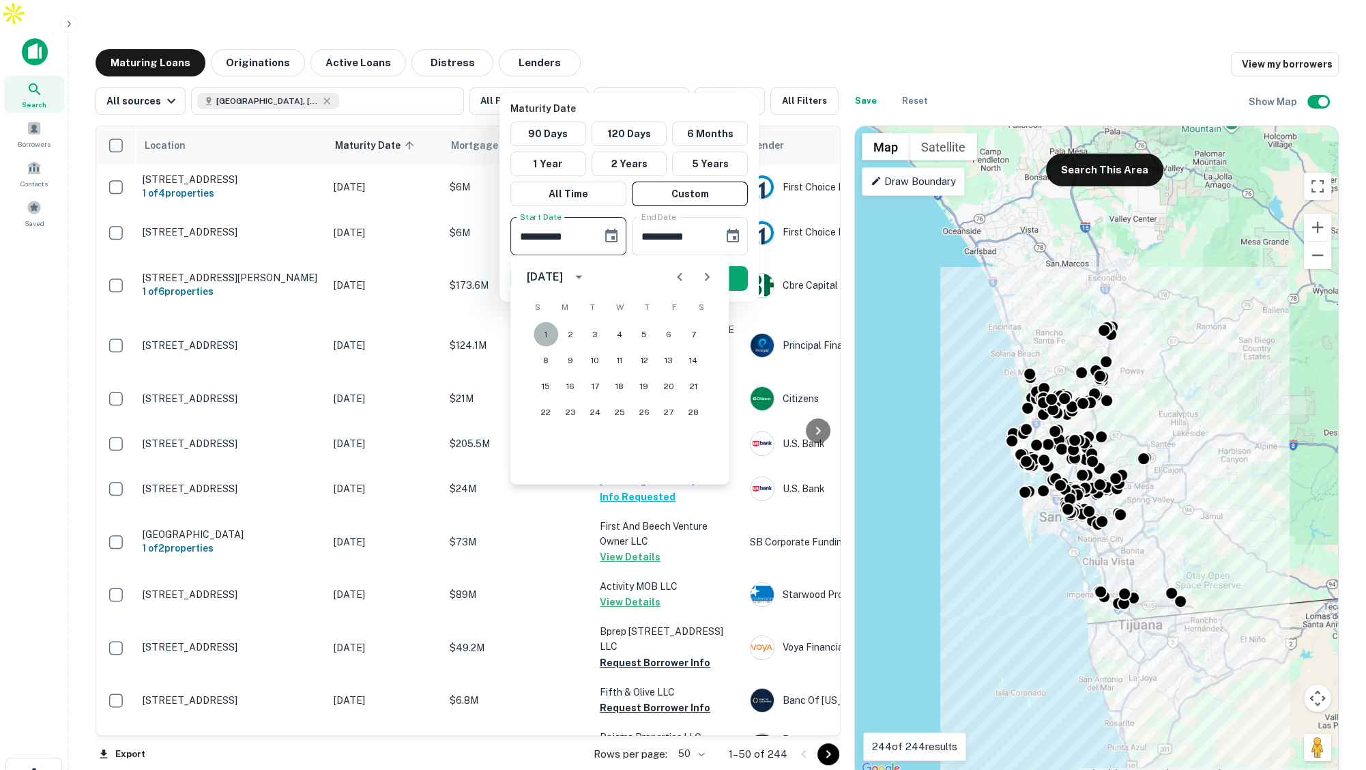
click at [541, 330] on button "1" at bounding box center [546, 334] width 25 height 25
type input "**********"
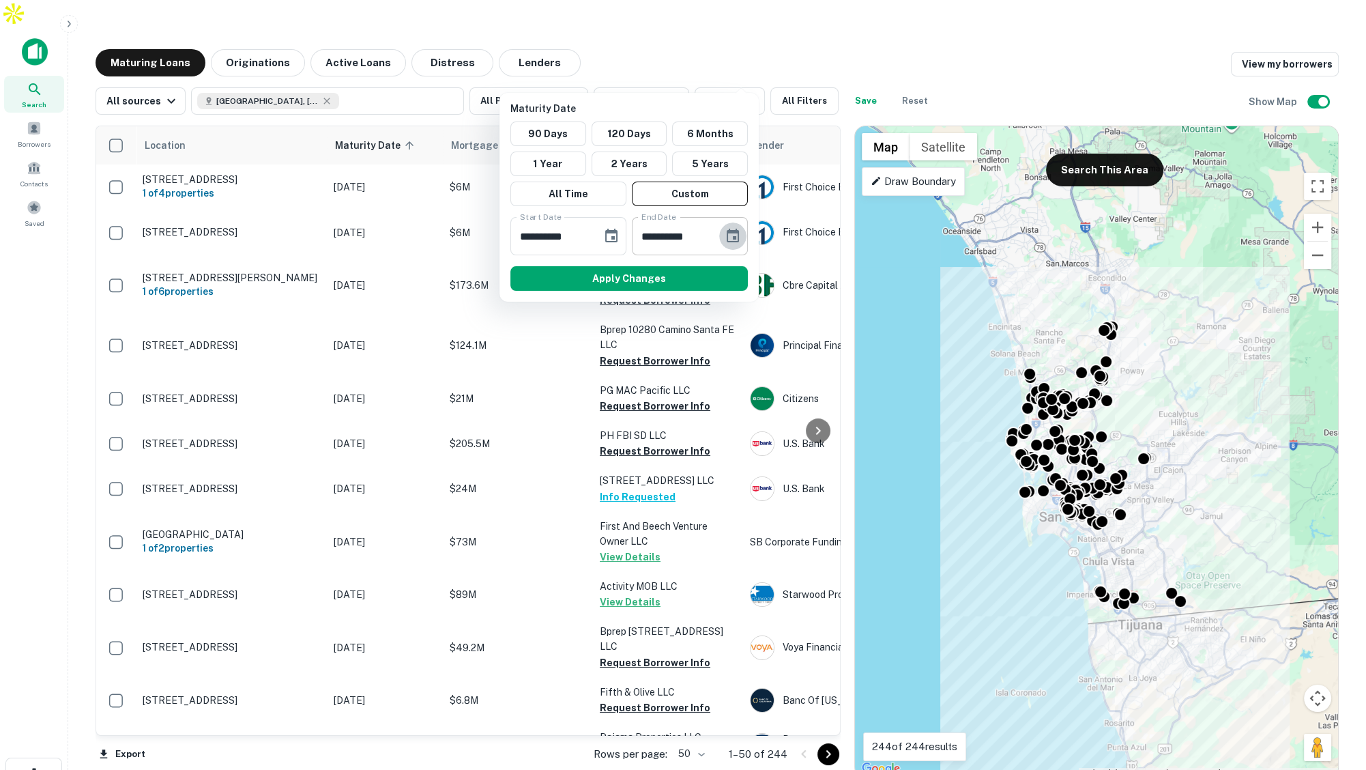
click at [734, 236] on icon "Choose date, selected date is Mar 28, 2026" at bounding box center [733, 236] width 12 height 14
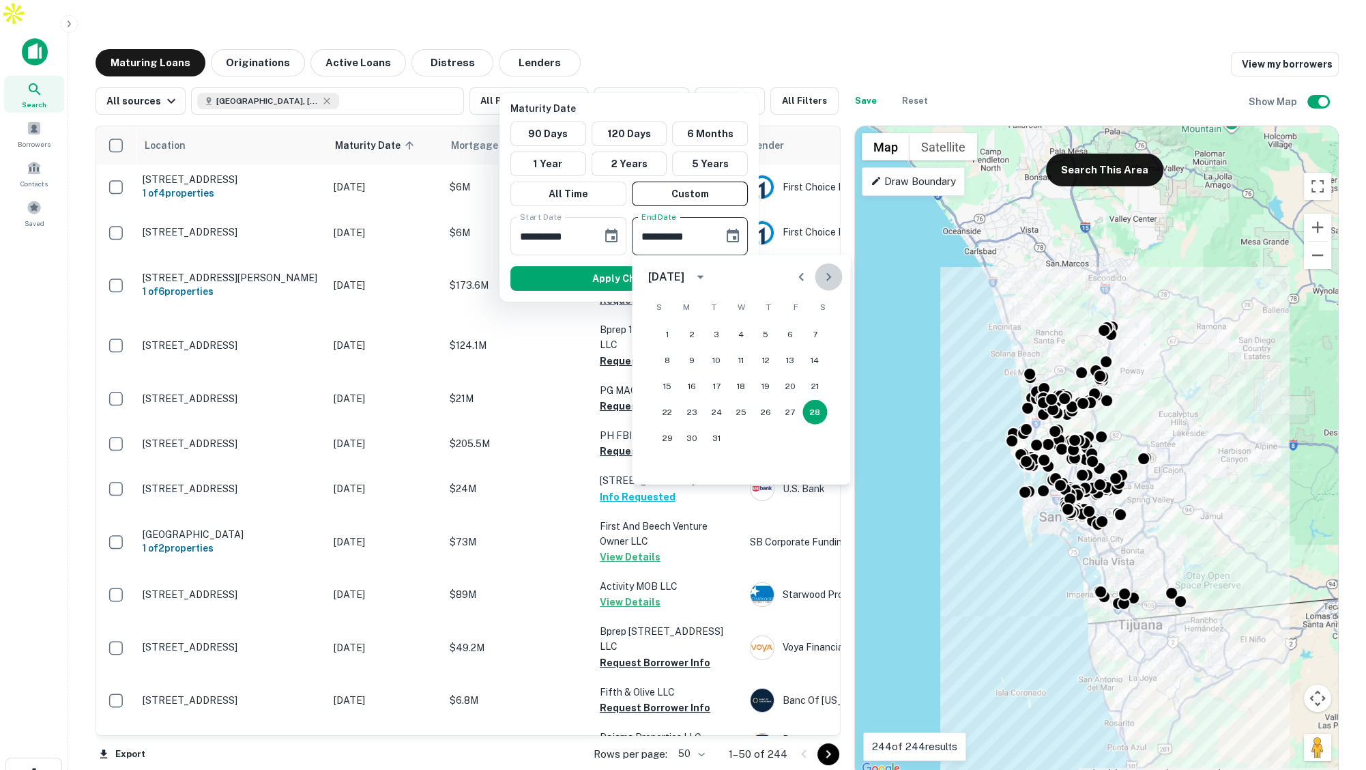
click at [829, 276] on icon "Next month" at bounding box center [828, 277] width 16 height 16
click at [830, 276] on icon "Next month" at bounding box center [829, 277] width 5 height 8
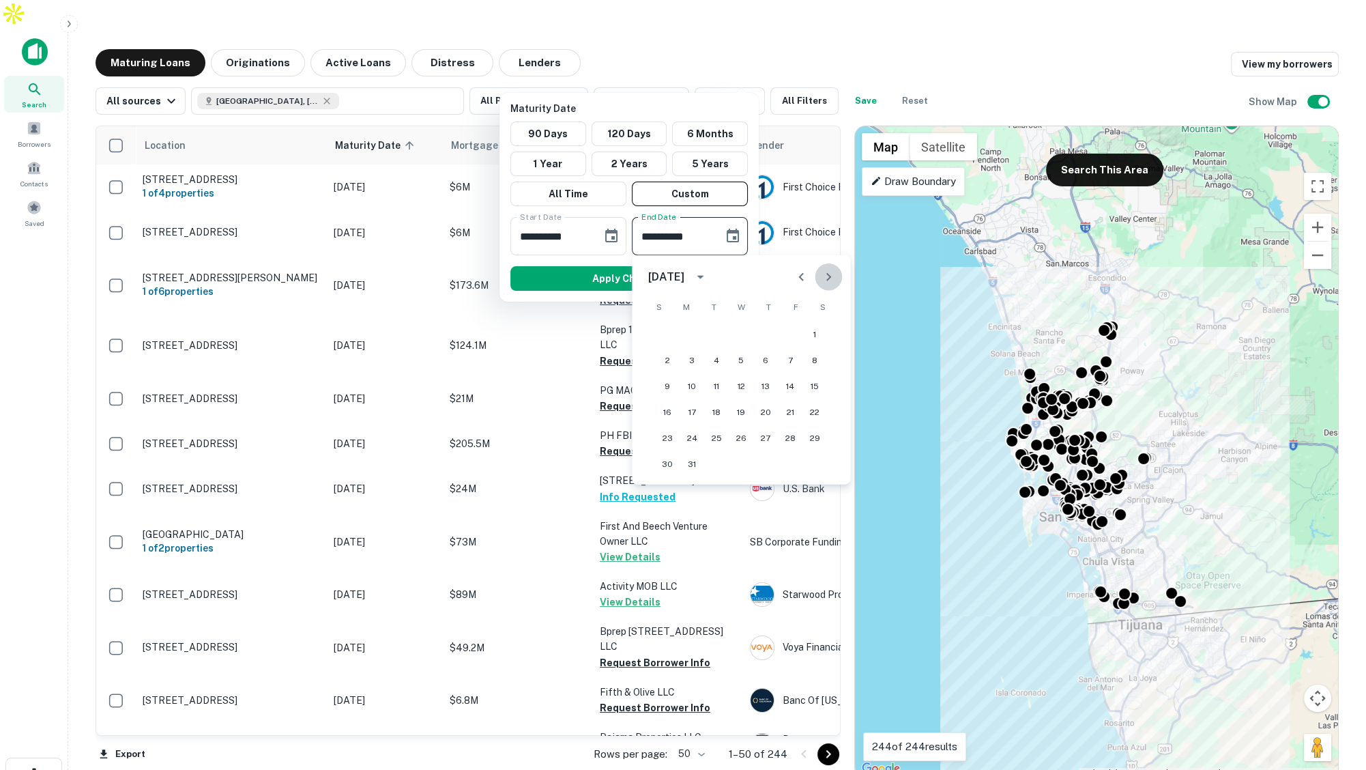
click at [830, 276] on icon "Next month" at bounding box center [829, 277] width 5 height 8
click at [665, 329] on button "1" at bounding box center [667, 334] width 25 height 25
type input "**********"
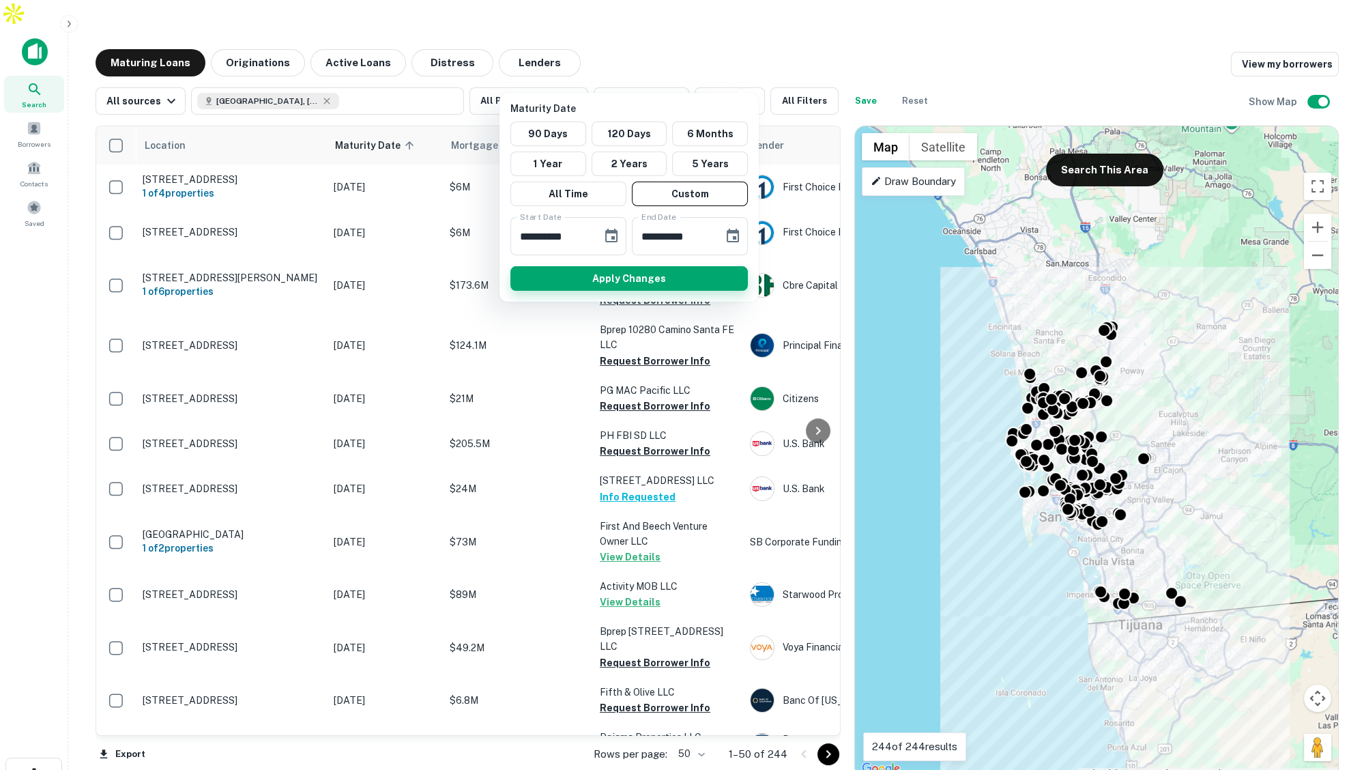
click at [658, 274] on button "Apply Changes" at bounding box center [630, 278] width 238 height 25
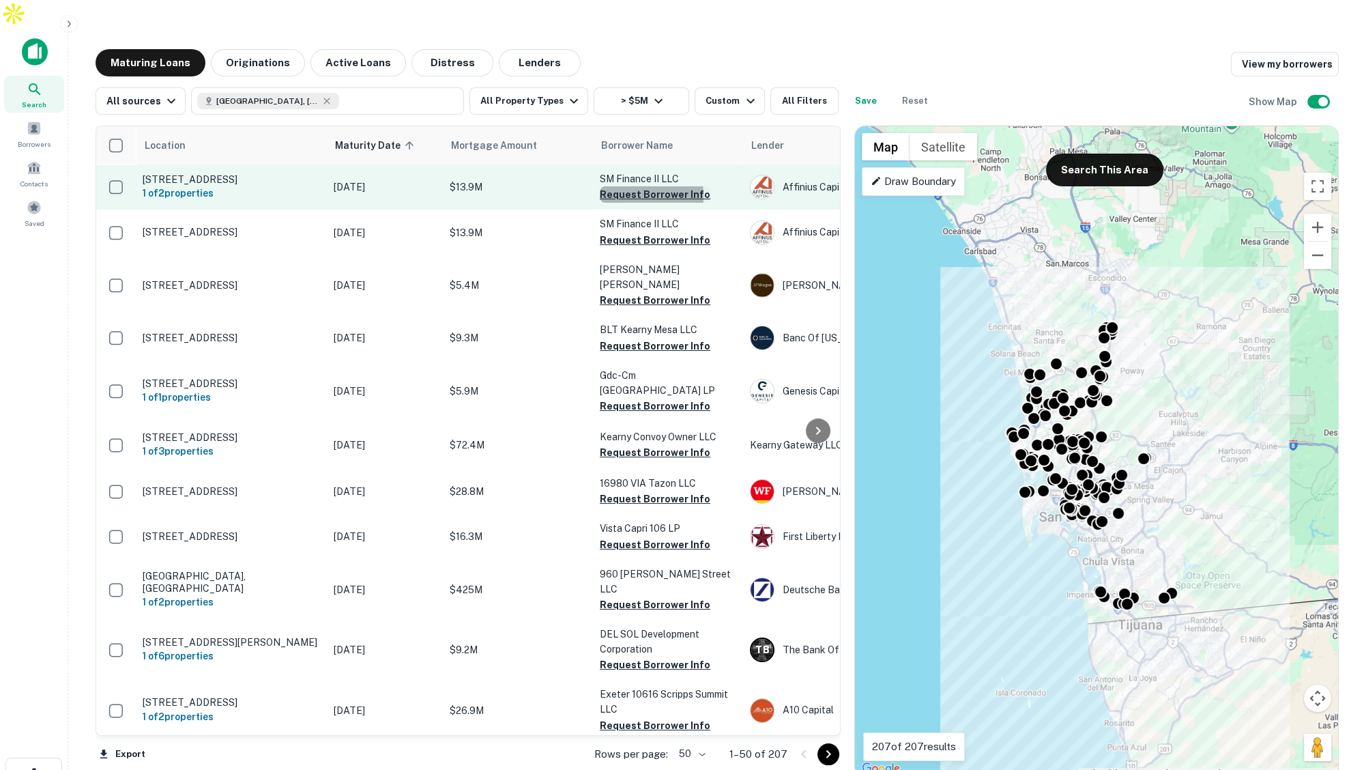
click at [614, 186] on button "Request Borrower Info" at bounding box center [655, 194] width 111 height 16
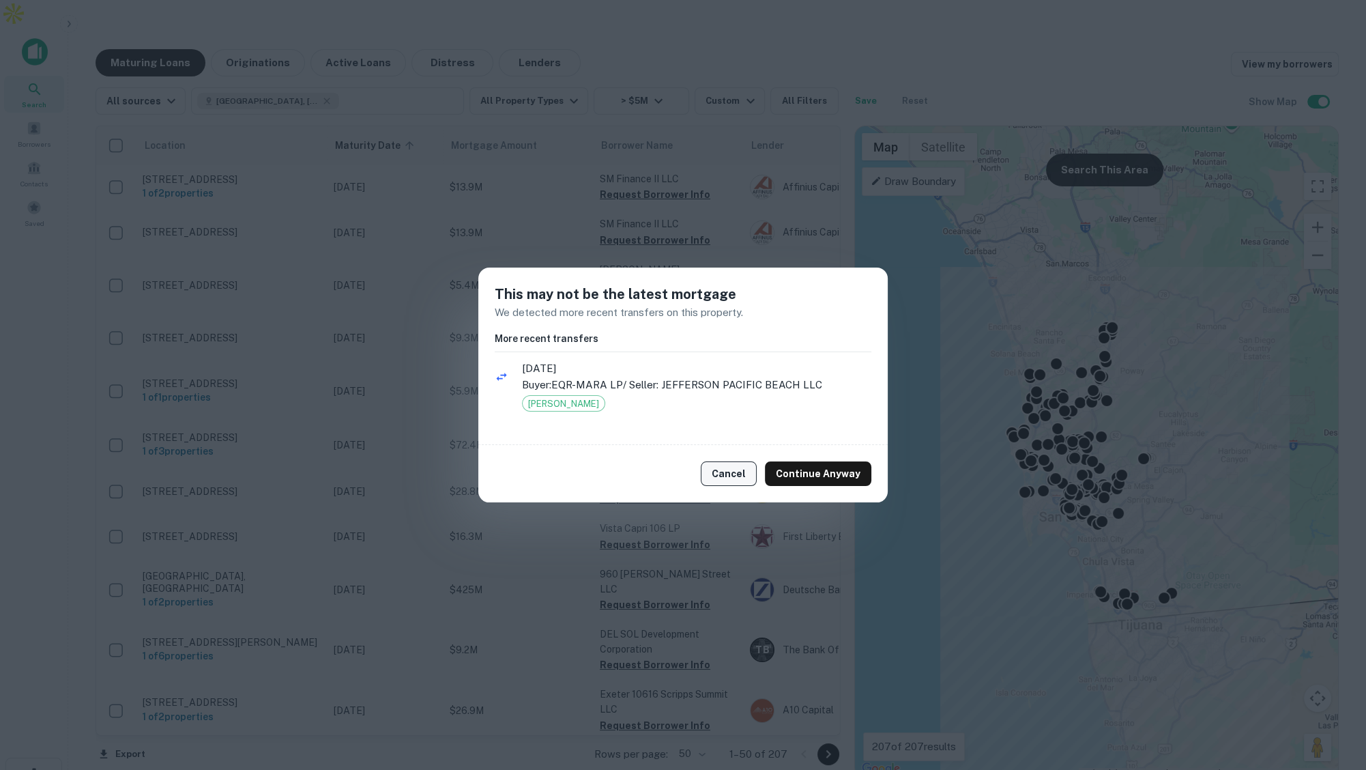
click at [734, 471] on button "Cancel" at bounding box center [729, 473] width 56 height 25
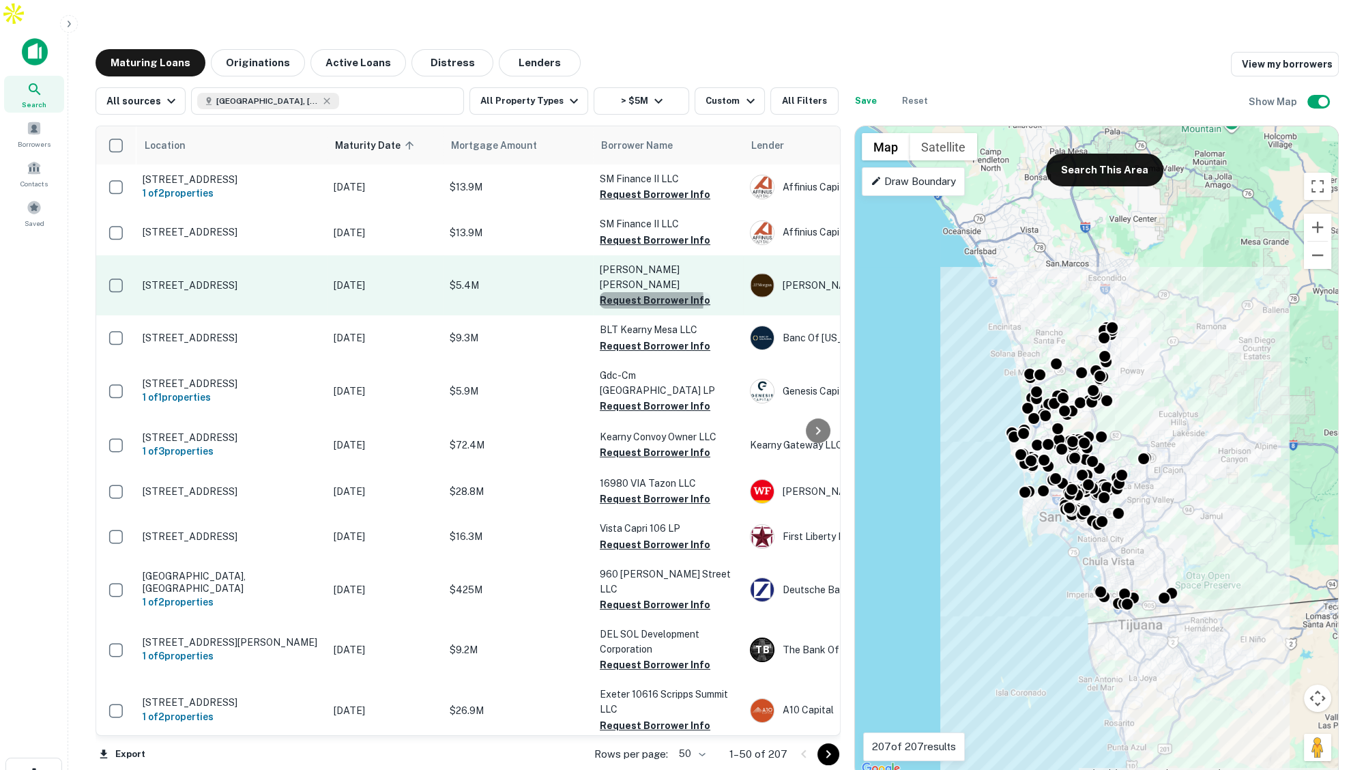
click at [635, 292] on button "Request Borrower Info" at bounding box center [655, 300] width 111 height 16
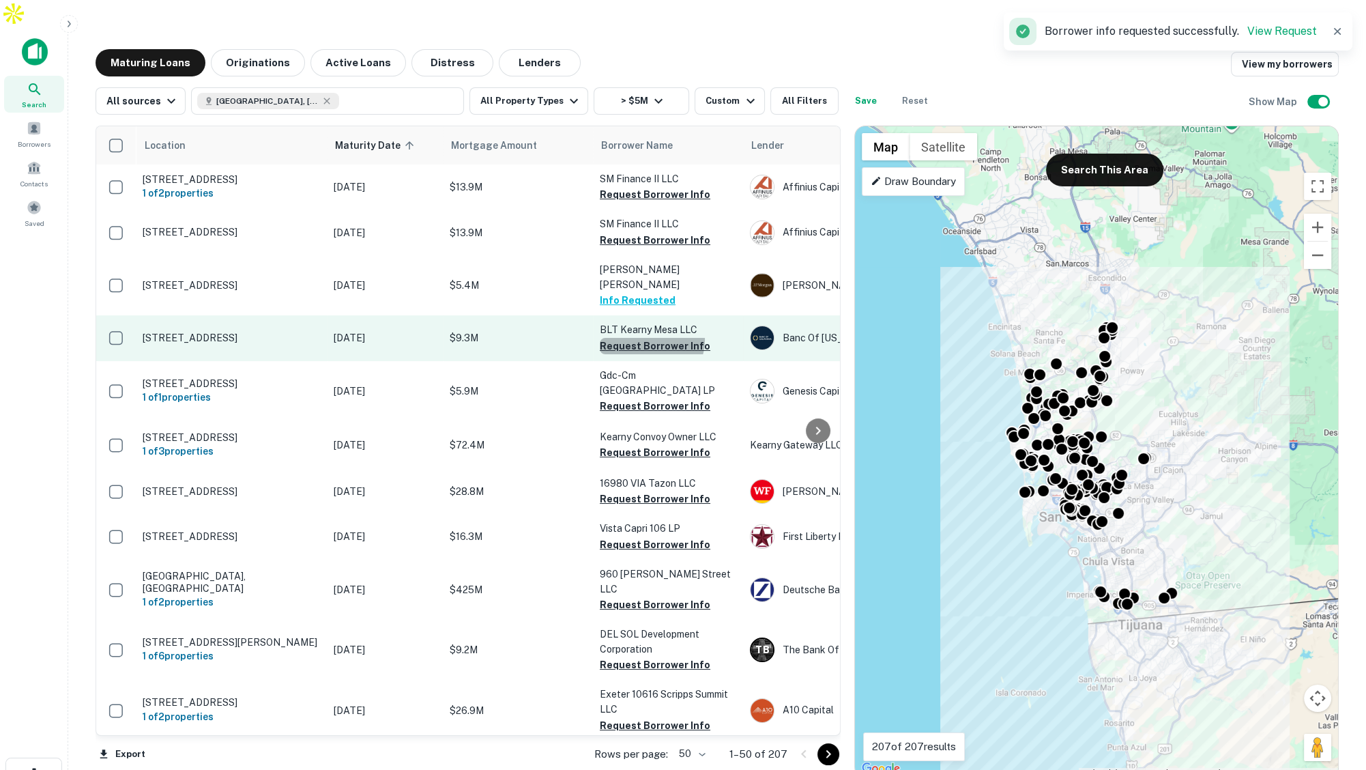
click at [648, 338] on button "Request Borrower Info" at bounding box center [655, 346] width 111 height 16
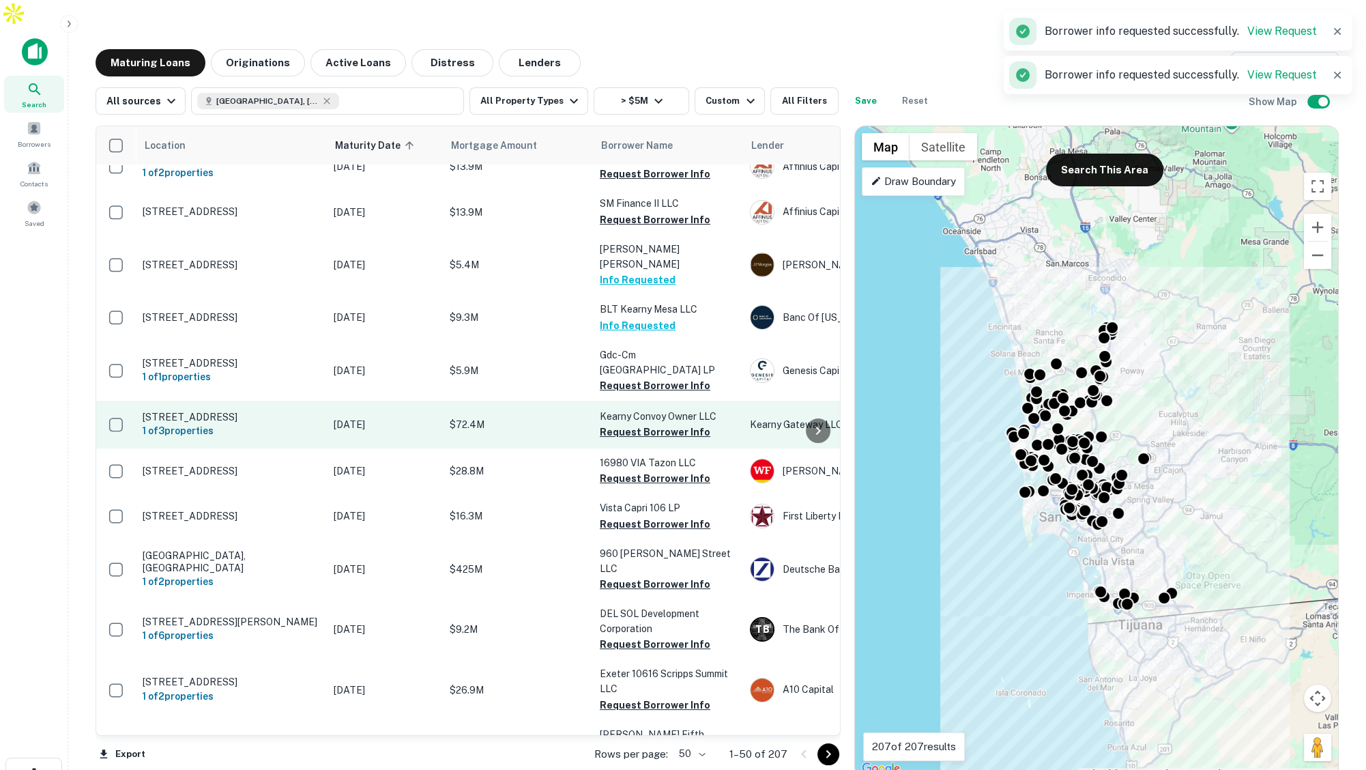
scroll to position [41, 0]
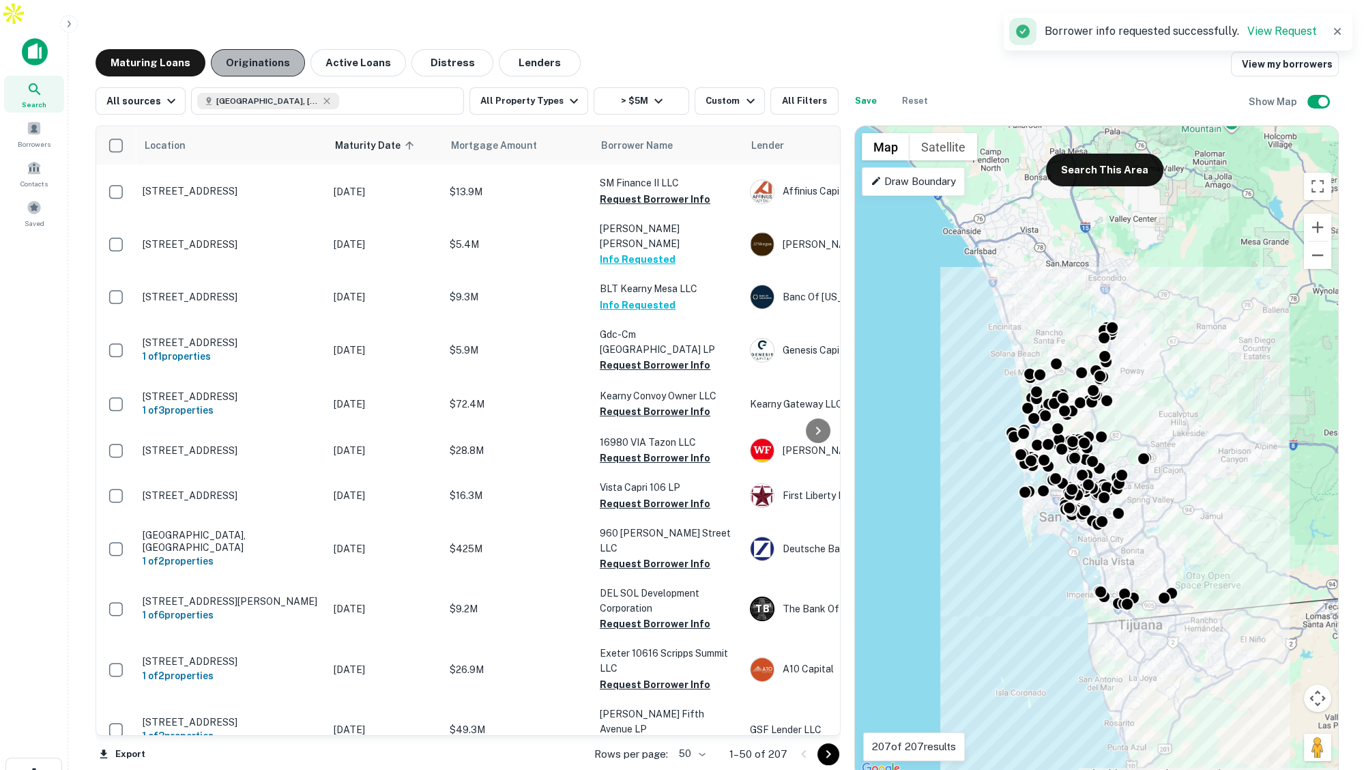
click at [276, 49] on button "Originations" at bounding box center [258, 62] width 94 height 27
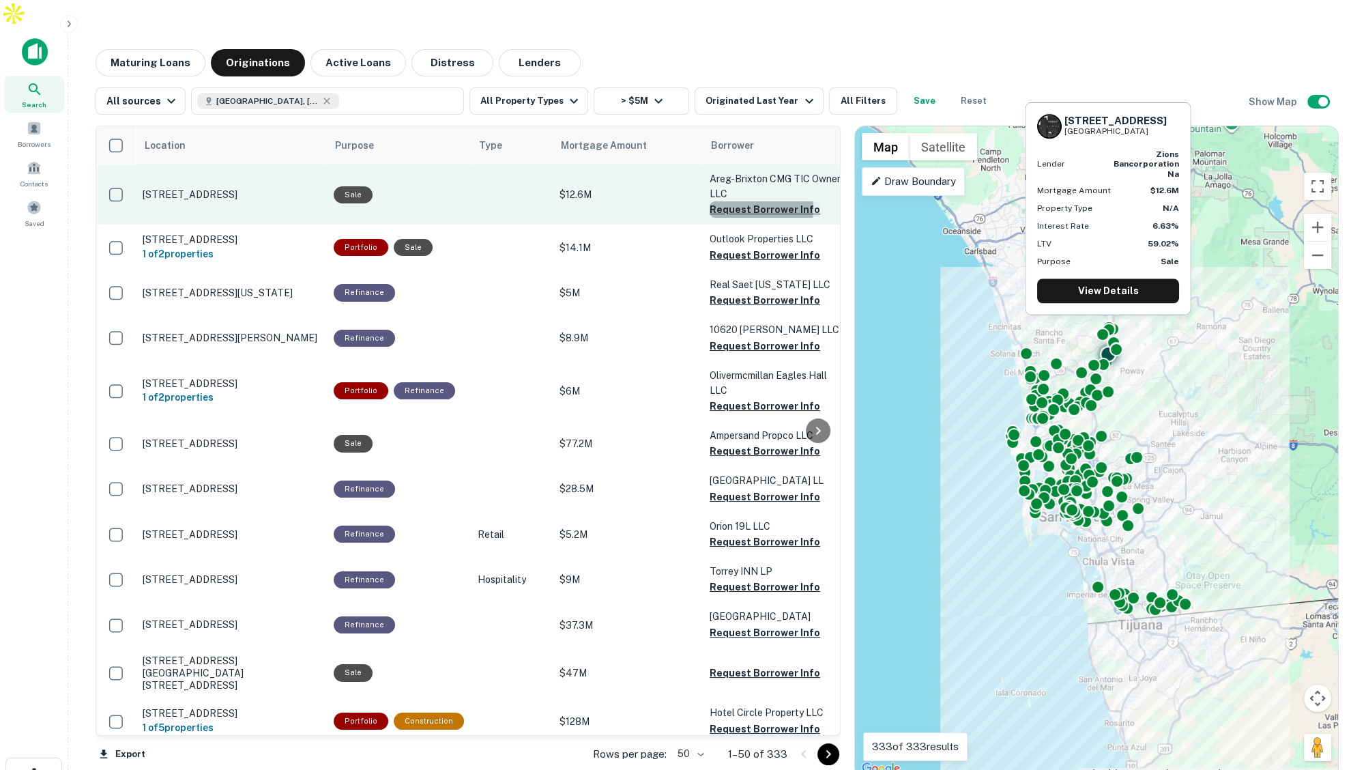
click at [735, 201] on button "Request Borrower Info" at bounding box center [765, 209] width 111 height 16
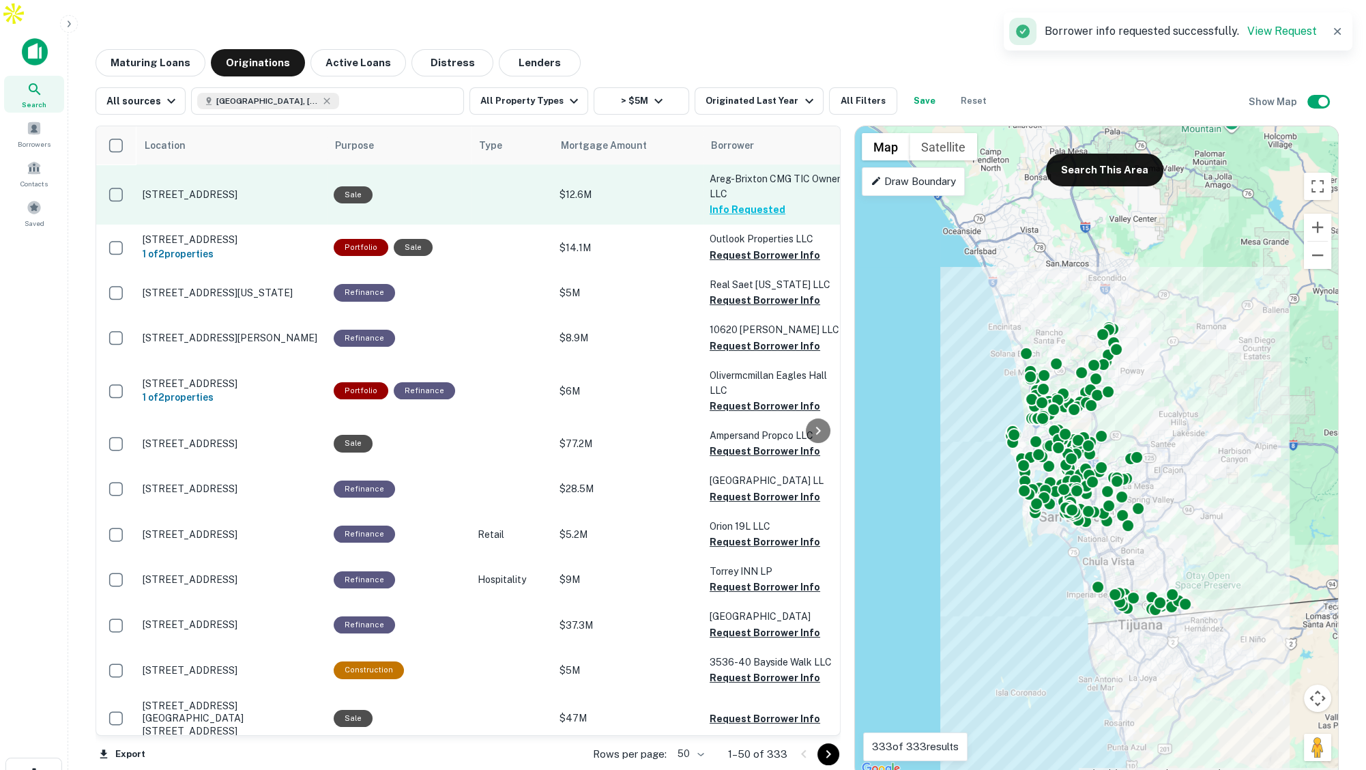
click at [278, 188] on p "[STREET_ADDRESS]" at bounding box center [231, 194] width 177 height 12
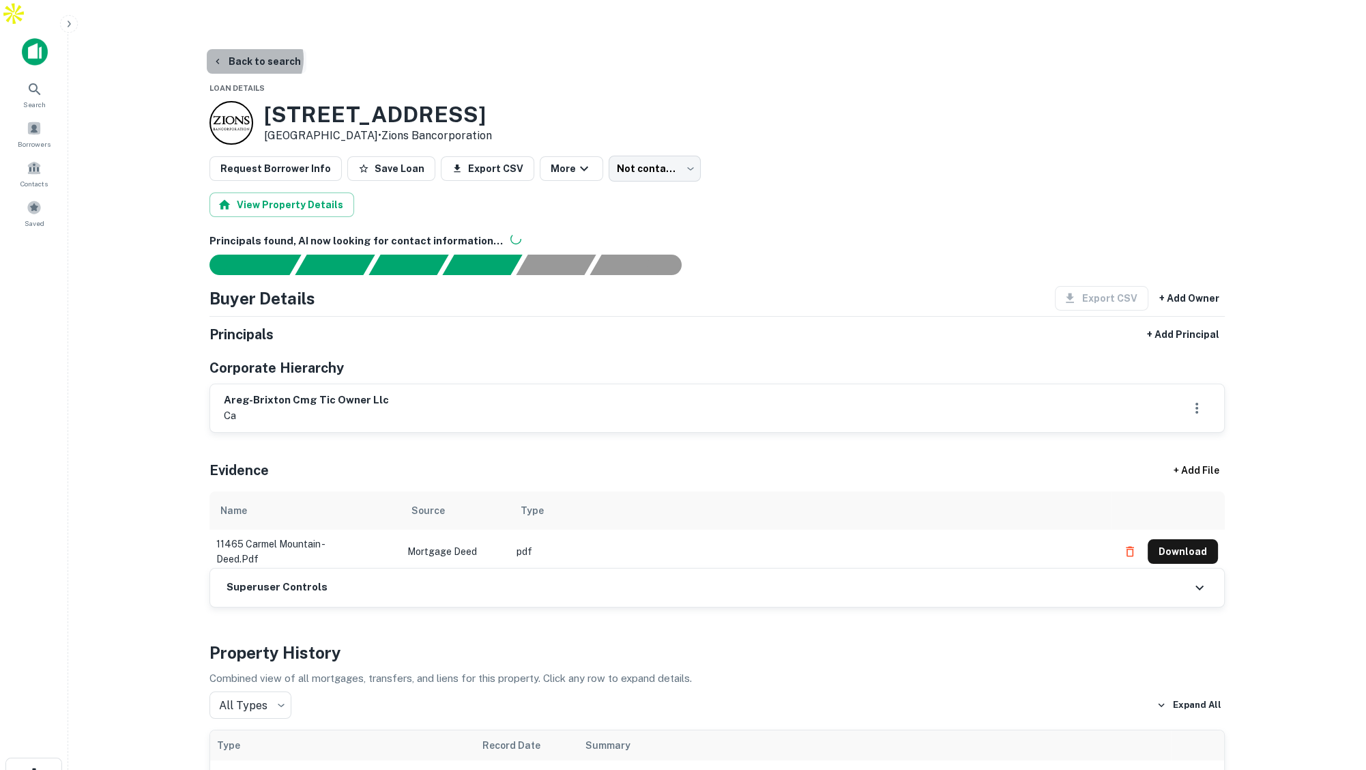
click at [248, 49] on button "Back to search" at bounding box center [257, 61] width 100 height 25
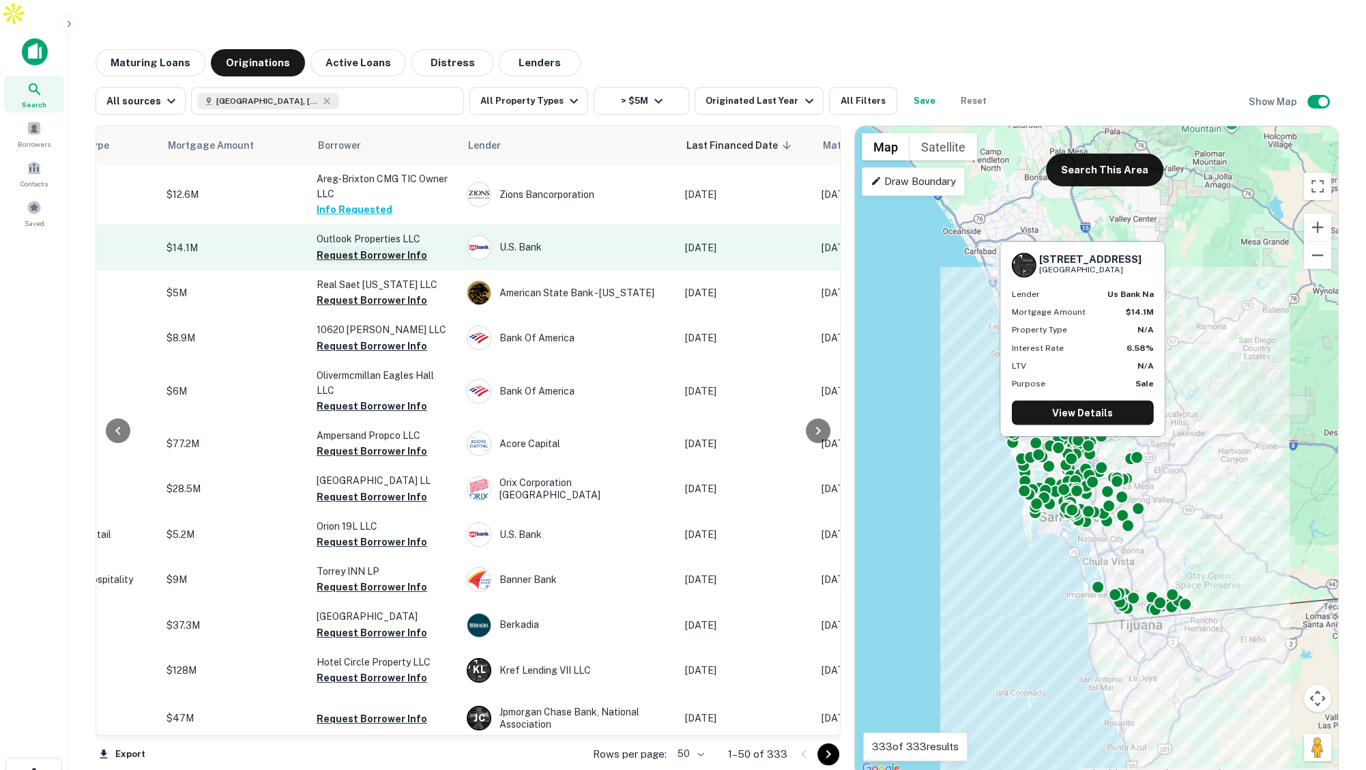
scroll to position [0, 362]
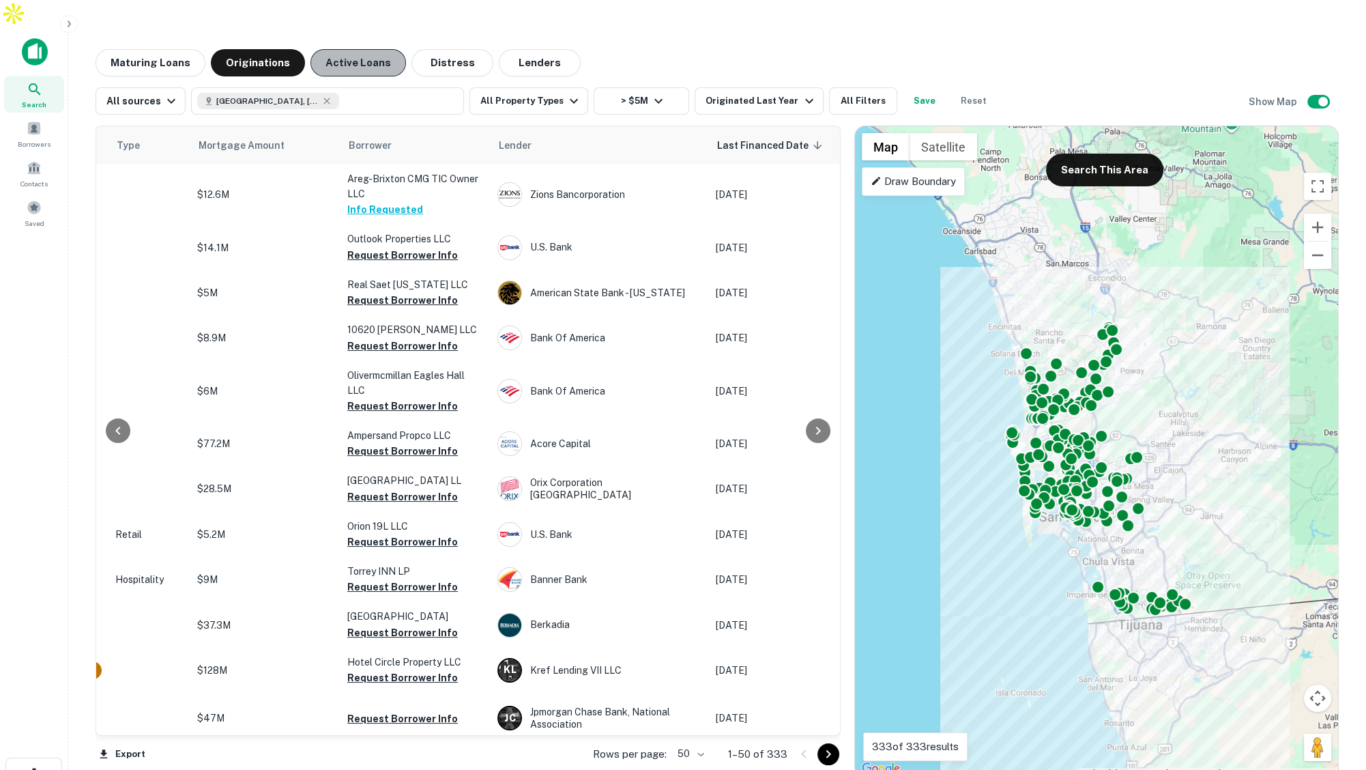
drag, startPoint x: 371, startPoint y: 40, endPoint x: 365, endPoint y: 45, distance: 7.7
click at [371, 49] on button "Active Loans" at bounding box center [359, 62] width 96 height 27
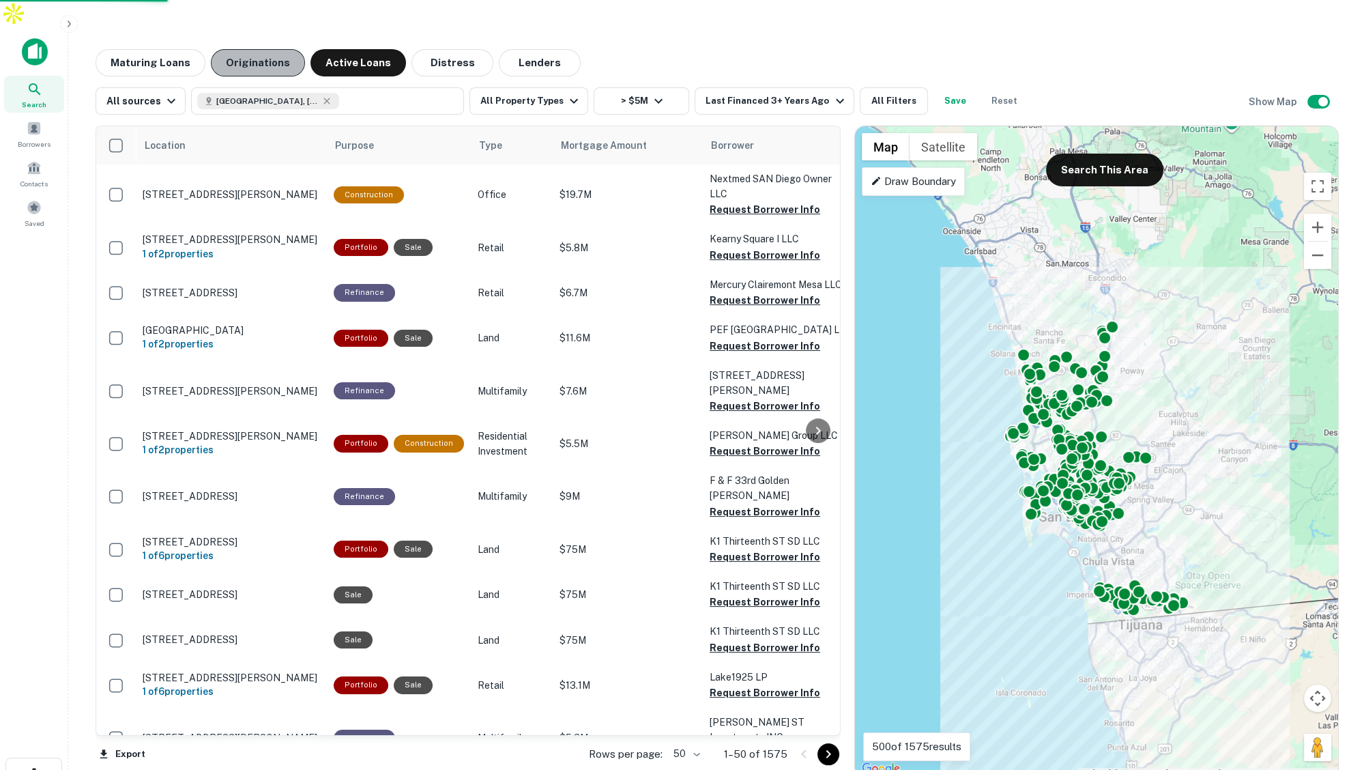
click at [272, 49] on button "Originations" at bounding box center [258, 62] width 94 height 27
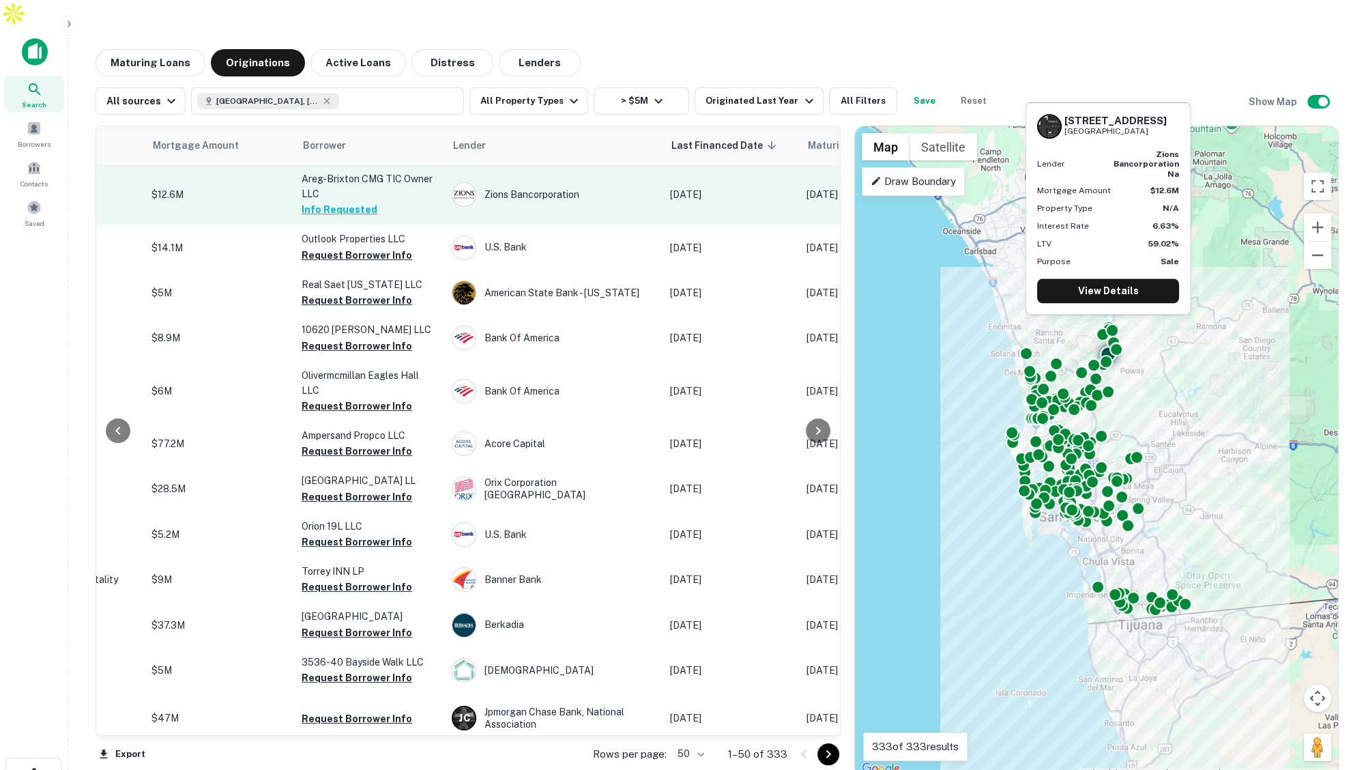
scroll to position [0, 410]
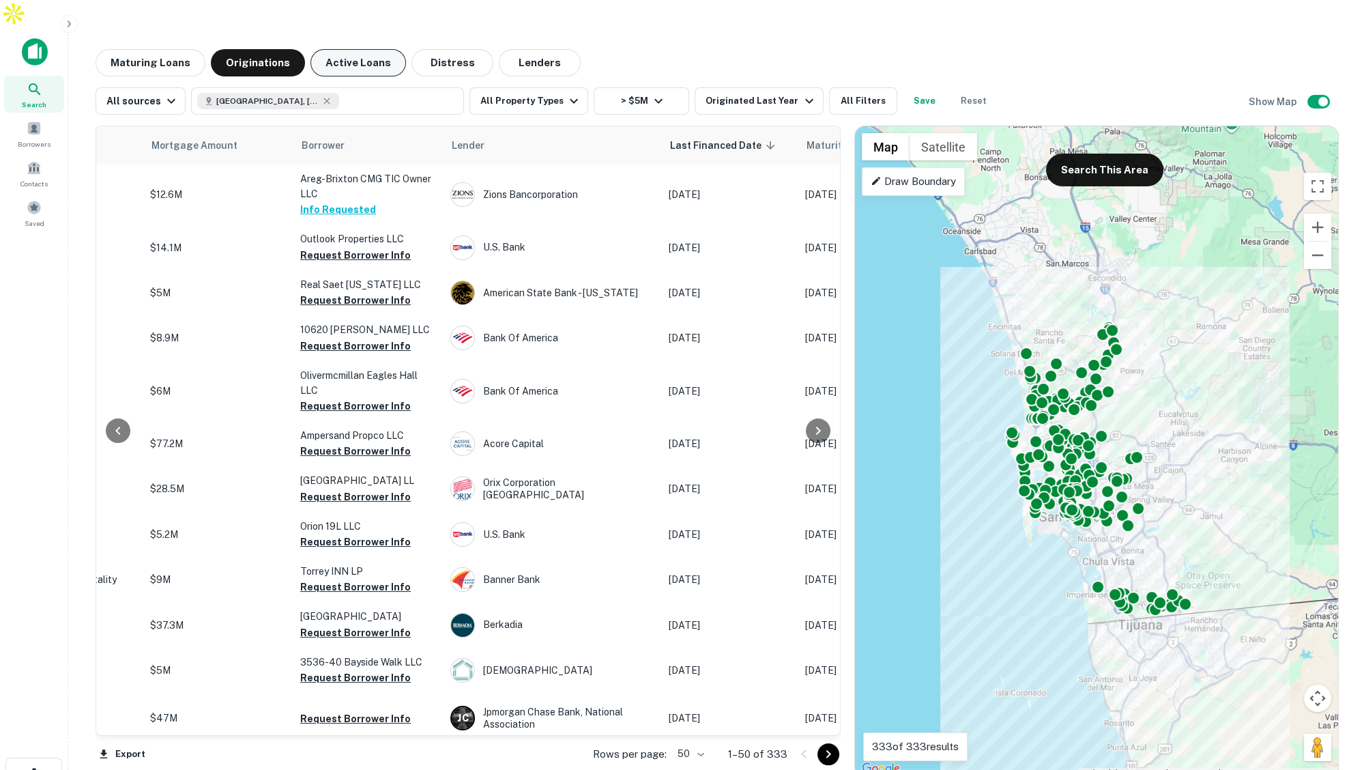
click at [373, 49] on button "Active Loans" at bounding box center [359, 62] width 96 height 27
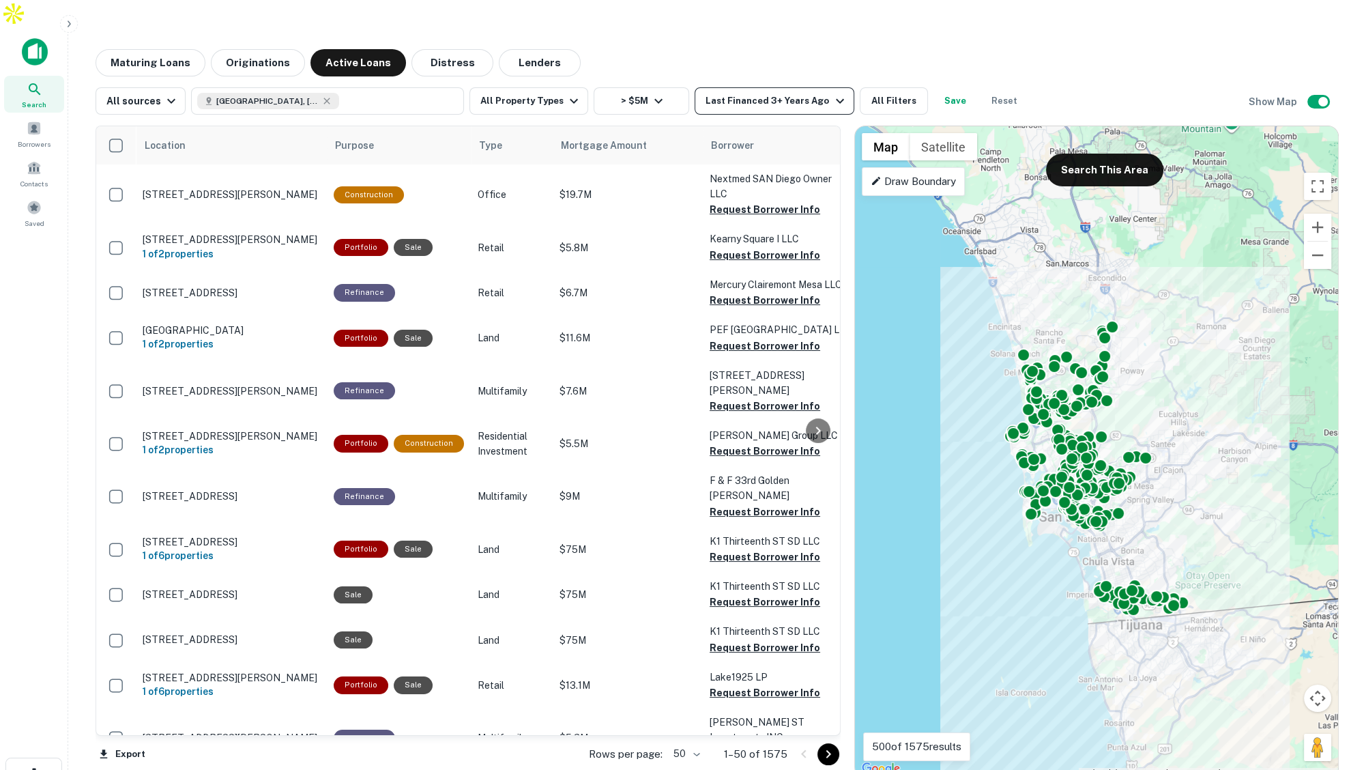
click at [769, 93] on div "Last Financed 3+ Years Ago" at bounding box center [777, 101] width 142 height 16
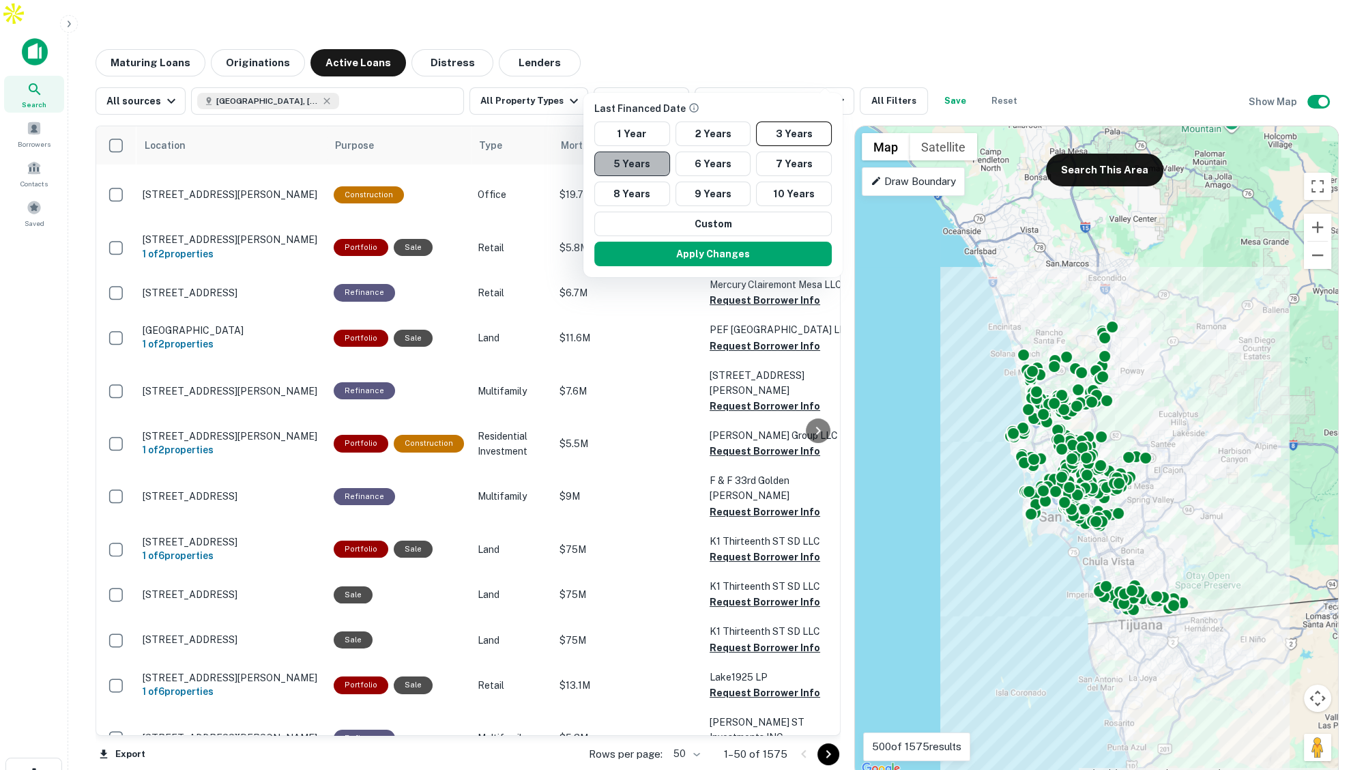
click at [626, 162] on button "5 Years" at bounding box center [633, 164] width 76 height 25
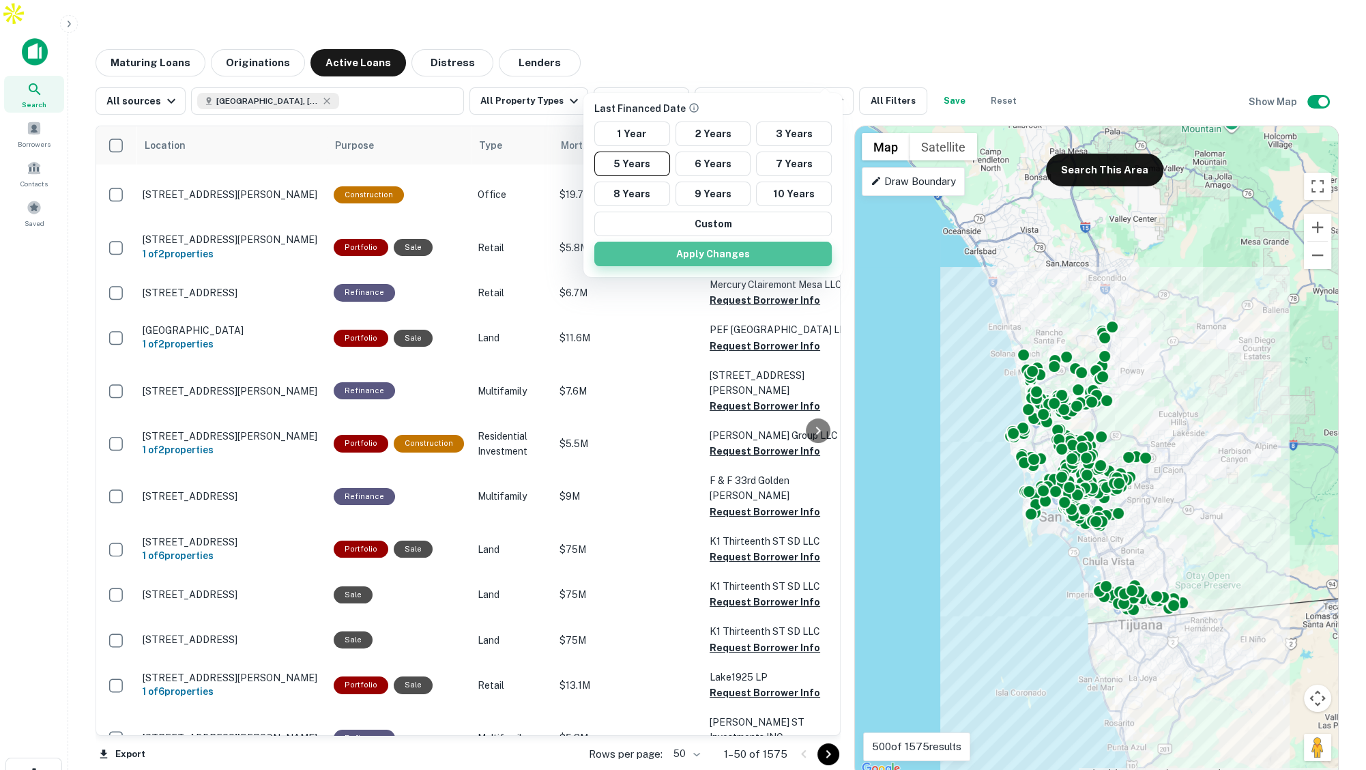
click at [706, 252] on button "Apply Changes" at bounding box center [714, 254] width 238 height 25
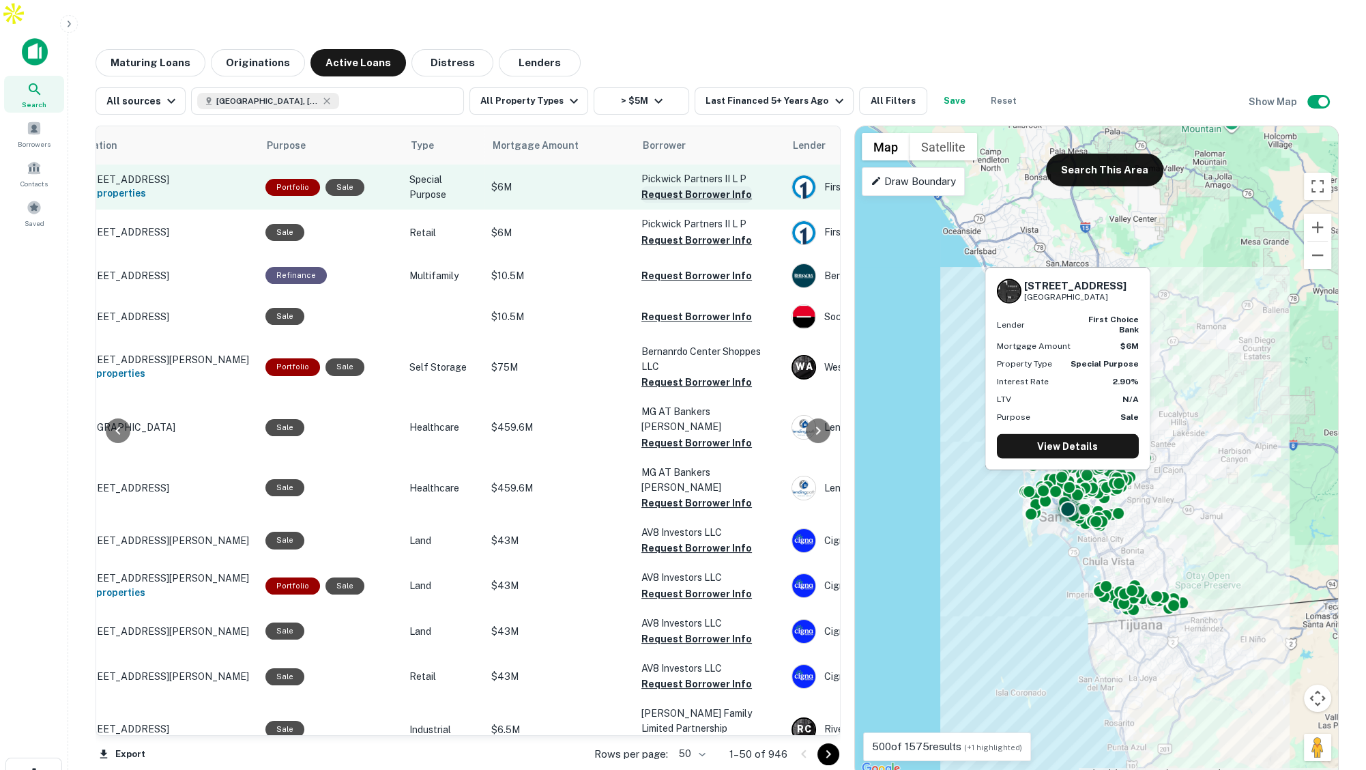
scroll to position [0, 78]
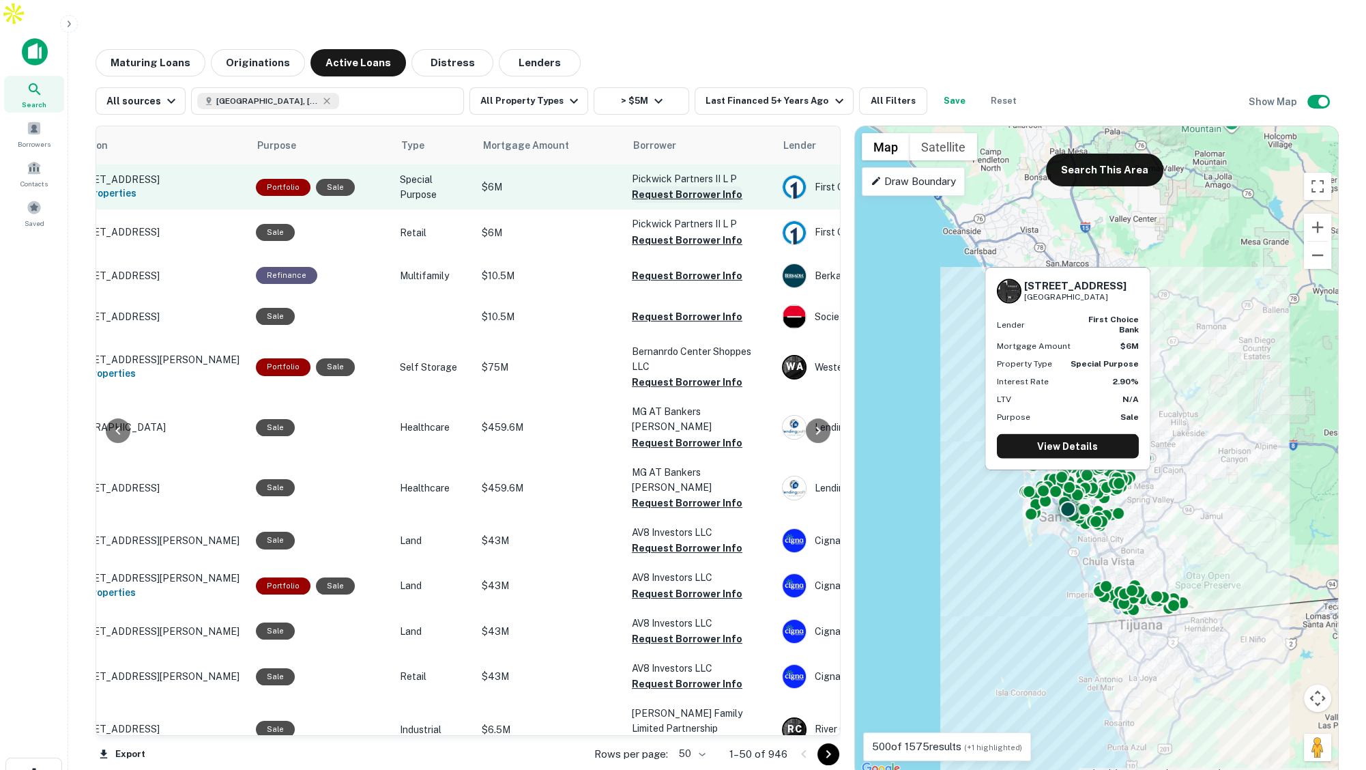
click at [668, 186] on button "Request Borrower Info" at bounding box center [687, 194] width 111 height 16
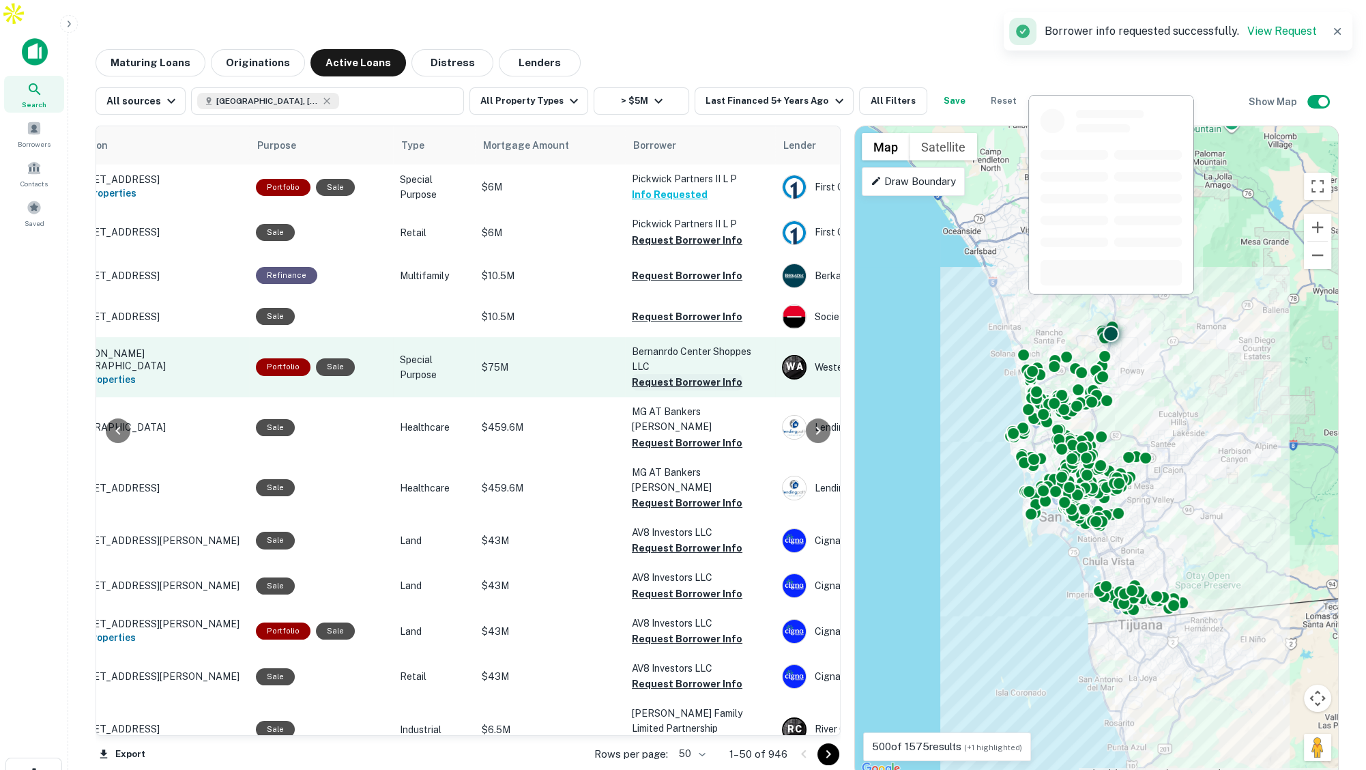
click at [656, 374] on button "Request Borrower Info" at bounding box center [687, 382] width 111 height 16
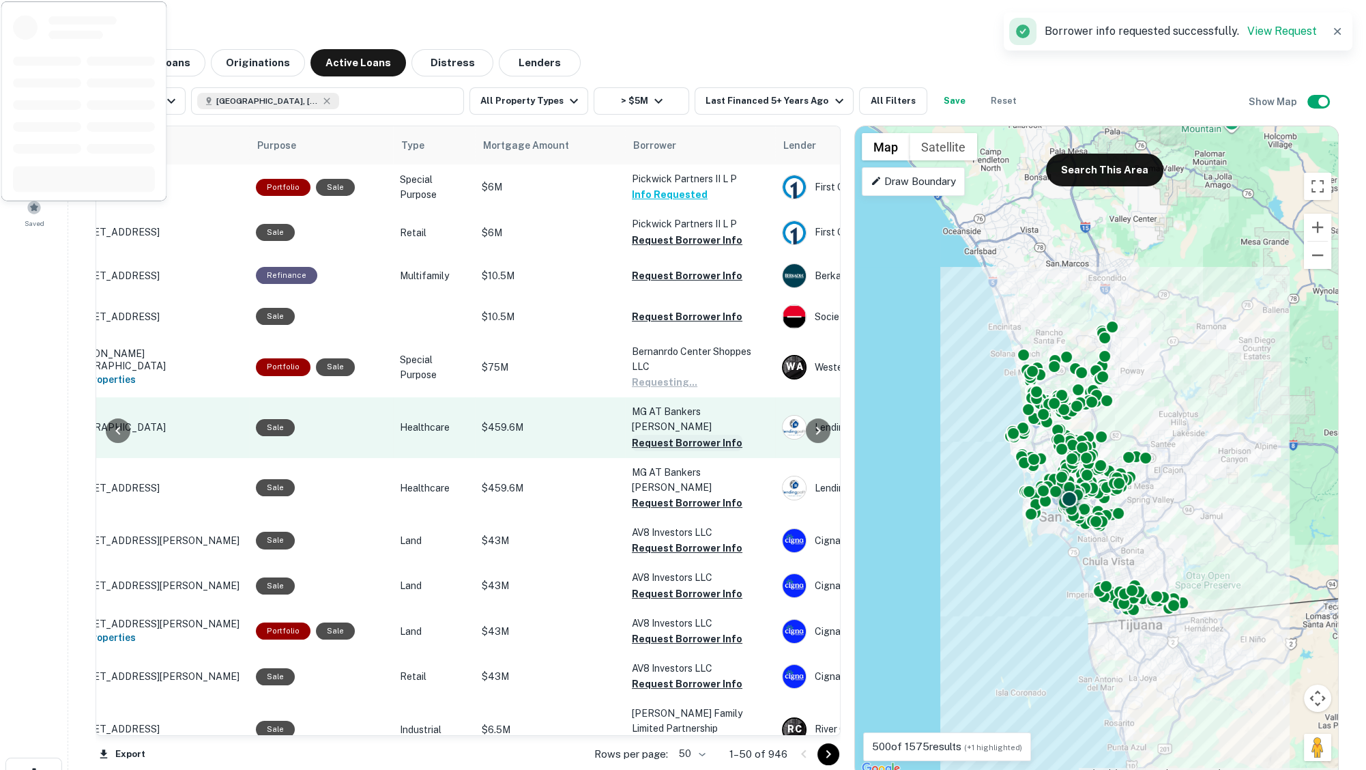
click at [664, 435] on button "Request Borrower Info" at bounding box center [687, 443] width 111 height 16
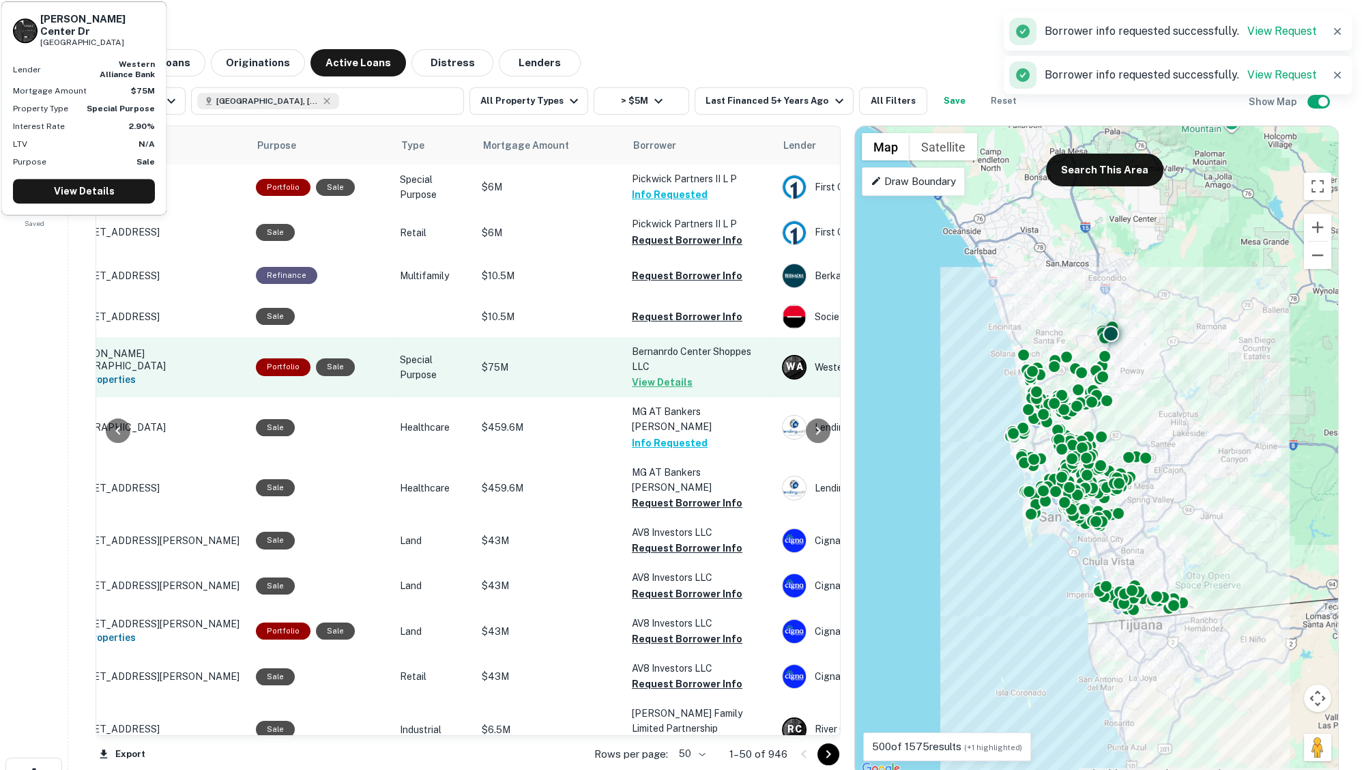
click at [569, 360] on p "$75M" at bounding box center [550, 367] width 137 height 15
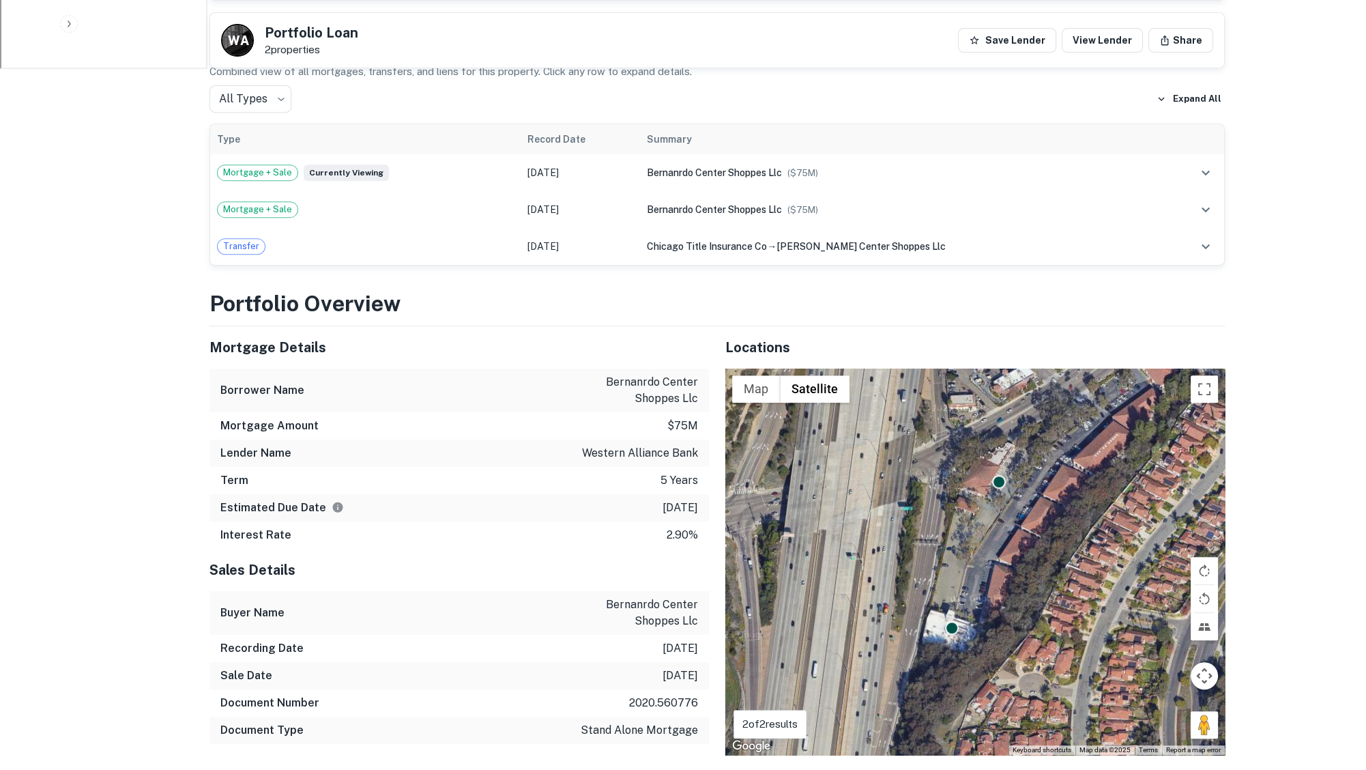
scroll to position [858, 0]
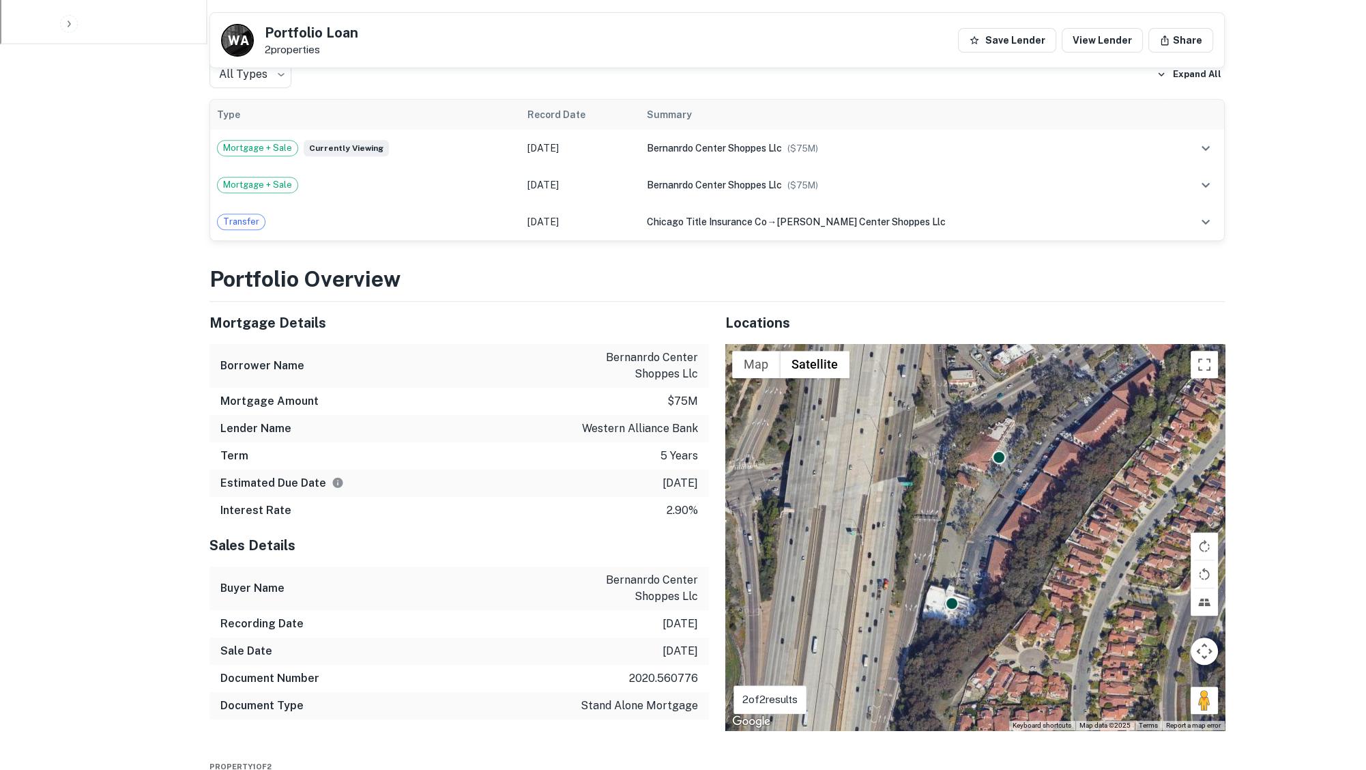
drag, startPoint x: 639, startPoint y: 423, endPoint x: 702, endPoint y: 427, distance: 62.9
click at [702, 470] on div "Estimated Due Date 9/21/2025" at bounding box center [460, 483] width 500 height 27
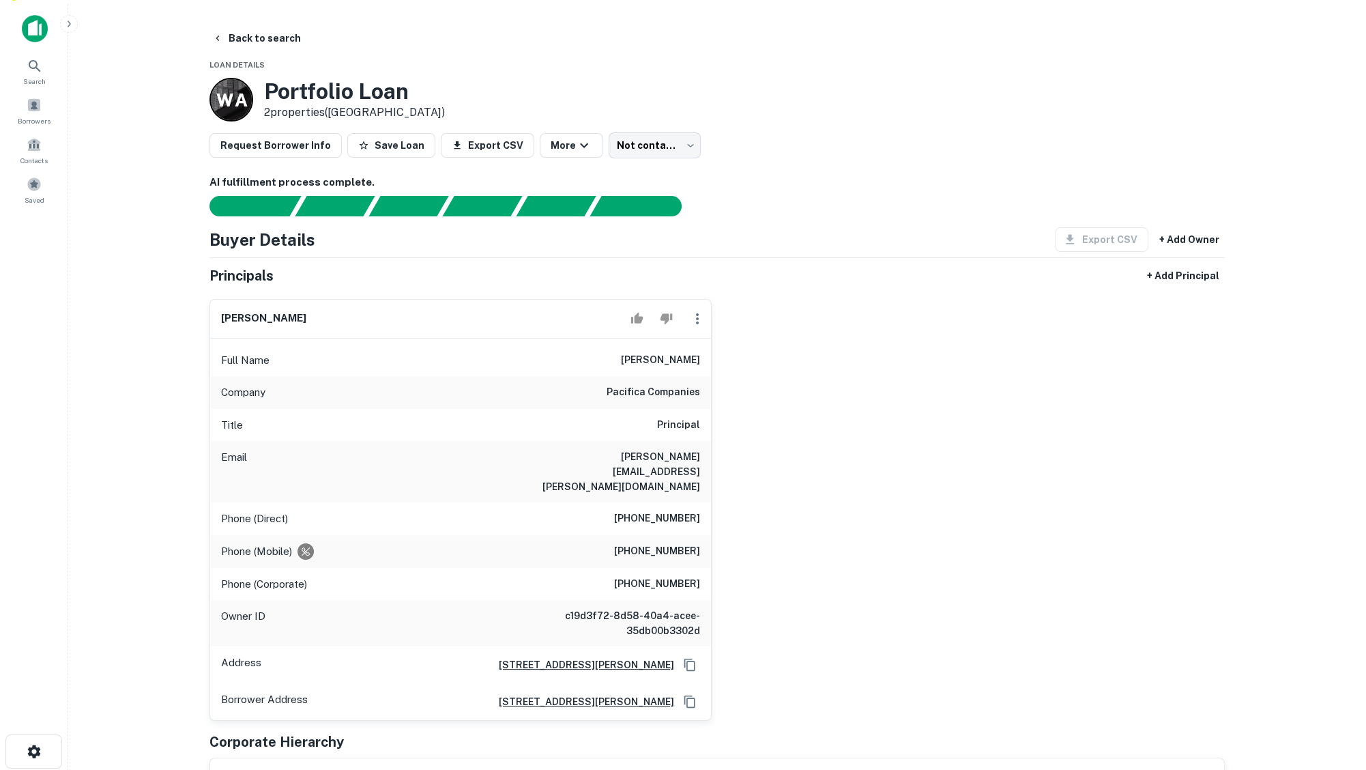
scroll to position [0, 0]
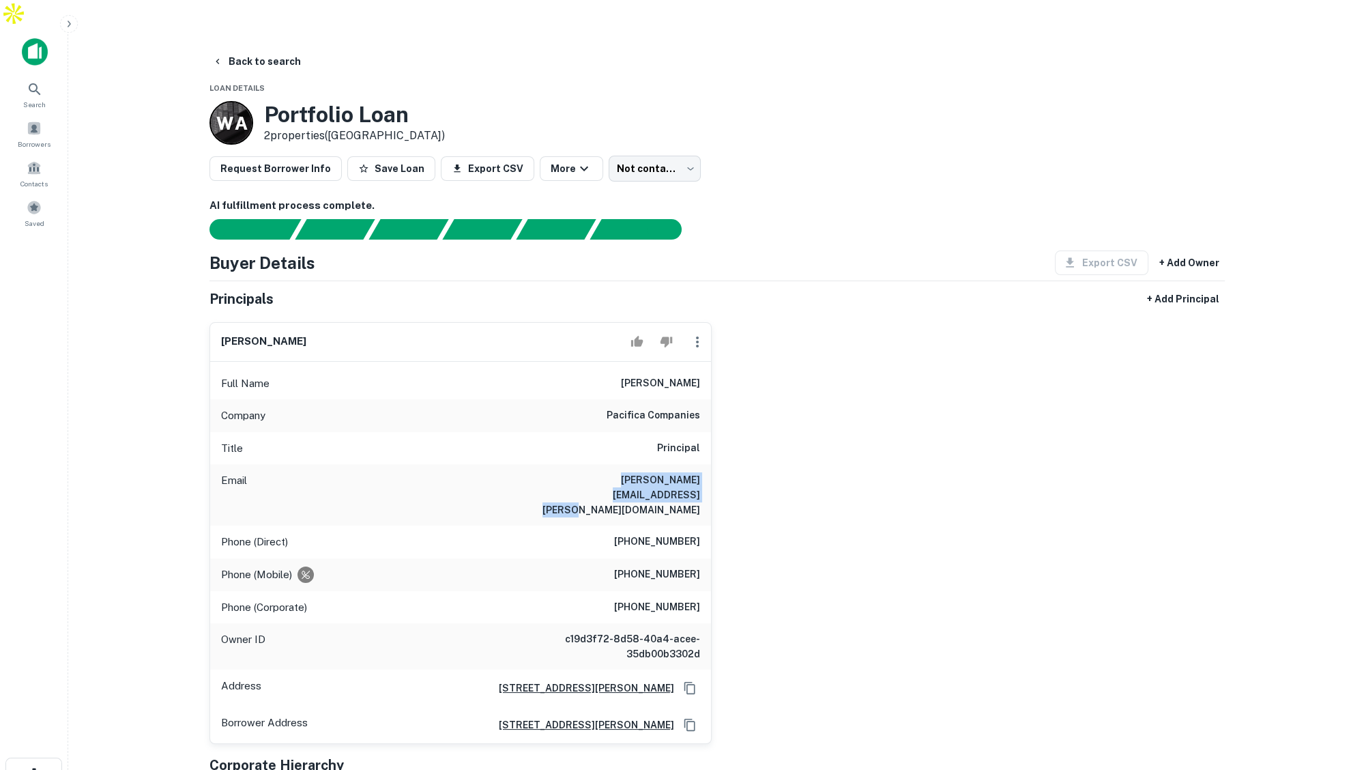
drag, startPoint x: 557, startPoint y: 453, endPoint x: 684, endPoint y: 466, distance: 127.7
click at [684, 466] on div "Email akhil.israni@pacificacompanies.com" at bounding box center [460, 494] width 501 height 61
drag, startPoint x: 622, startPoint y: 493, endPoint x: 695, endPoint y: 493, distance: 73.0
click at [706, 526] on div "Phone (Direct) (619) 296-9090" at bounding box center [460, 542] width 501 height 33
drag, startPoint x: 620, startPoint y: 511, endPoint x: 697, endPoint y: 520, distance: 77.0
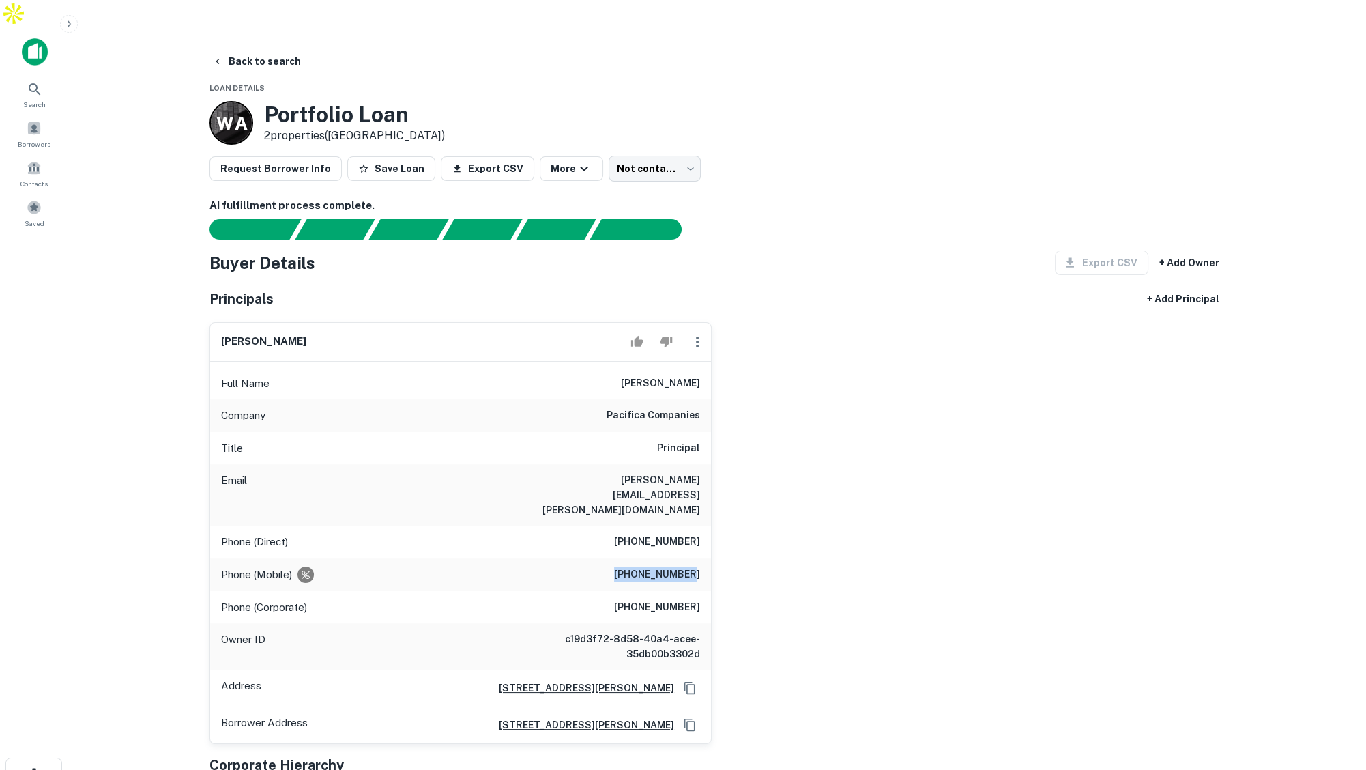
click at [697, 567] on h6 "(858) 692-2970" at bounding box center [657, 575] width 86 height 16
click at [260, 49] on button "Back to search" at bounding box center [257, 61] width 100 height 25
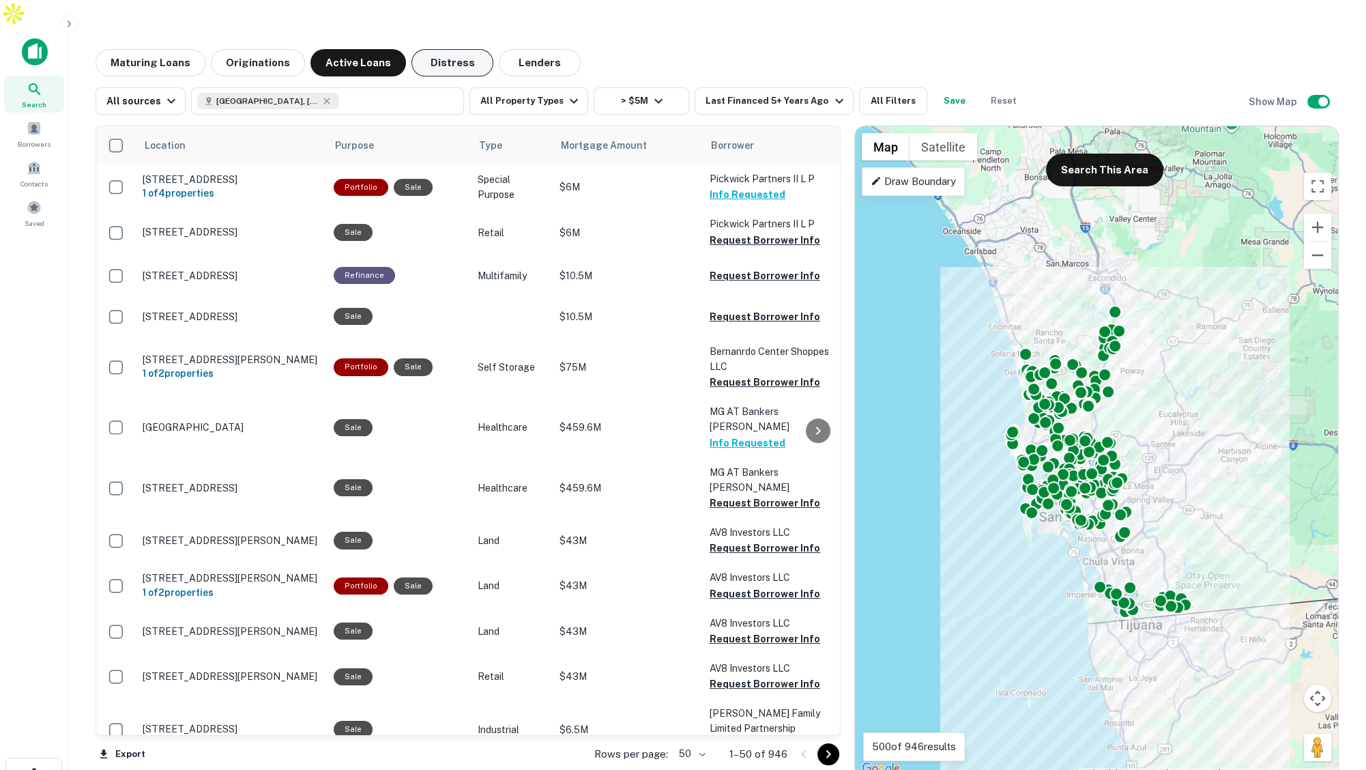
click at [443, 49] on button "Distress" at bounding box center [453, 62] width 82 height 27
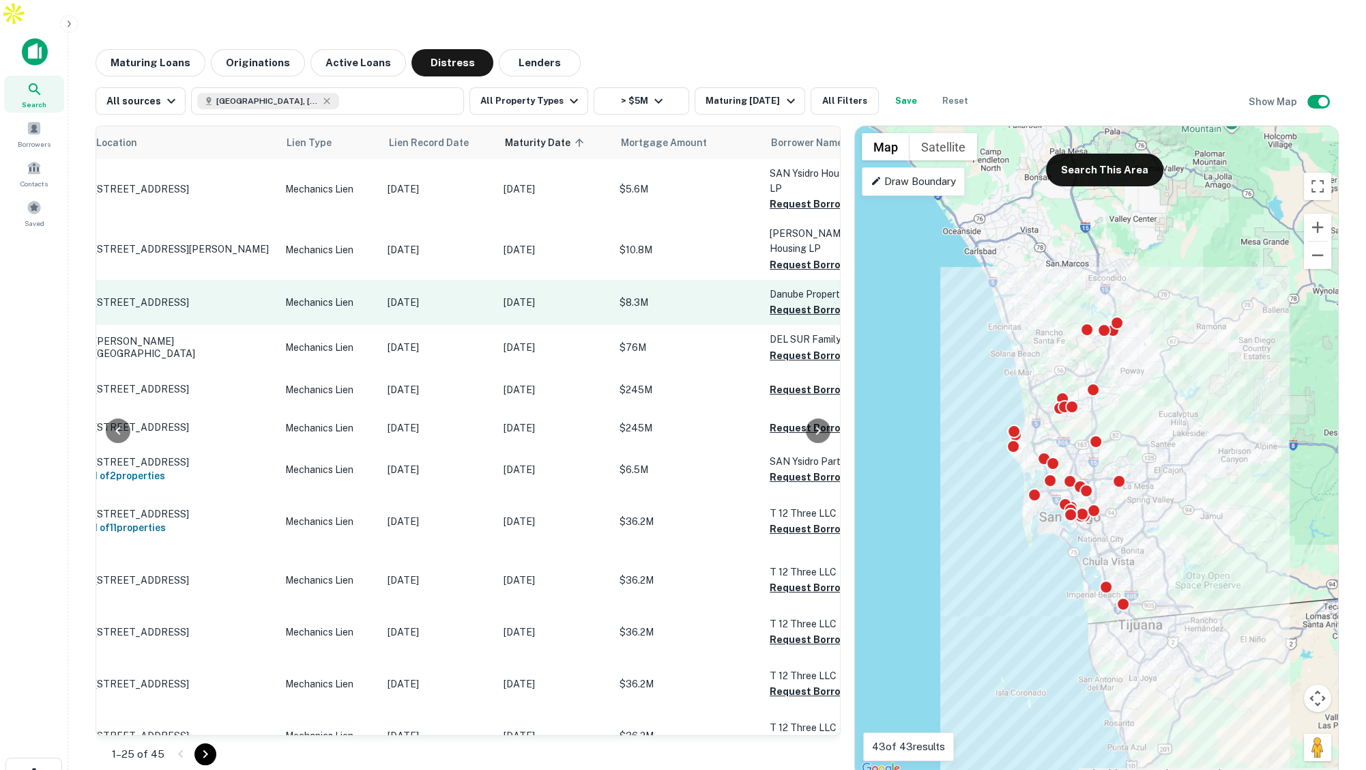
scroll to position [0, 9]
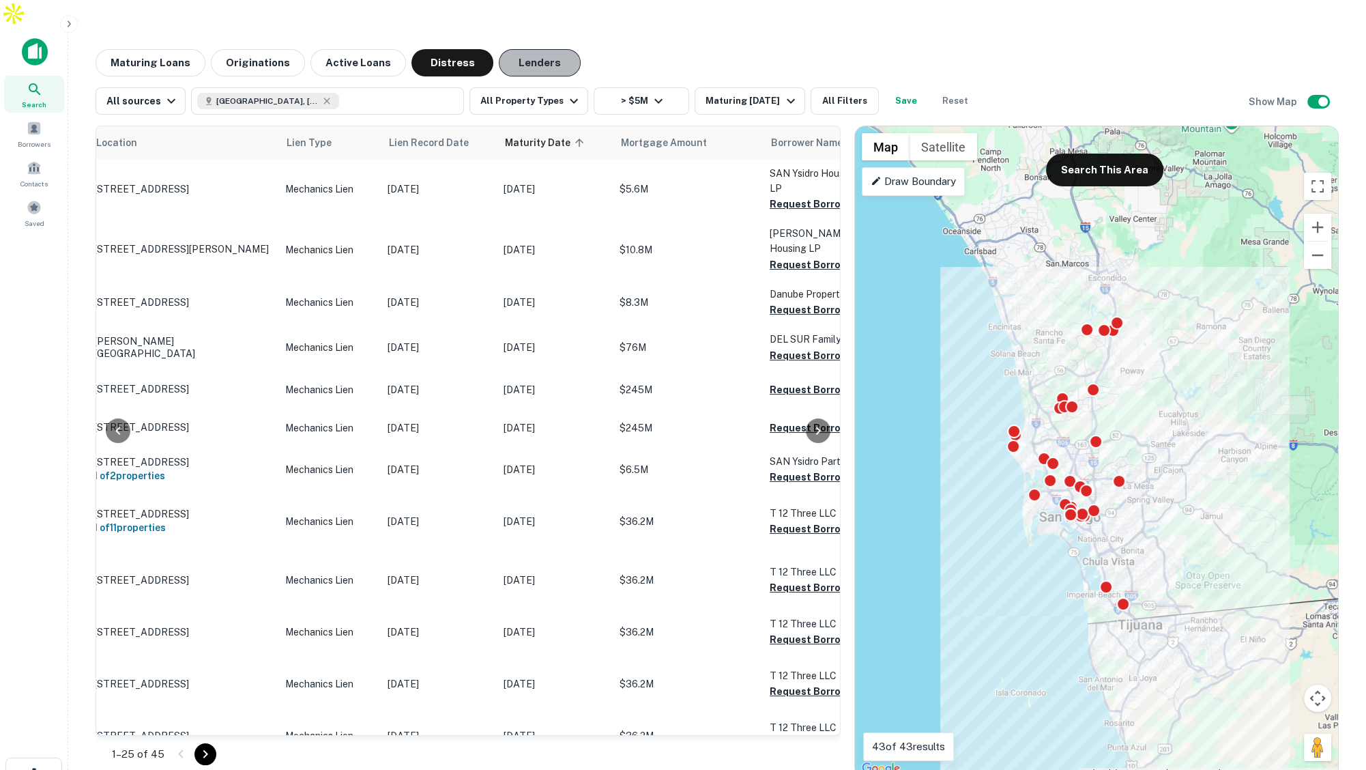
click at [543, 49] on button "Lenders" at bounding box center [540, 62] width 82 height 27
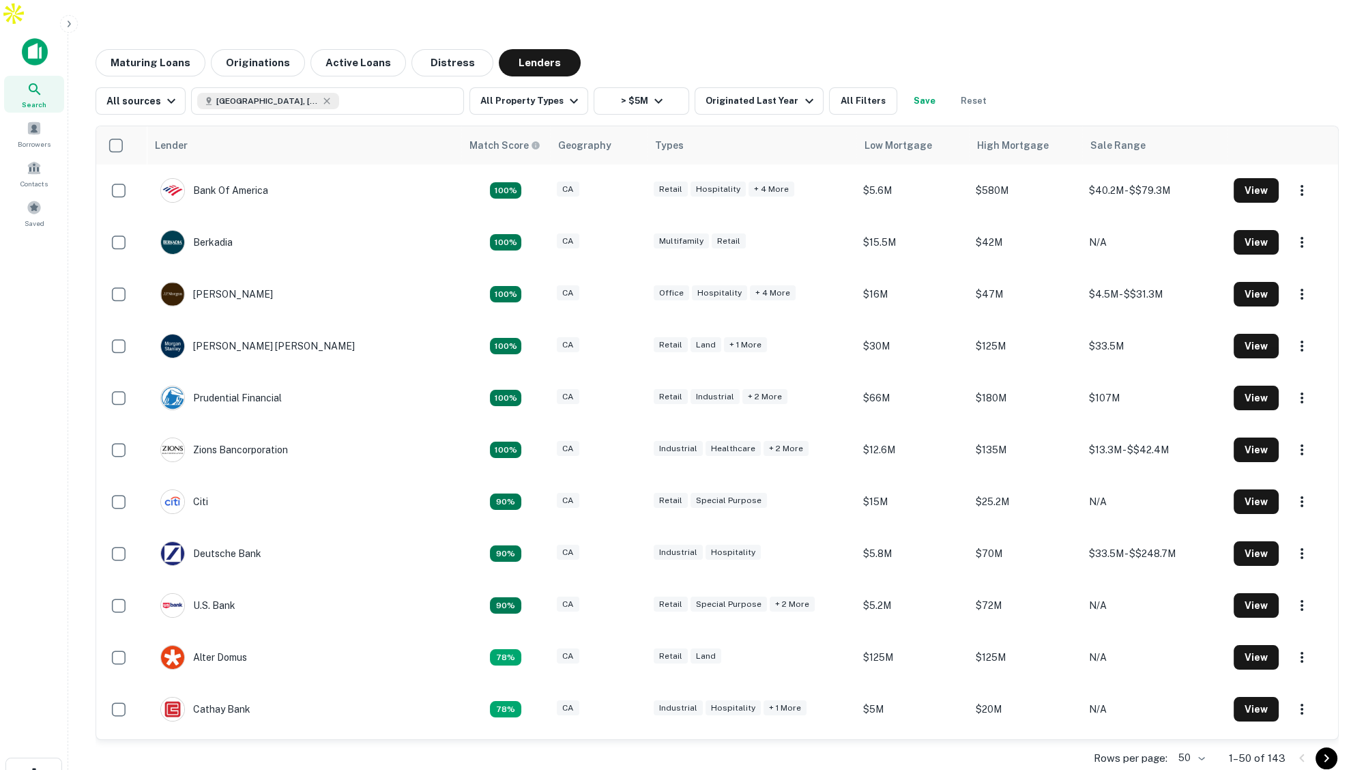
click at [70, 26] on icon "button" at bounding box center [68, 23] width 11 height 11
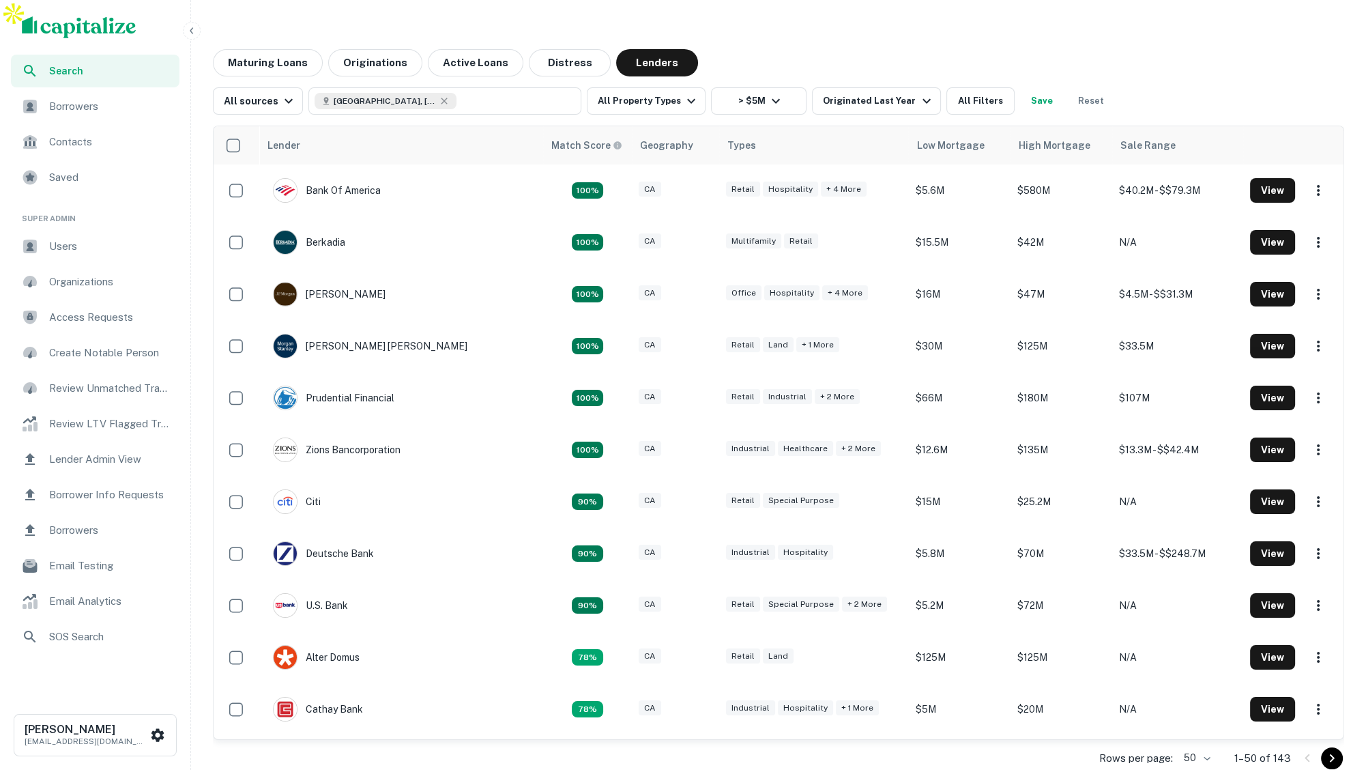
click at [90, 105] on span "Borrowers" at bounding box center [110, 106] width 122 height 16
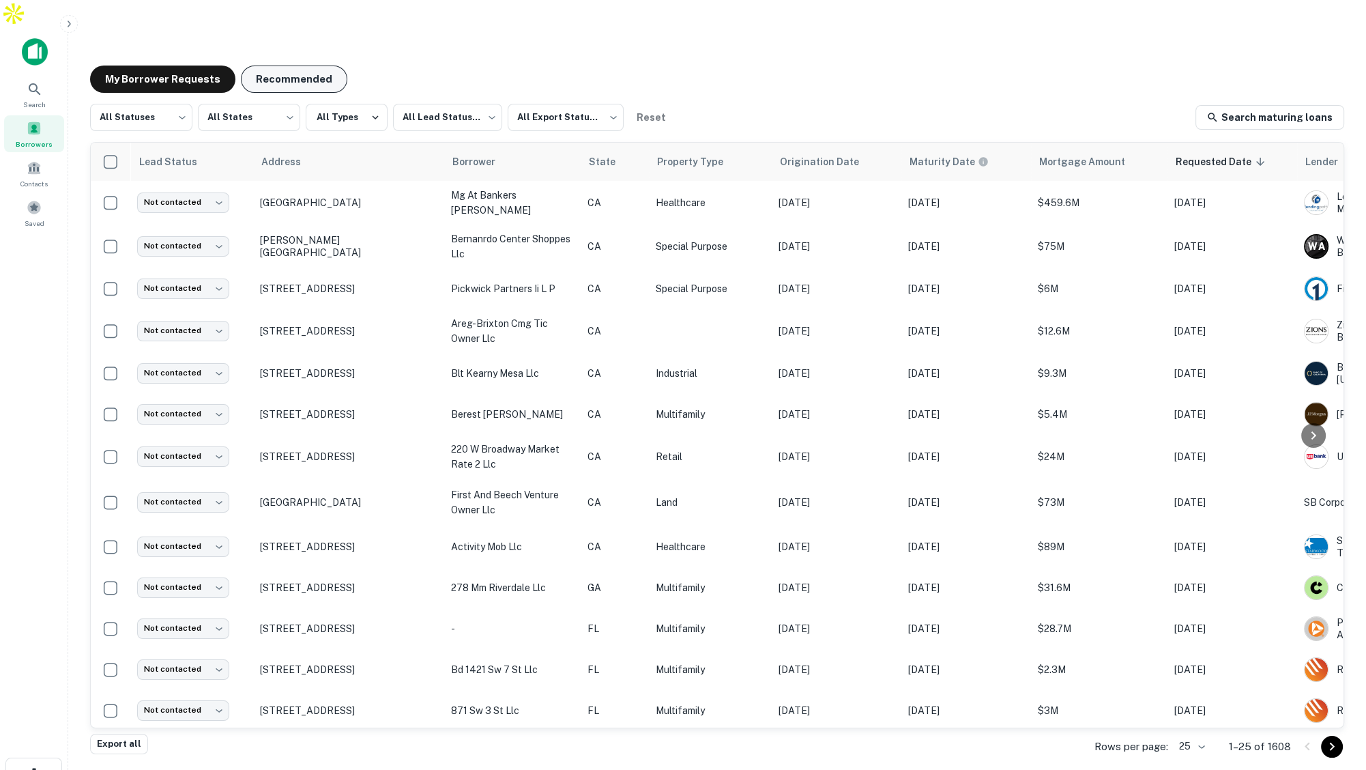
click at [303, 66] on button "Recommended" at bounding box center [294, 79] width 106 height 27
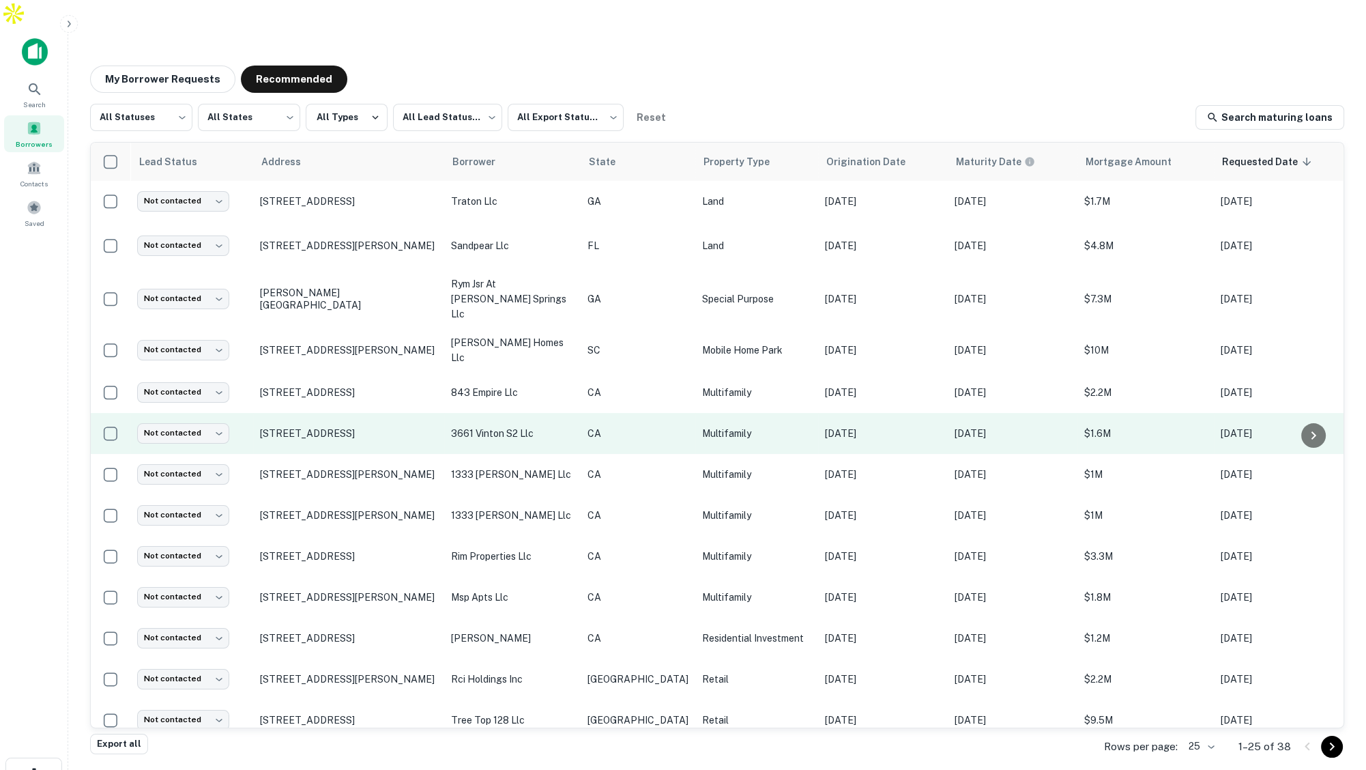
click at [633, 413] on td "CA" at bounding box center [638, 433] width 115 height 41
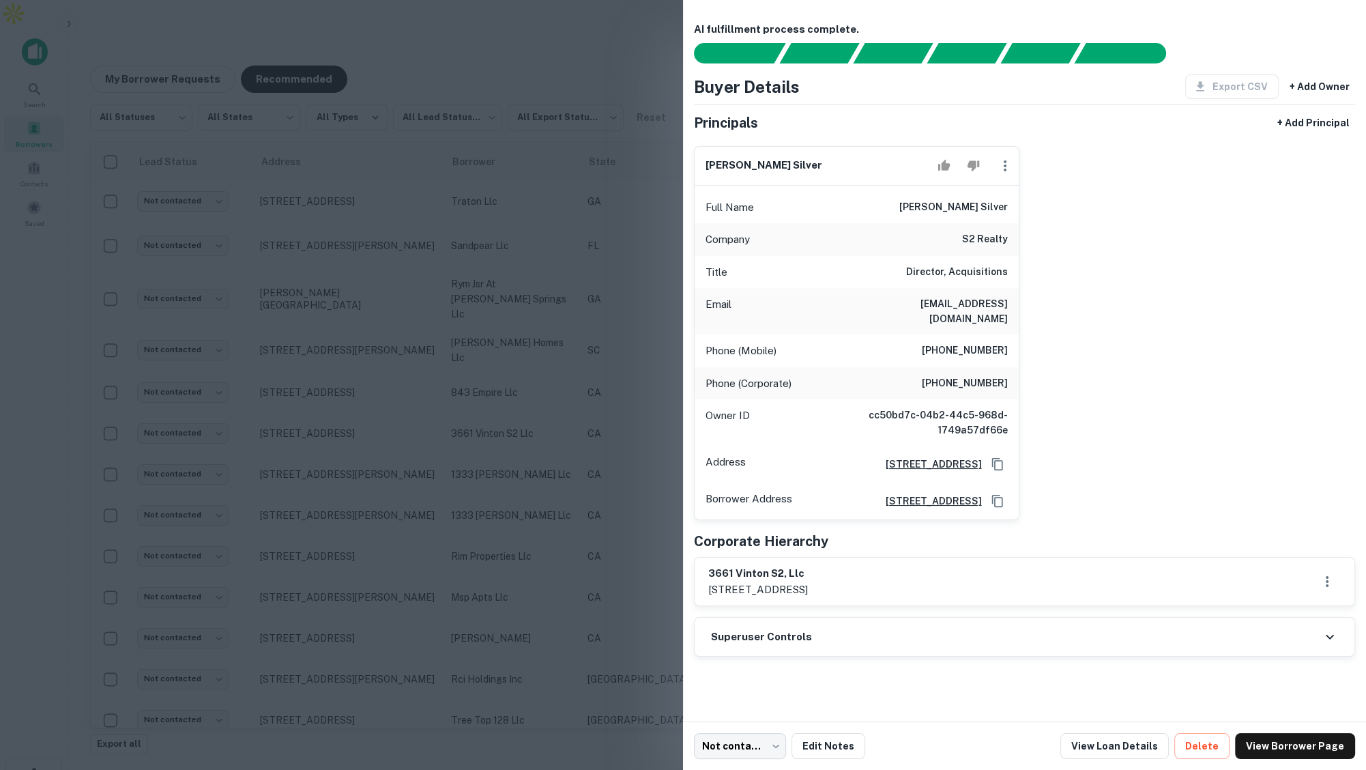
click at [582, 48] on div at bounding box center [683, 385] width 1366 height 770
